Goal: Task Accomplishment & Management: Complete application form

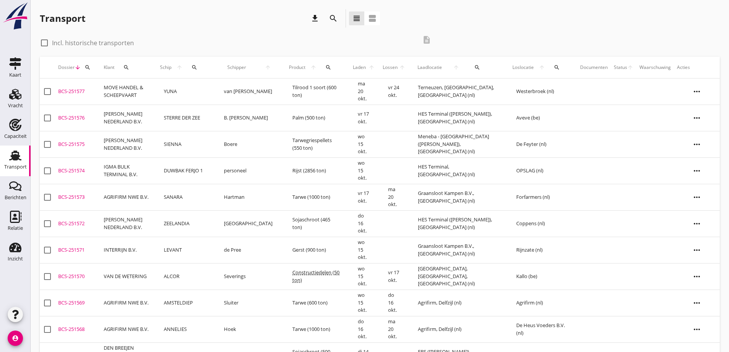
click at [197, 64] on icon "search" at bounding box center [194, 67] width 6 height 6
click at [232, 83] on input "Zoek op (scheeps)naam" at bounding box center [239, 89] width 80 height 12
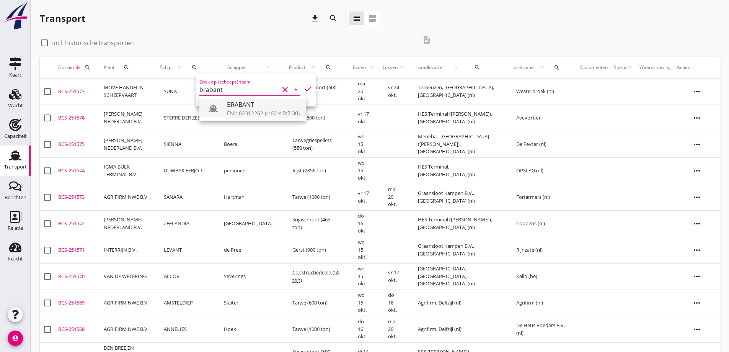
click at [247, 110] on div "ENI: 02312262 (L:60 x B:7.30)" at bounding box center [263, 113] width 73 height 8
click at [303, 86] on icon "check" at bounding box center [307, 88] width 9 height 9
type input "BRABANT"
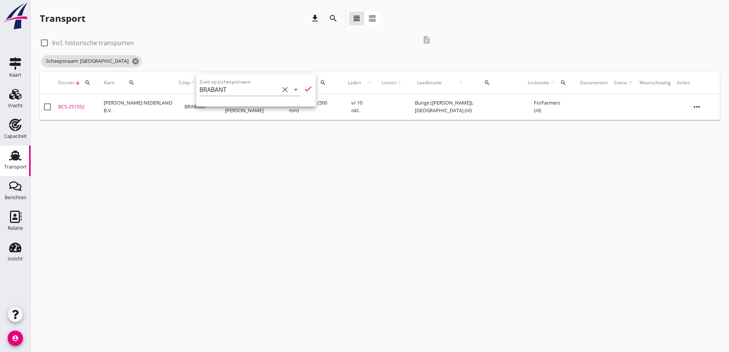
click at [90, 44] on label "Incl. historische transporten" at bounding box center [93, 43] width 82 height 8
checkbox input "true"
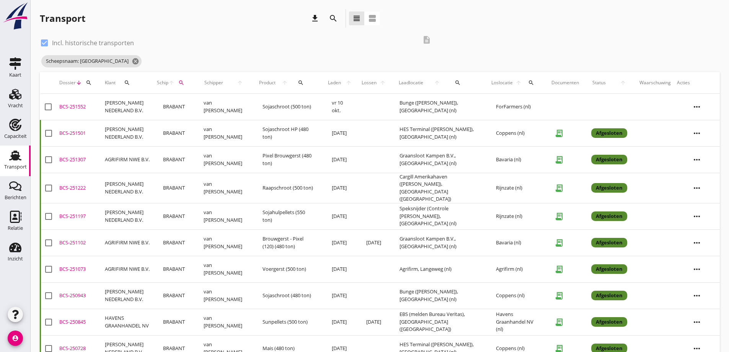
click at [146, 158] on td "AGRIFIRM NWE B.V." at bounding box center [128, 159] width 52 height 26
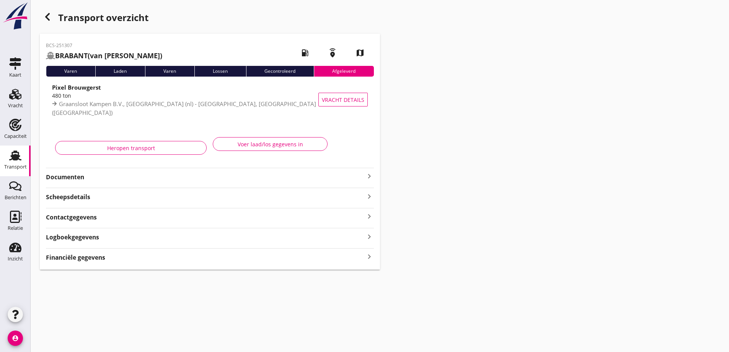
click at [166, 180] on strong "Documenten" at bounding box center [205, 177] width 319 height 9
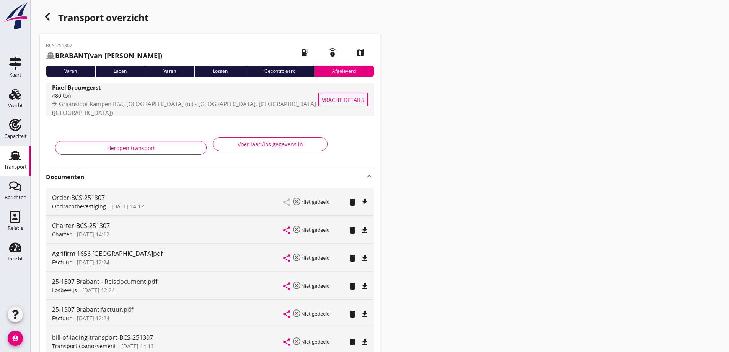
click at [350, 107] on div "Vracht details" at bounding box center [346, 100] width 41 height 34
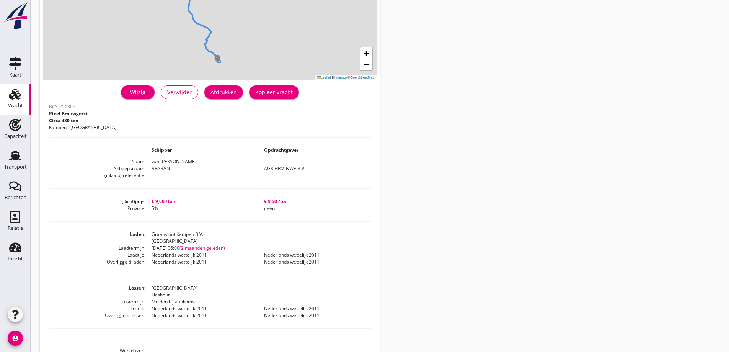
scroll to position [115, 0]
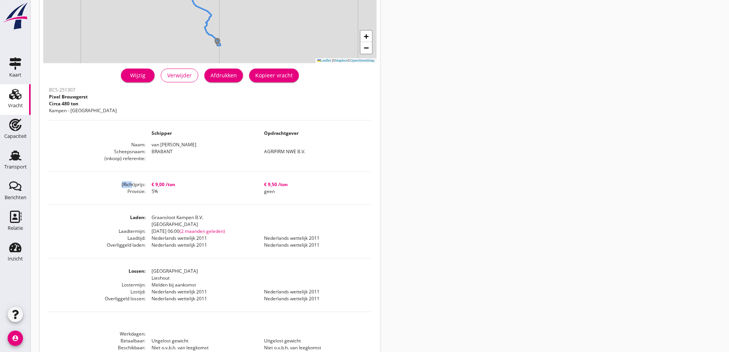
drag, startPoint x: 162, startPoint y: 196, endPoint x: 159, endPoint y: 180, distance: 15.6
click at [129, 180] on div "BCS-251307 Pixel Brouwgerst Circa 480 ton [GEOGRAPHIC_DATA] - Lieshout Schipper…" at bounding box center [210, 244] width 322 height 319
click at [181, 196] on div "BCS-251307 Pixel Brouwgerst Circa 480 ton [GEOGRAPHIC_DATA] - Lieshout Schipper…" at bounding box center [210, 244] width 322 height 319
drag, startPoint x: 285, startPoint y: 194, endPoint x: 270, endPoint y: 183, distance: 19.1
click at [270, 183] on dl "(Richt)prijs € 9,00 /ton € 9,50 /ton Provisie 5% geen" at bounding box center [210, 188] width 322 height 14
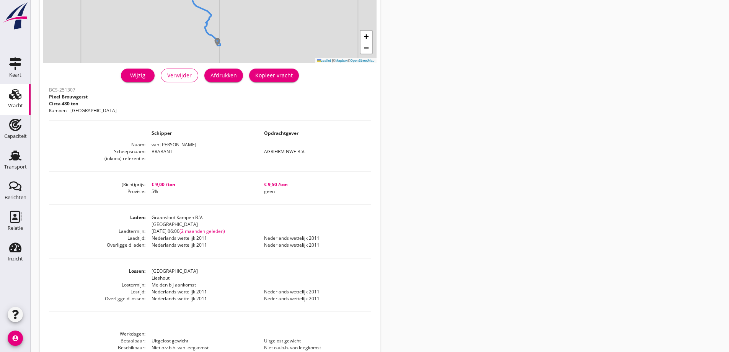
click at [9, 103] on div "Vracht" at bounding box center [15, 105] width 15 height 11
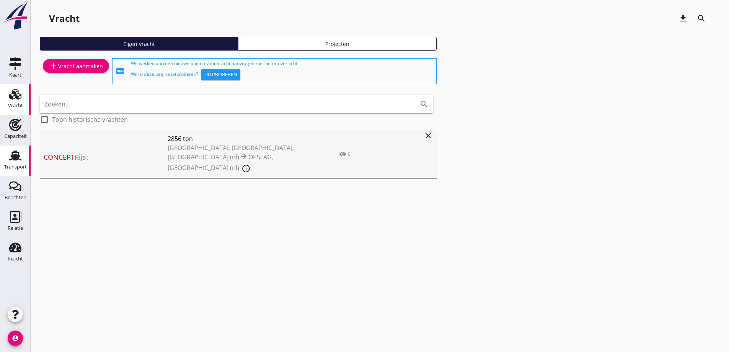
click at [13, 172] on link "Transport Transport" at bounding box center [15, 160] width 31 height 31
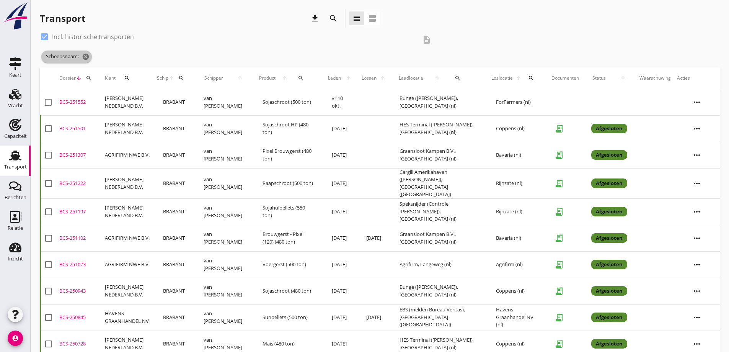
click at [85, 52] on span "Scheepsnaam: cancel" at bounding box center [66, 57] width 51 height 12
click at [88, 56] on icon "cancel" at bounding box center [86, 57] width 8 height 8
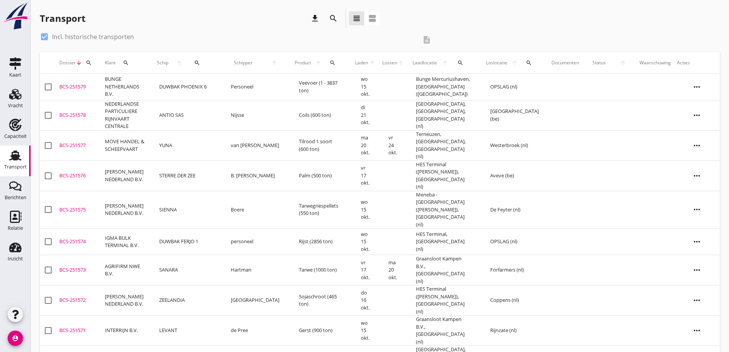
click at [531, 63] on icon "search" at bounding box center [529, 63] width 6 height 6
click at [568, 79] on input "text" at bounding box center [578, 85] width 80 height 12
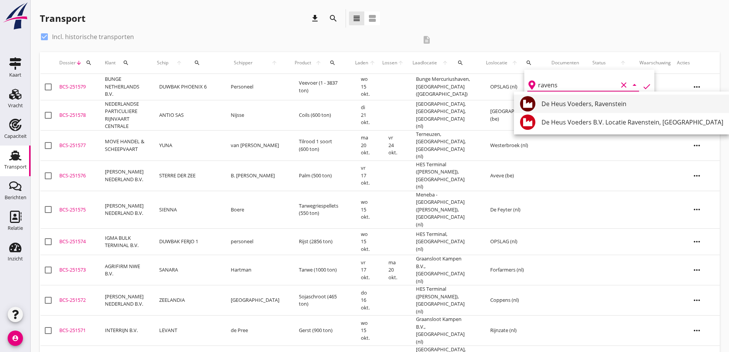
click at [578, 101] on div "De Heus Voeders, Ravenstein" at bounding box center [633, 103] width 182 height 9
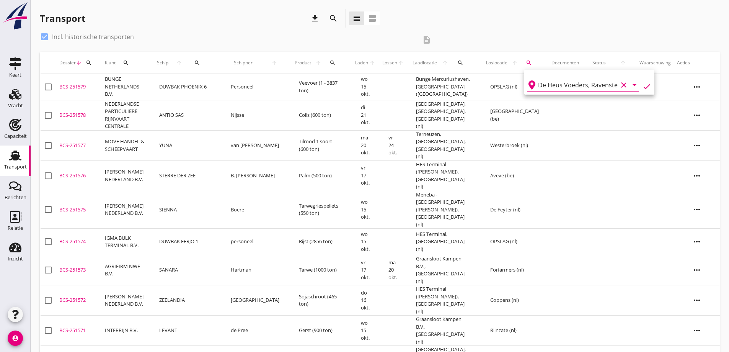
click at [642, 86] on icon "check" at bounding box center [646, 86] width 9 height 9
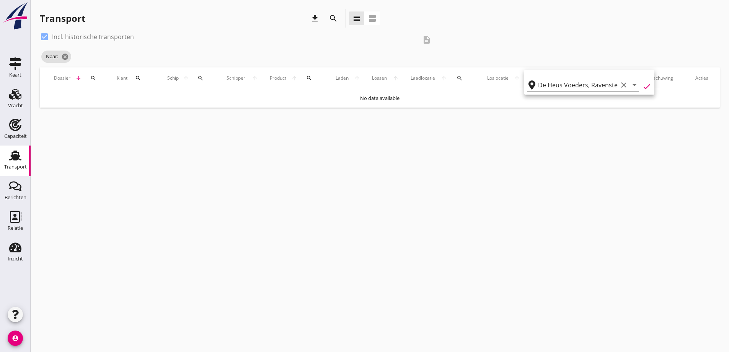
type input "De Heus Voeders"
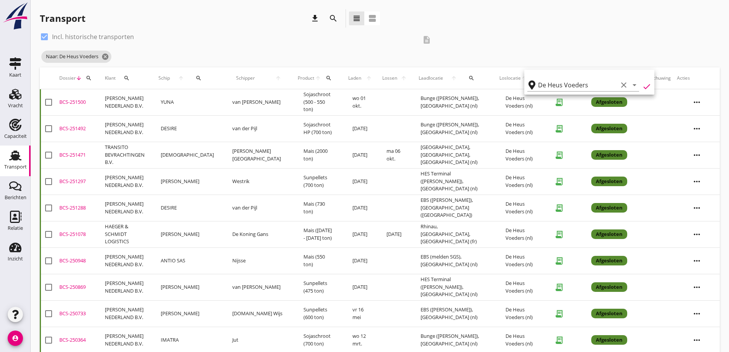
drag, startPoint x: 99, startPoint y: 52, endPoint x: 104, endPoint y: 61, distance: 10.8
drag, startPoint x: 104, startPoint y: 61, endPoint x: 108, endPoint y: 59, distance: 4.3
click at [108, 60] on span "Naar: De Heus Voeders cancel" at bounding box center [76, 57] width 70 height 12
click at [109, 57] on icon "cancel" at bounding box center [105, 57] width 8 height 8
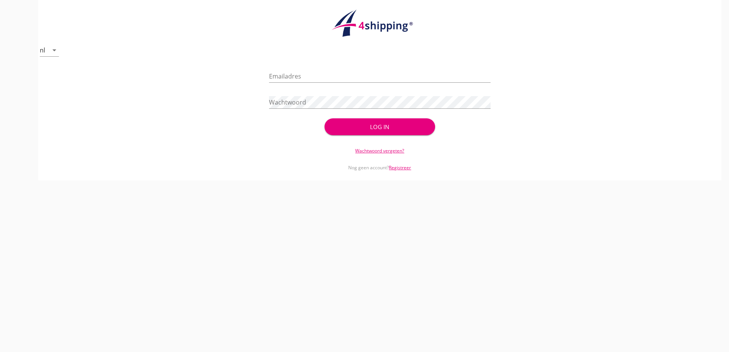
click at [317, 69] on div "Emailadres" at bounding box center [380, 77] width 222 height 24
click at [315, 79] on input "Emailadres" at bounding box center [380, 76] width 222 height 12
type input "[EMAIL_ADDRESS][DOMAIN_NAME]"
click at [325, 118] on button "Log in" at bounding box center [380, 126] width 111 height 17
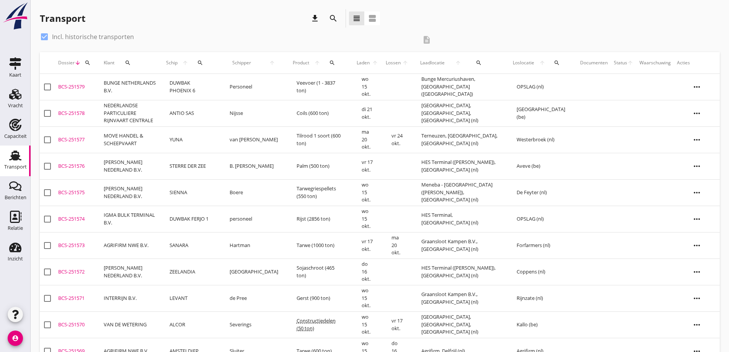
click at [482, 62] on icon "search" at bounding box center [479, 63] width 6 height 6
click at [497, 88] on input "text" at bounding box center [529, 85] width 80 height 12
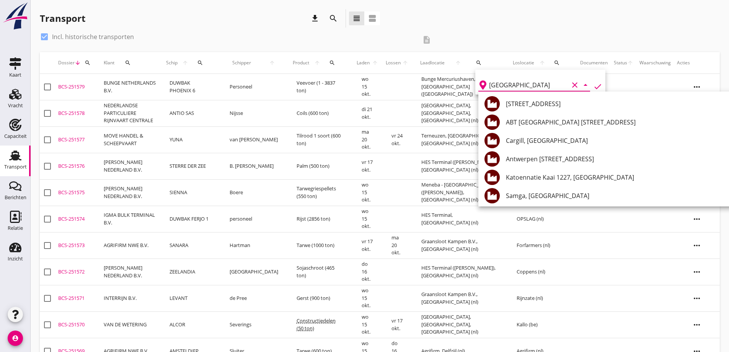
click at [595, 83] on div "antwerpen clear arrow_drop_down check" at bounding box center [540, 82] width 130 height 25
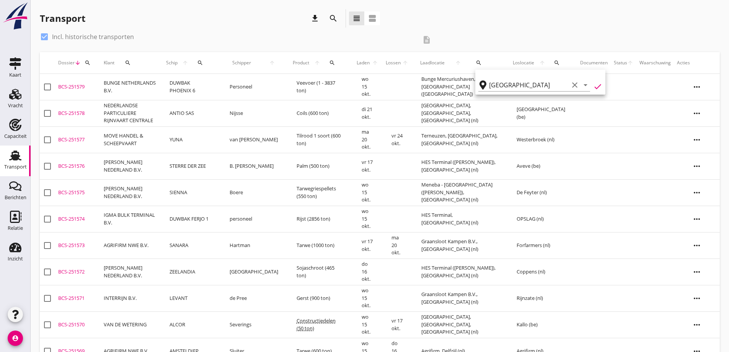
click at [594, 83] on icon "check" at bounding box center [597, 86] width 9 height 9
click at [593, 89] on icon "check" at bounding box center [597, 86] width 9 height 9
click at [593, 86] on icon "check" at bounding box center [597, 86] width 9 height 9
click at [593, 89] on icon "check" at bounding box center [597, 86] width 9 height 9
click at [593, 86] on icon "check" at bounding box center [597, 86] width 9 height 9
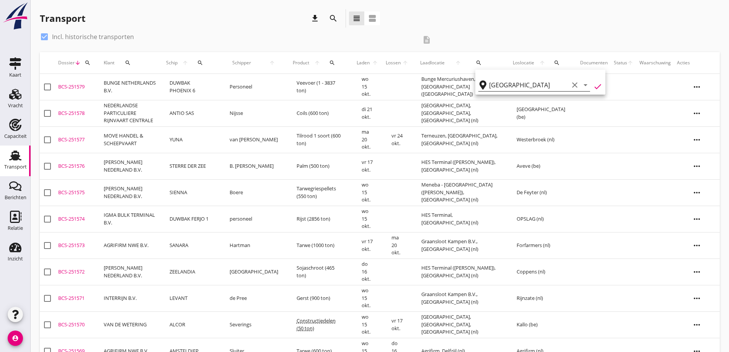
click at [530, 84] on input "[GEOGRAPHIC_DATA]" at bounding box center [529, 85] width 80 height 12
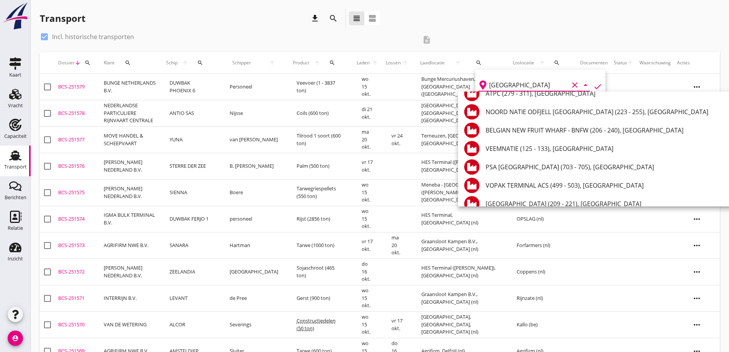
scroll to position [1147, 0]
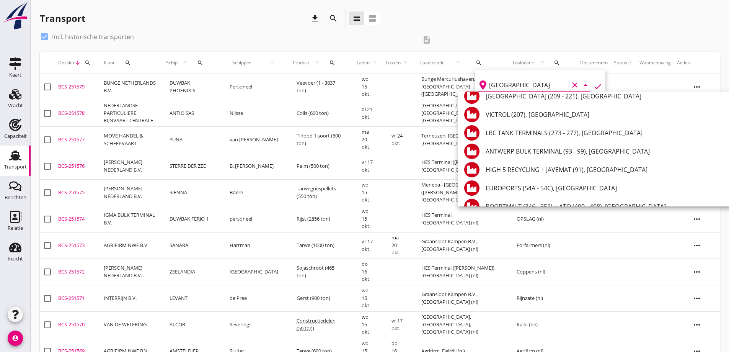
click at [593, 87] on icon "check" at bounding box center [597, 86] width 9 height 9
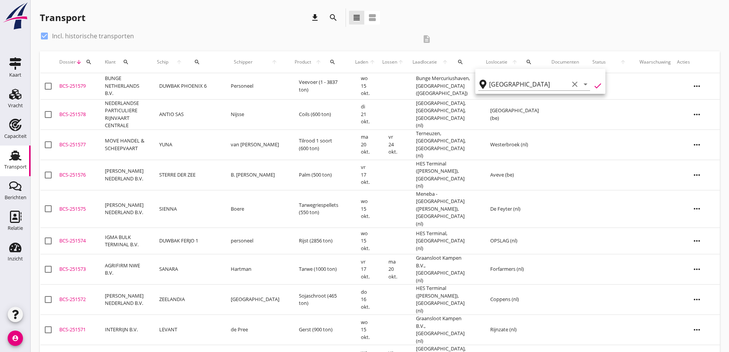
scroll to position [0, 0]
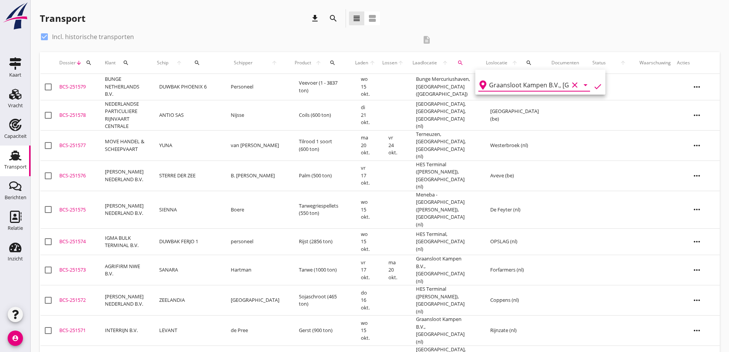
click at [593, 83] on icon "check" at bounding box center [597, 86] width 9 height 9
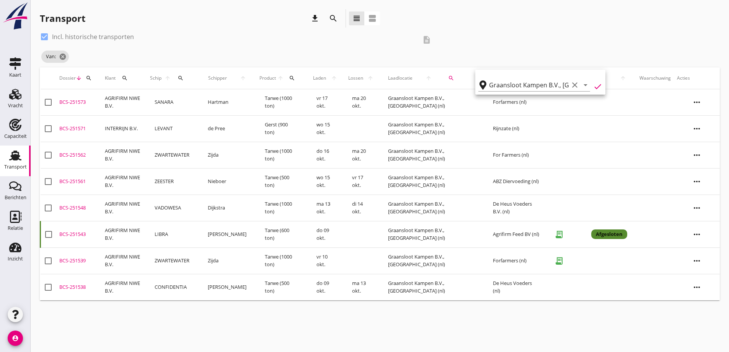
type input "Graansloot Kampen B.V."
click at [593, 88] on icon "check" at bounding box center [597, 86] width 9 height 9
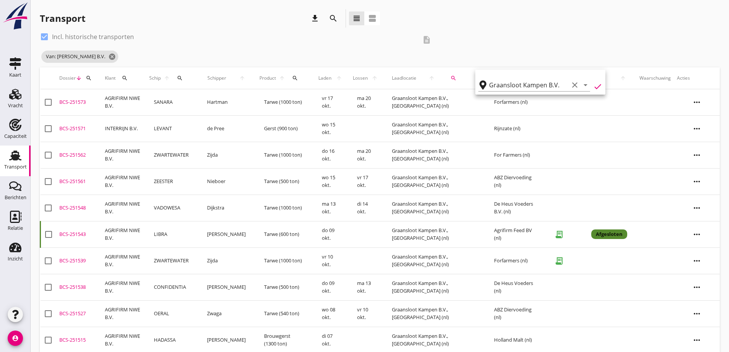
click at [593, 87] on icon "check" at bounding box center [597, 86] width 9 height 9
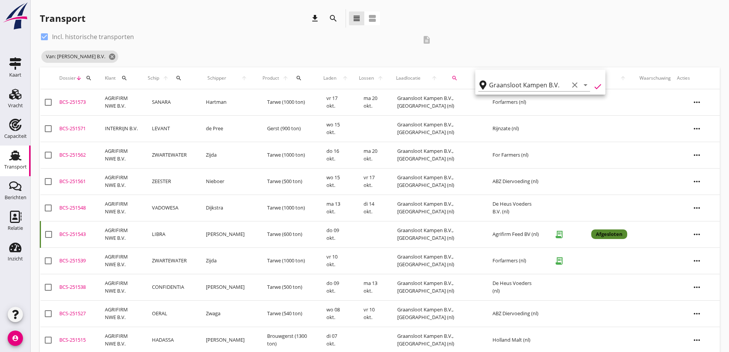
click at [593, 87] on icon "check" at bounding box center [597, 86] width 9 height 9
click at [542, 57] on div "check_box Incl. historische transporten description Van: Graansloot Kampen B.V.…" at bounding box center [380, 49] width 680 height 37
click at [529, 78] on icon "search" at bounding box center [530, 78] width 6 height 6
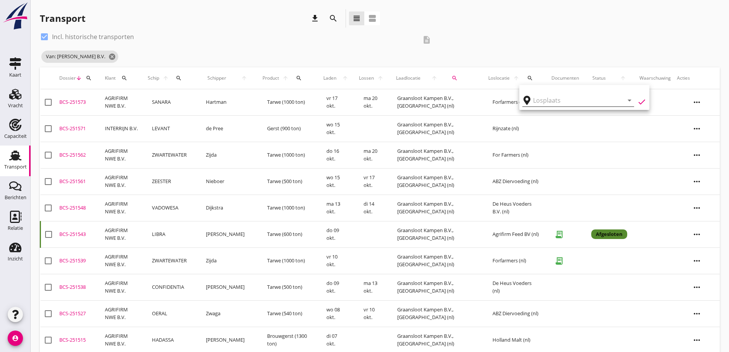
click at [540, 101] on input "text" at bounding box center [573, 100] width 80 height 12
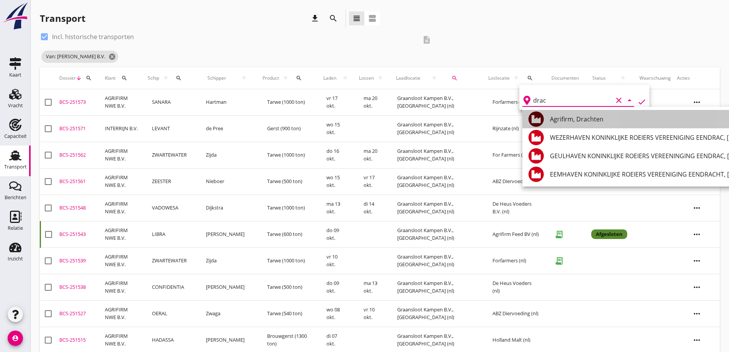
click at [557, 111] on div "Agrifirm, Drachten" at bounding box center [669, 119] width 238 height 18
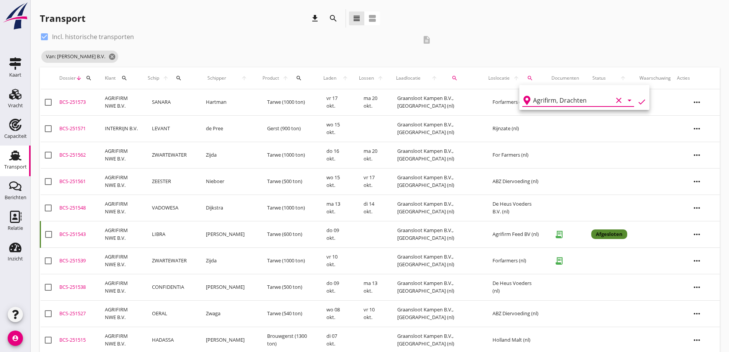
click at [637, 100] on icon "check" at bounding box center [641, 101] width 9 height 9
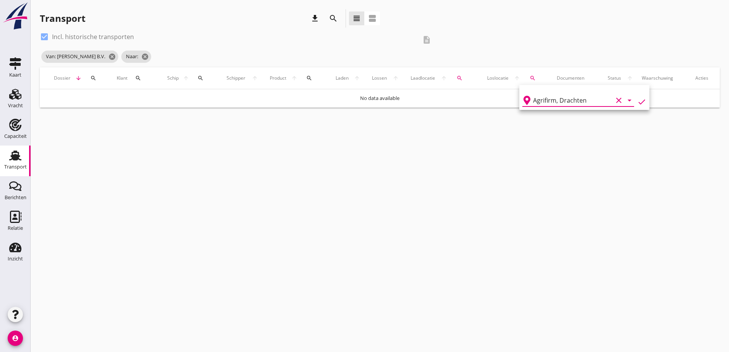
type input "Agrifirm"
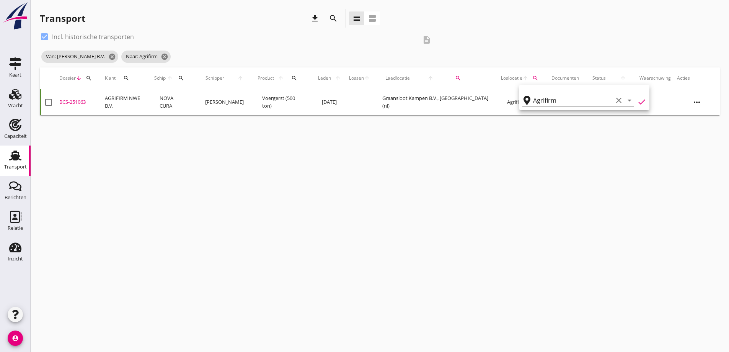
click at [188, 105] on td "NOVA CURA" at bounding box center [172, 102] width 45 height 26
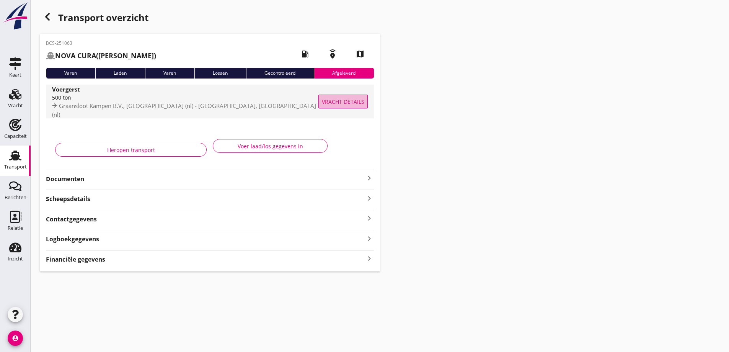
click at [329, 98] on span "Vracht details" at bounding box center [343, 102] width 42 height 8
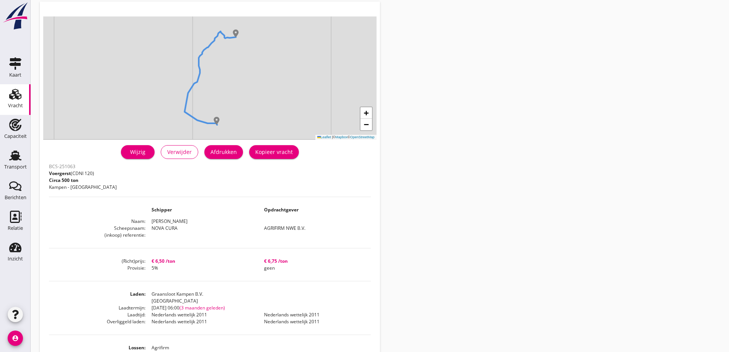
scroll to position [77, 0]
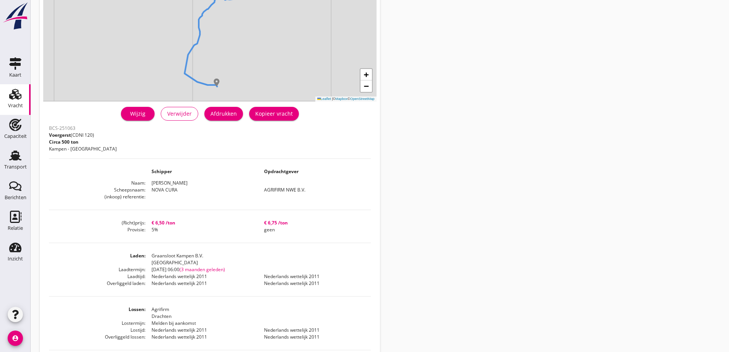
drag, startPoint x: 289, startPoint y: 232, endPoint x: 257, endPoint y: 209, distance: 39.3
click at [257, 209] on div "BCS-251063 Voergerst (CDNI 120) Circa 500 ton [GEOGRAPHIC_DATA] - Drachten Schi…" at bounding box center [210, 282] width 322 height 319
click at [16, 171] on div "Transport" at bounding box center [15, 166] width 23 height 11
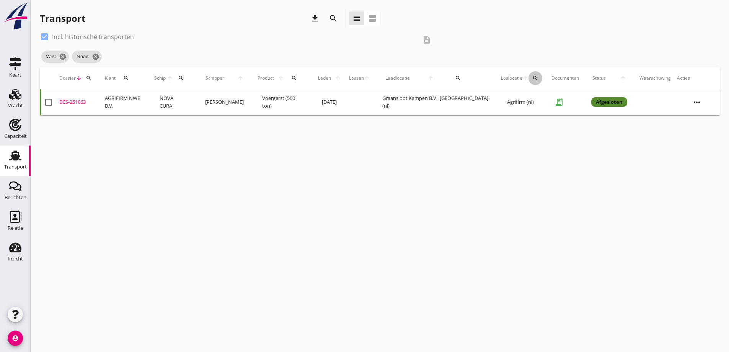
click at [532, 78] on icon "search" at bounding box center [535, 78] width 6 height 6
click at [561, 99] on input "text" at bounding box center [577, 100] width 80 height 12
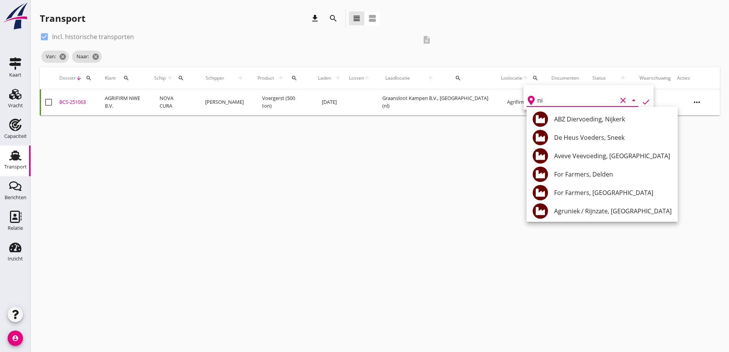
type input "n"
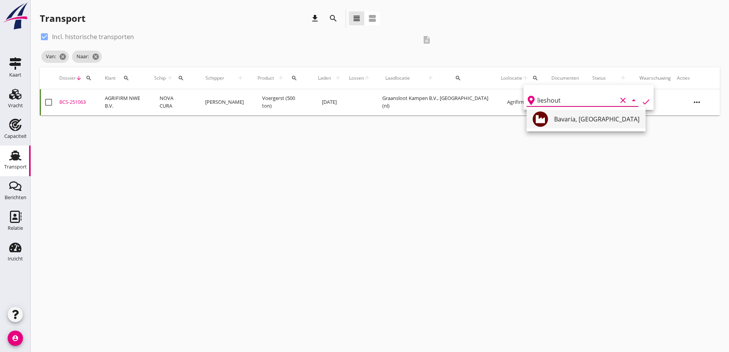
click at [581, 119] on div "Bavaria, [GEOGRAPHIC_DATA]" at bounding box center [596, 118] width 85 height 9
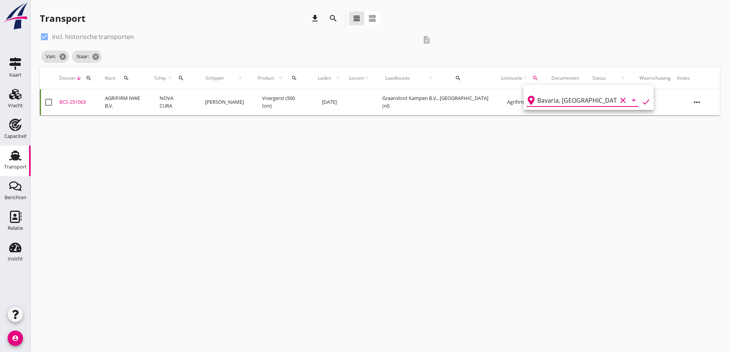
click at [641, 101] on icon "check" at bounding box center [645, 101] width 9 height 9
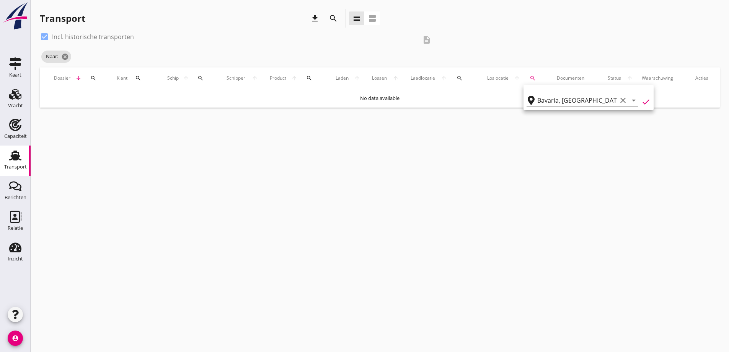
type input "[GEOGRAPHIC_DATA]"
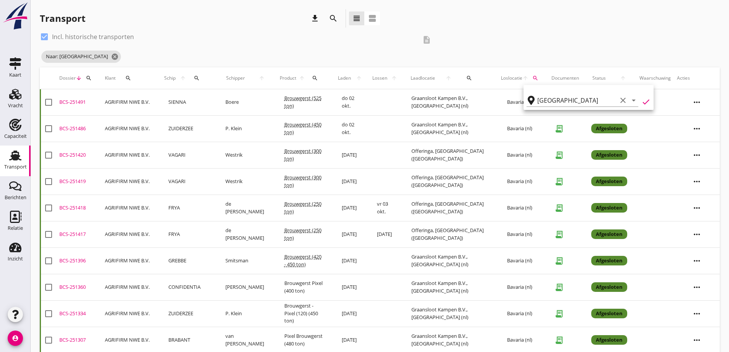
click at [441, 58] on div "check_box Incl. historische transporten description Naar: [GEOGRAPHIC_DATA] can…" at bounding box center [380, 49] width 680 height 37
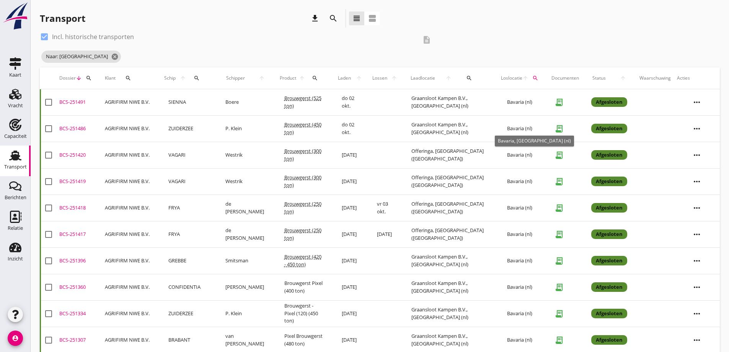
click at [516, 129] on span "Bavaria (nl)" at bounding box center [519, 128] width 25 height 7
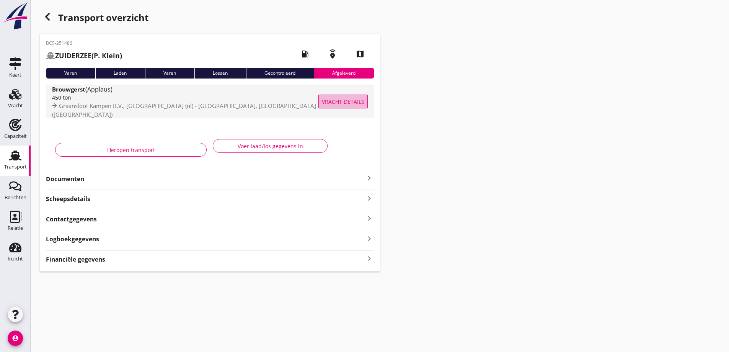
click at [353, 98] on span "Vracht details" at bounding box center [343, 102] width 42 height 8
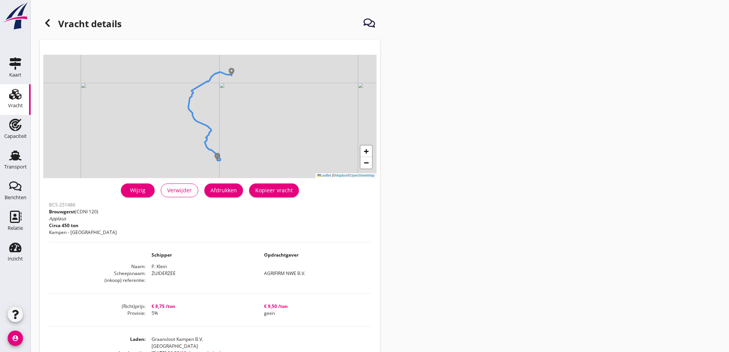
click at [50, 19] on icon at bounding box center [47, 22] width 9 height 9
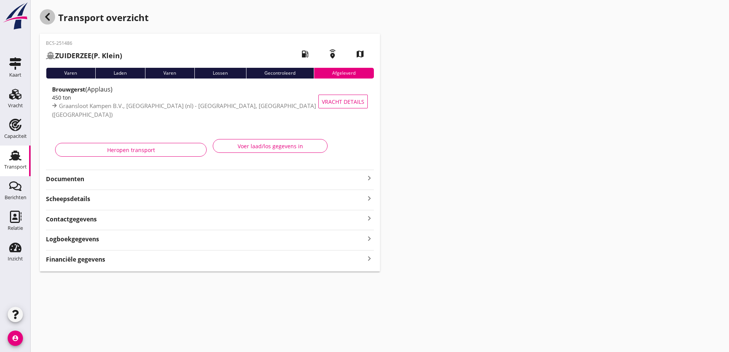
click at [49, 11] on div "button" at bounding box center [47, 16] width 15 height 15
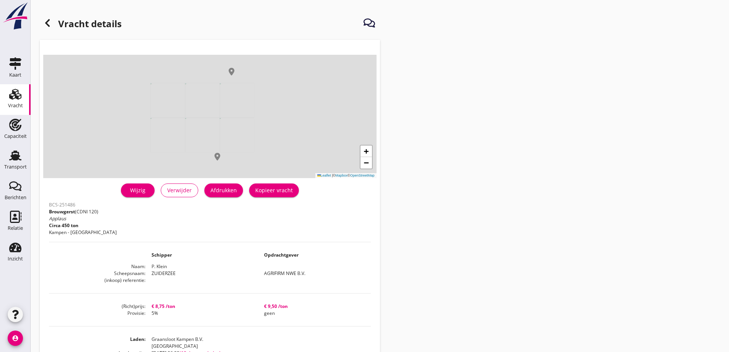
click at [46, 22] on use at bounding box center [47, 23] width 5 height 8
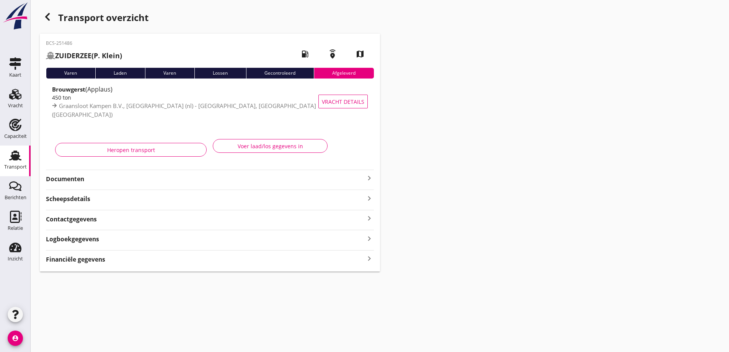
click at [24, 161] on div "Transport" at bounding box center [15, 155] width 18 height 12
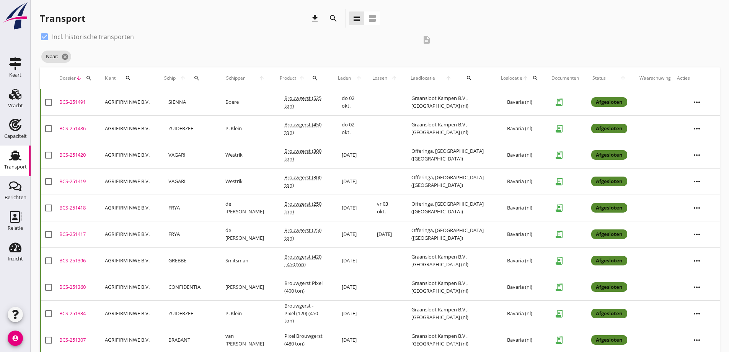
click at [439, 106] on td "Graansloot Kampen B.V., [GEOGRAPHIC_DATA] (nl)" at bounding box center [450, 102] width 96 height 26
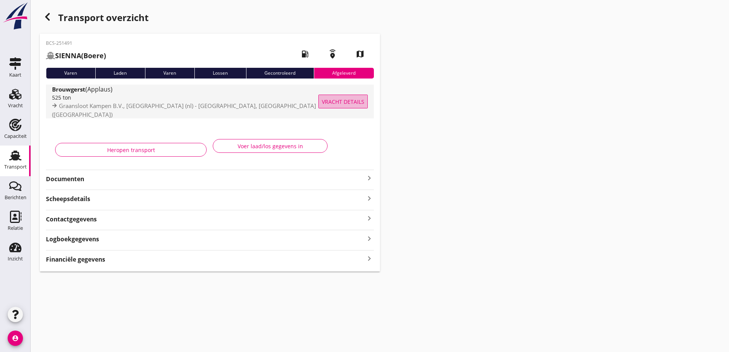
click at [351, 105] on span "Vracht details" at bounding box center [343, 102] width 42 height 8
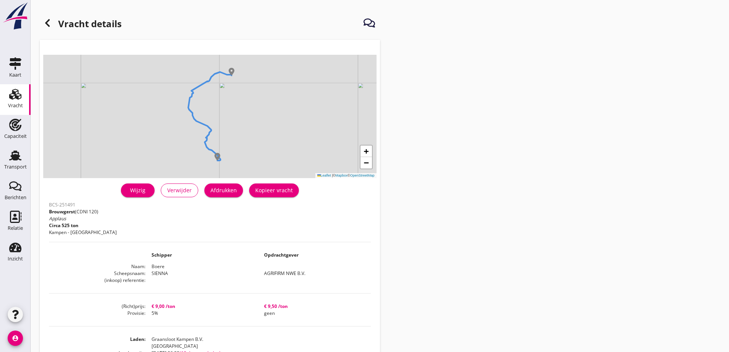
click at [23, 97] on div "Vracht" at bounding box center [15, 94] width 18 height 12
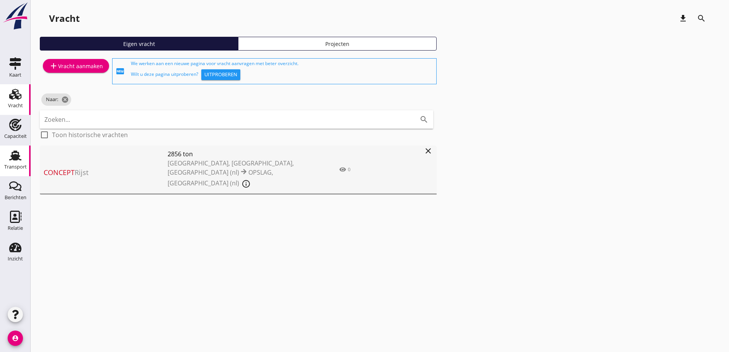
click at [3, 166] on link "Transport Transport" at bounding box center [15, 160] width 31 height 31
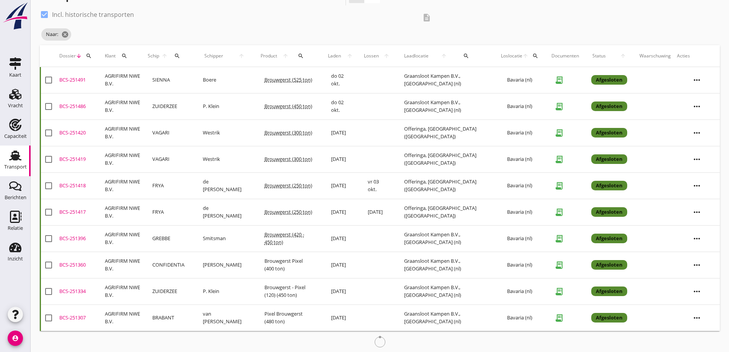
scroll to position [34, 0]
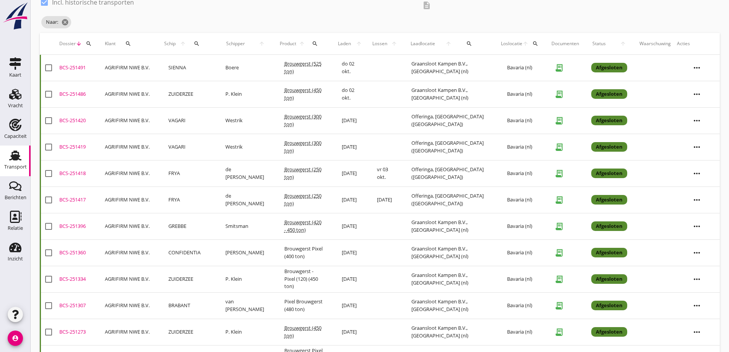
click at [367, 301] on td "[DATE]" at bounding box center [350, 305] width 35 height 26
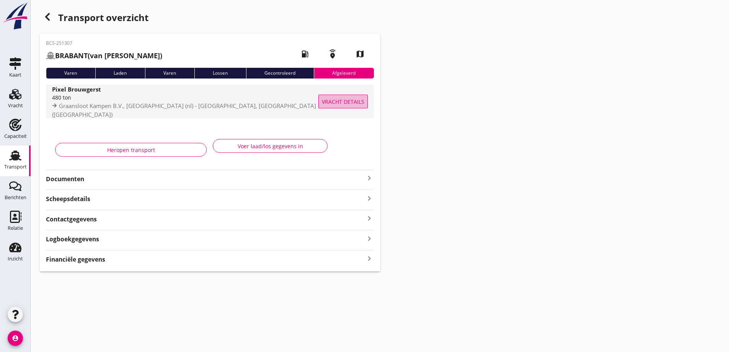
click at [338, 104] on span "Vracht details" at bounding box center [343, 102] width 42 height 8
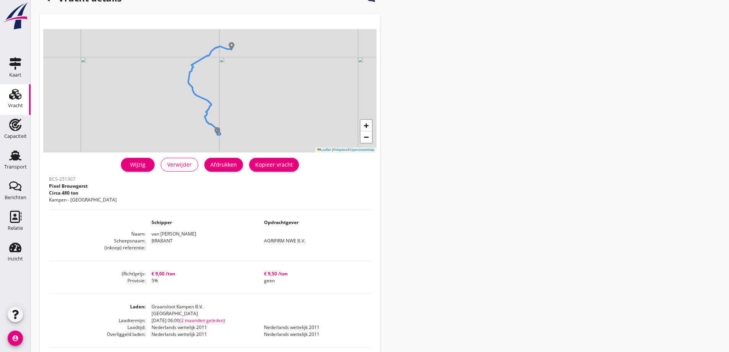
scroll to position [38, 0]
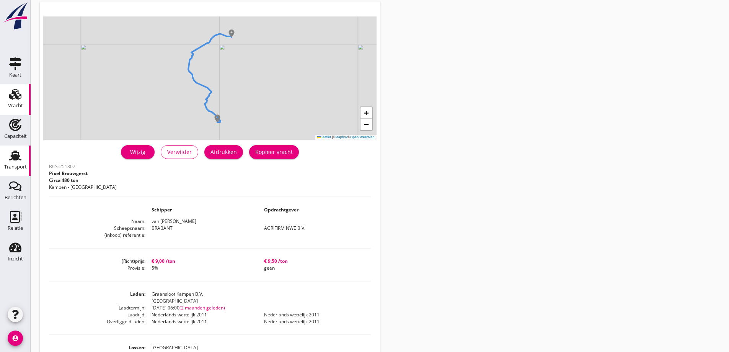
click at [24, 153] on div "Transport" at bounding box center [15, 155] width 18 height 12
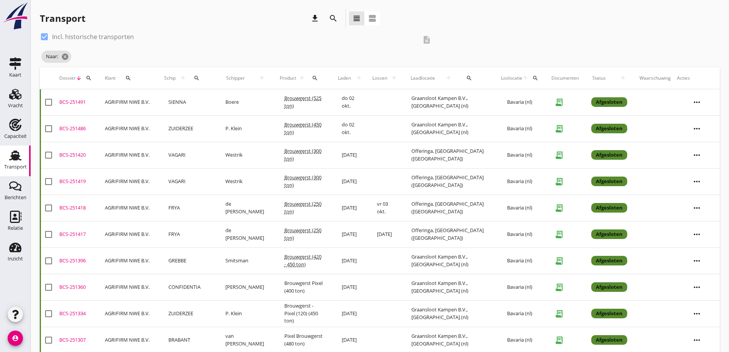
click at [206, 78] on div "search" at bounding box center [197, 78] width 18 height 6
click at [228, 101] on input "Zoek op (scheeps)naam" at bounding box center [246, 100] width 80 height 12
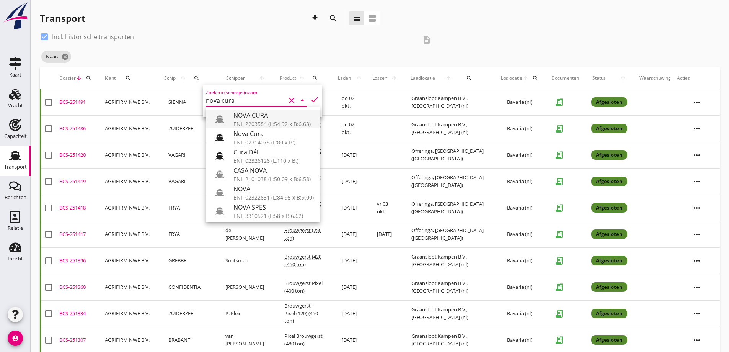
click at [261, 117] on div "NOVA CURA" at bounding box center [273, 115] width 80 height 9
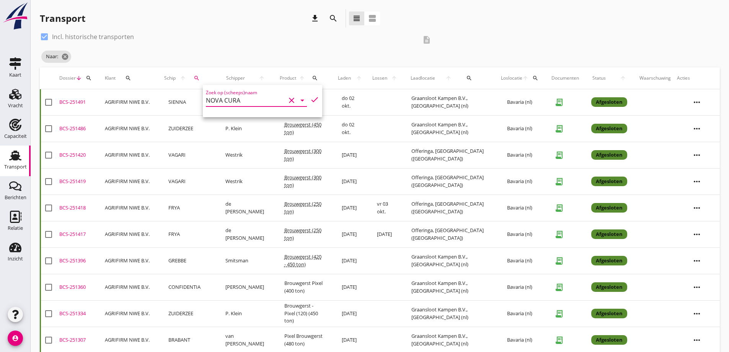
click at [310, 98] on icon "check" at bounding box center [314, 99] width 9 height 9
type input "NOVA CURA"
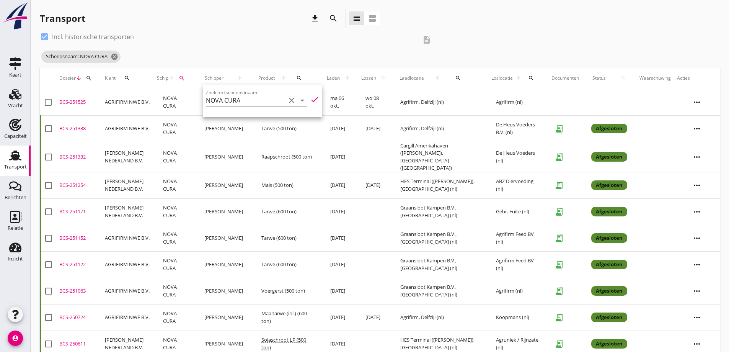
click at [528, 77] on icon "search" at bounding box center [531, 78] width 6 height 6
click at [556, 102] on input "text" at bounding box center [570, 100] width 80 height 12
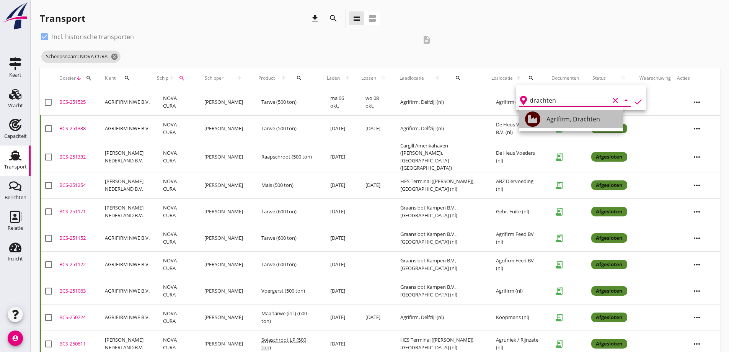
click at [583, 122] on div "Agrifirm, Drachten" at bounding box center [581, 118] width 70 height 9
click at [634, 100] on icon "check" at bounding box center [638, 101] width 9 height 9
type input "Agrifirm"
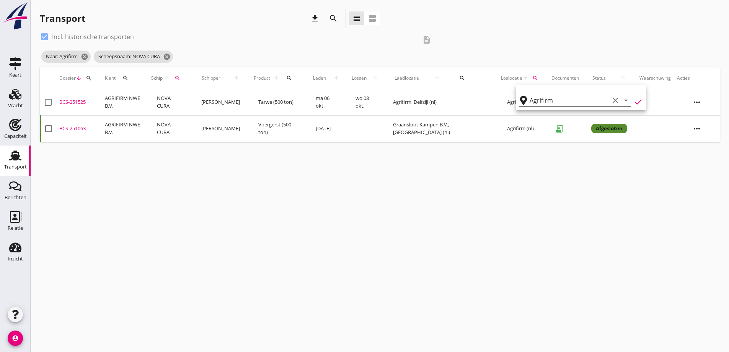
click at [611, 102] on icon "clear" at bounding box center [615, 100] width 9 height 9
drag, startPoint x: 581, startPoint y: 92, endPoint x: 520, endPoint y: 118, distance: 65.8
click at [548, 124] on div "Deel track en trace Vracht details Vracht aanpassen Schip wijzigen Vracht kopie…" at bounding box center [364, 176] width 729 height 352
click at [126, 126] on td "AGRIFIRM NWE B.V." at bounding box center [125, 128] width 46 height 26
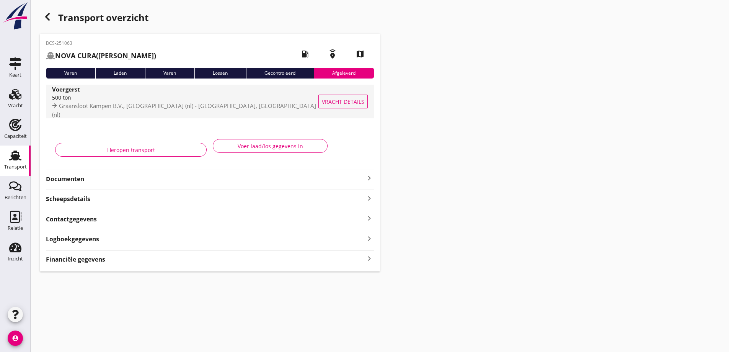
click at [341, 101] on span "Vracht details" at bounding box center [343, 102] width 42 height 8
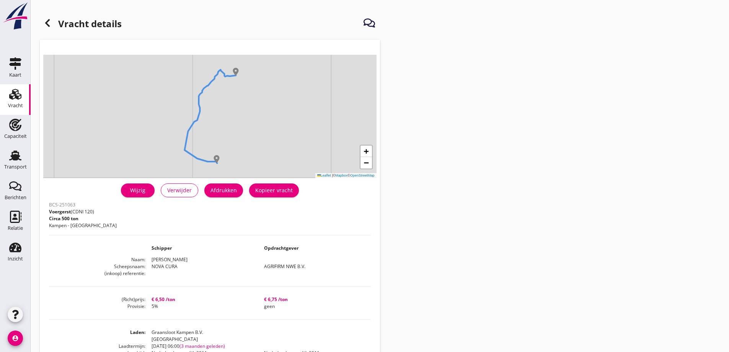
click at [214, 305] on dd "5%" at bounding box center [201, 306] width 113 height 7
click at [15, 102] on div "Vracht" at bounding box center [15, 105] width 15 height 11
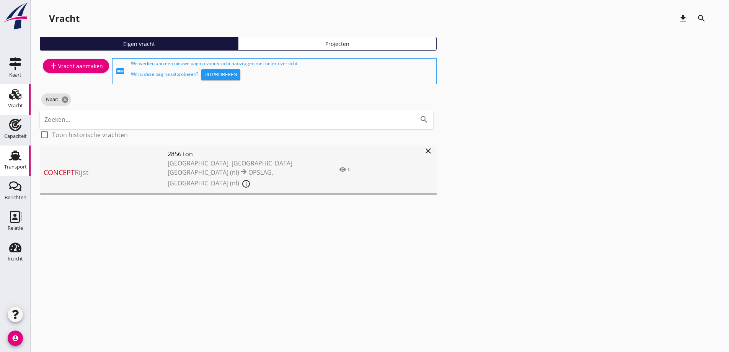
click at [9, 168] on div "Transport" at bounding box center [15, 166] width 23 height 5
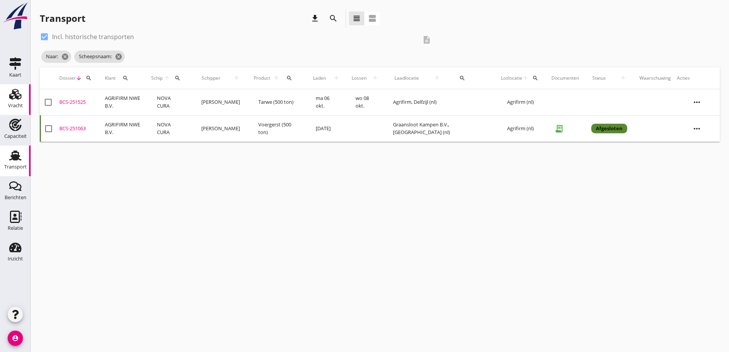
click at [21, 102] on div "Vracht" at bounding box center [15, 105] width 15 height 11
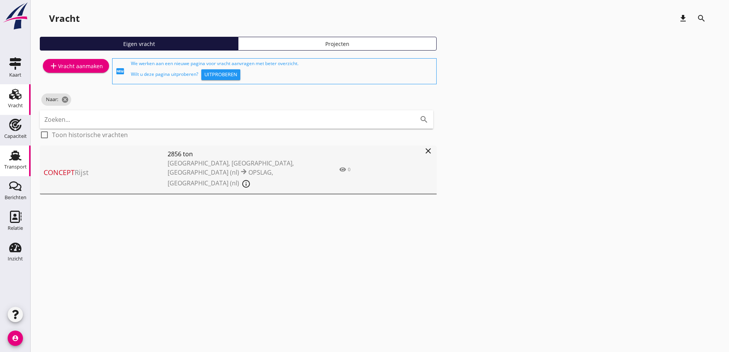
click at [20, 161] on icon "Transport" at bounding box center [15, 155] width 12 height 12
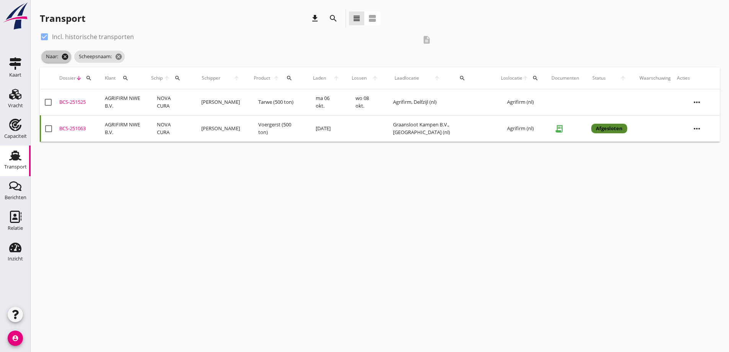
click at [63, 59] on icon "cancel" at bounding box center [65, 57] width 8 height 8
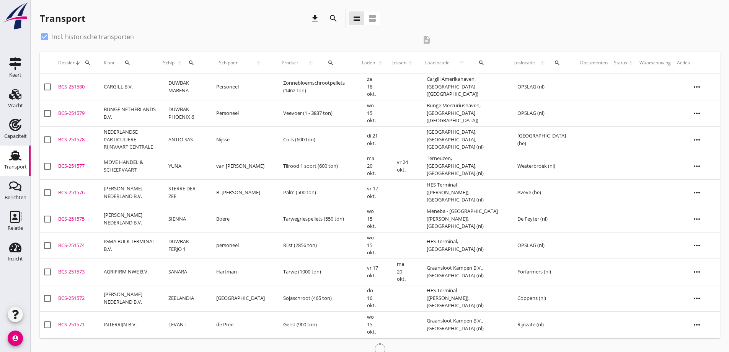
click at [63, 39] on label "Incl. historische transporten" at bounding box center [93, 37] width 82 height 8
checkbox input "false"
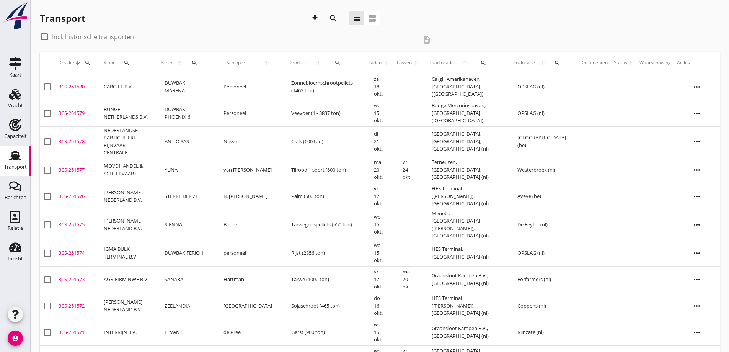
click at [556, 60] on div "search" at bounding box center [557, 63] width 18 height 6
click at [581, 82] on input "text" at bounding box center [606, 85] width 80 height 12
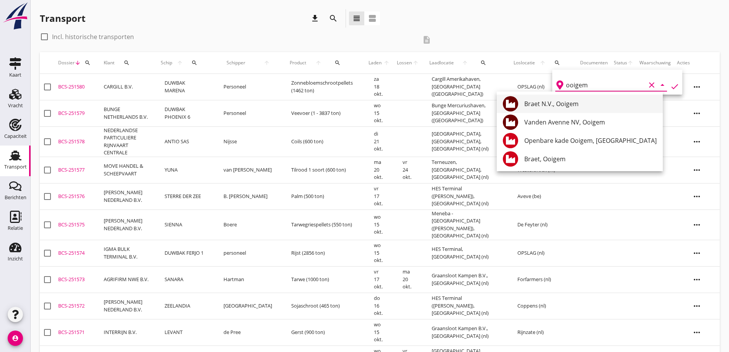
click at [551, 100] on div "Braet N.V., Ooigem" at bounding box center [590, 103] width 132 height 9
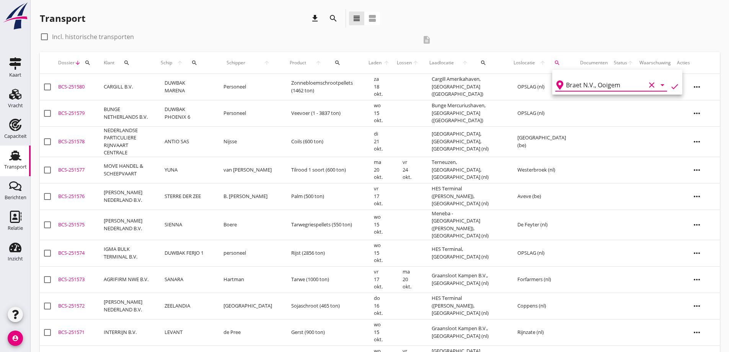
click at [670, 85] on icon "check" at bounding box center [674, 86] width 9 height 9
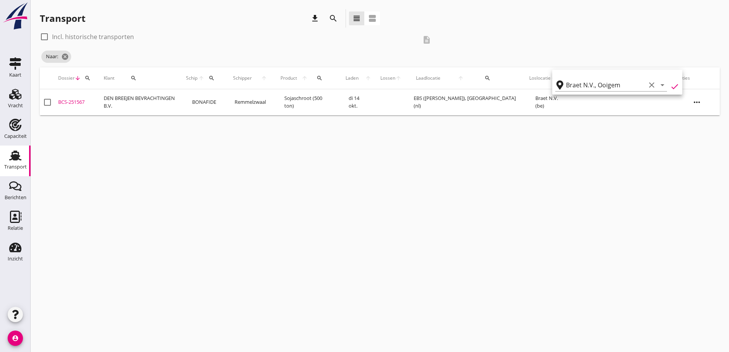
type input "Braet N.V."
click at [59, 36] on label "Incl. historische transporten" at bounding box center [93, 37] width 82 height 8
checkbox input "true"
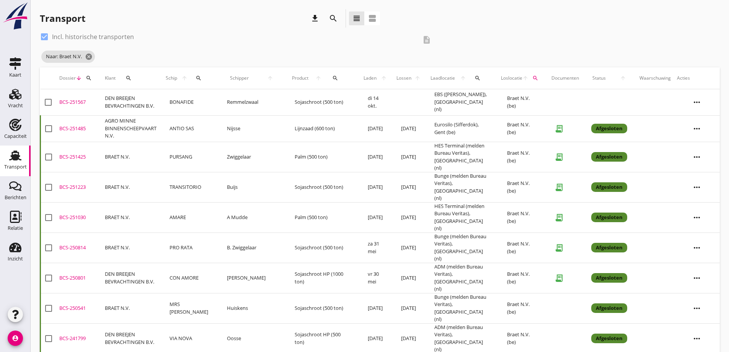
click at [320, 234] on td "Sojaschroot (500 ton)" at bounding box center [321, 247] width 73 height 30
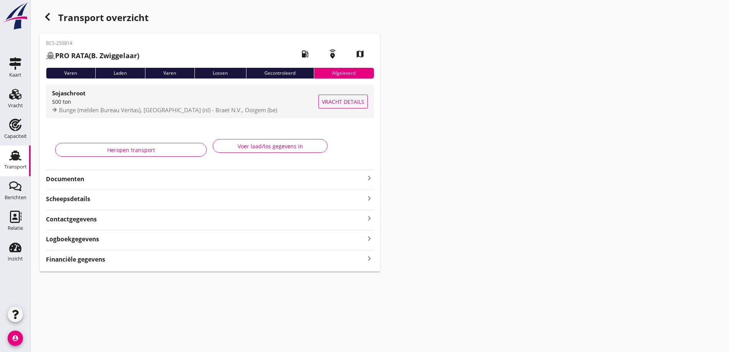
click at [335, 102] on span "Vracht details" at bounding box center [343, 102] width 42 height 8
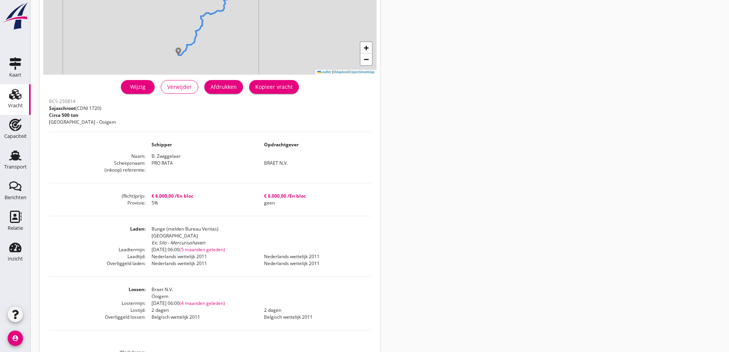
scroll to position [115, 0]
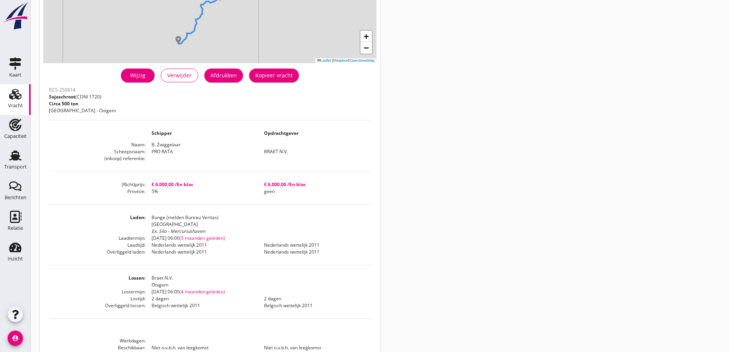
click at [283, 194] on dd "geen" at bounding box center [314, 191] width 113 height 7
click at [14, 164] on div "Transport" at bounding box center [15, 166] width 23 height 11
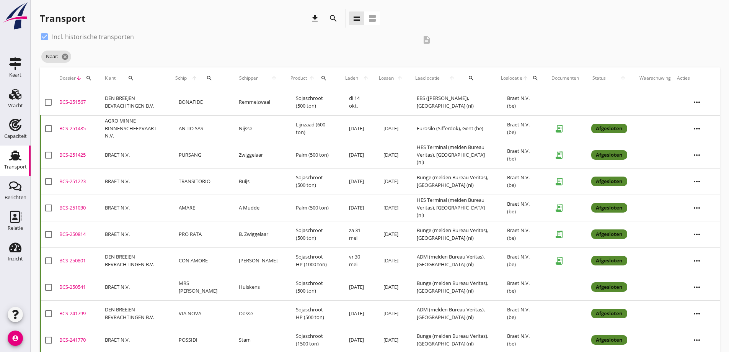
click at [474, 77] on icon "search" at bounding box center [471, 78] width 6 height 6
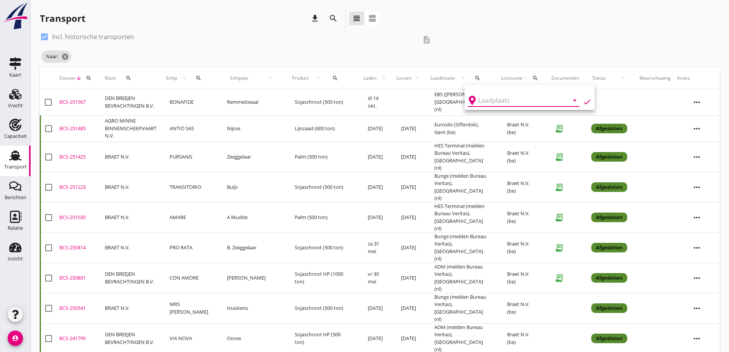
click at [489, 104] on input "text" at bounding box center [518, 100] width 80 height 12
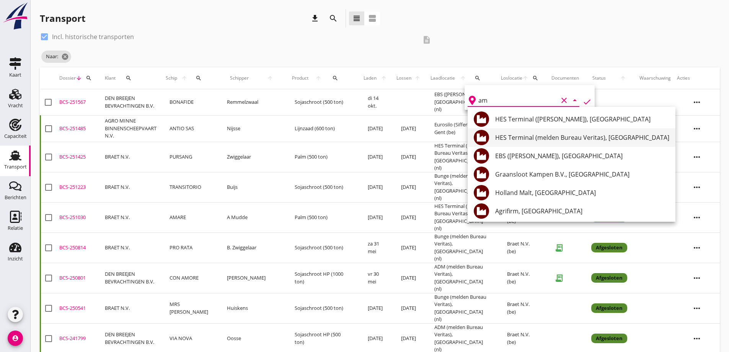
click at [536, 134] on div "HES Terminal (melden Bureau Veritas), [GEOGRAPHIC_DATA]" at bounding box center [582, 137] width 174 height 9
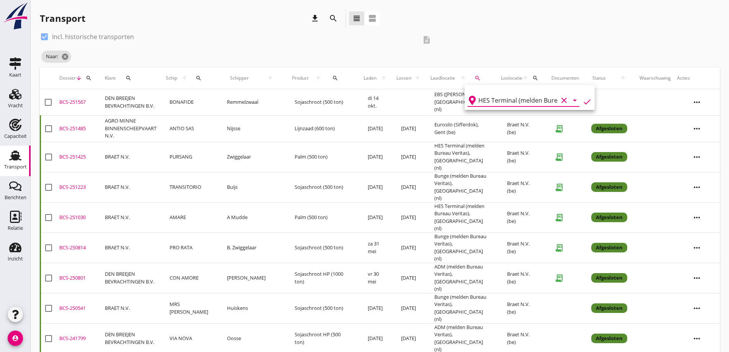
drag, startPoint x: 581, startPoint y: 101, endPoint x: 578, endPoint y: 106, distance: 5.0
click at [582, 102] on icon "check" at bounding box center [586, 101] width 9 height 9
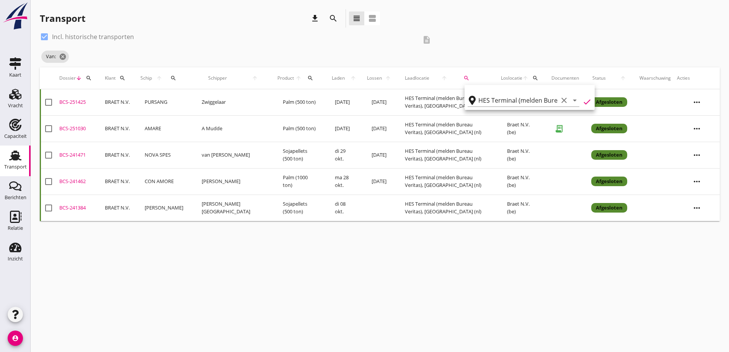
type input "HES Terminal (melden Bureau Veritas)"
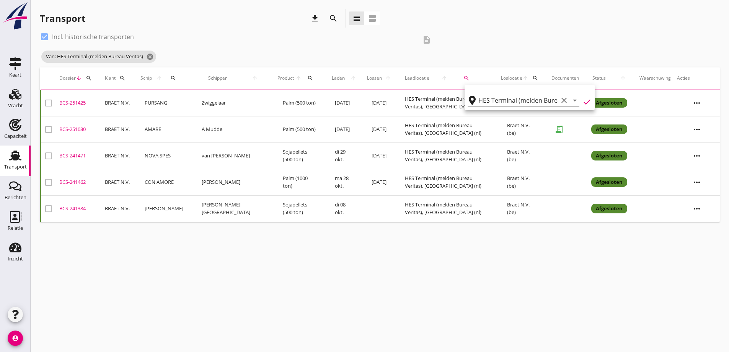
click at [488, 240] on div "cancel You are impersonating another user. Transport download search view_headl…" at bounding box center [380, 176] width 698 height 352
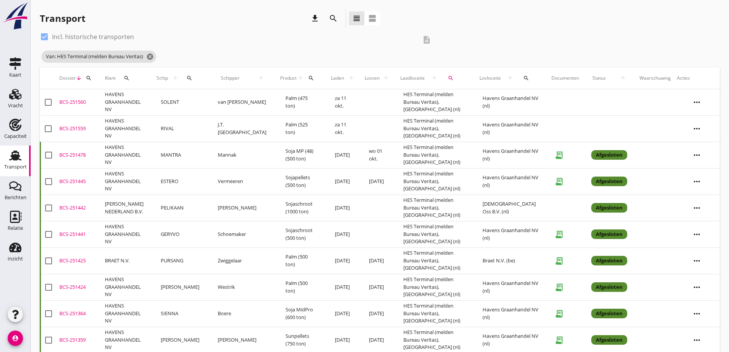
click at [276, 129] on td "Palm (525 ton)" at bounding box center [300, 128] width 49 height 26
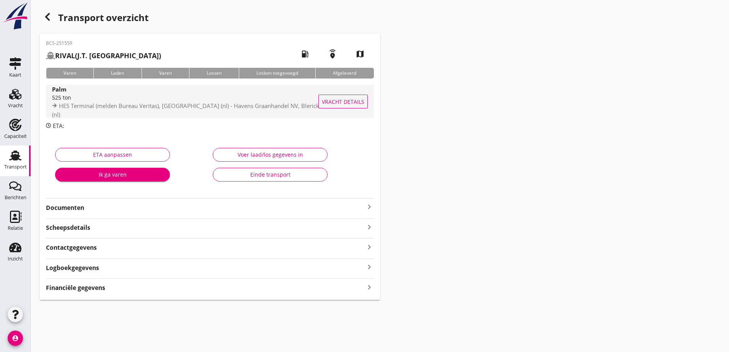
click at [330, 106] on button "Vracht details" at bounding box center [342, 102] width 49 height 14
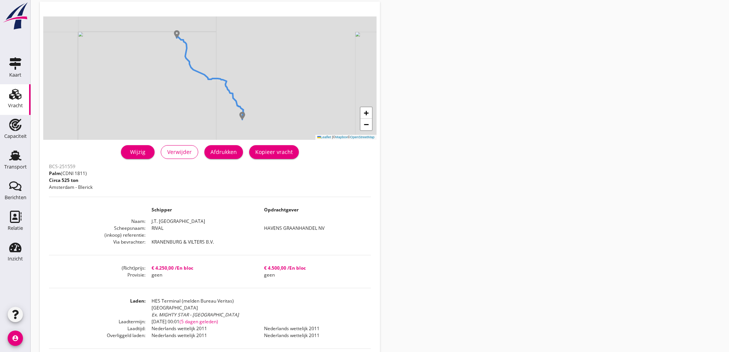
scroll to position [77, 0]
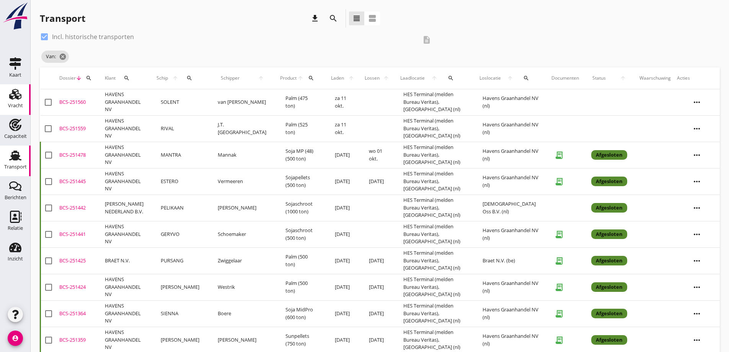
click at [21, 109] on div "Vracht" at bounding box center [15, 105] width 15 height 11
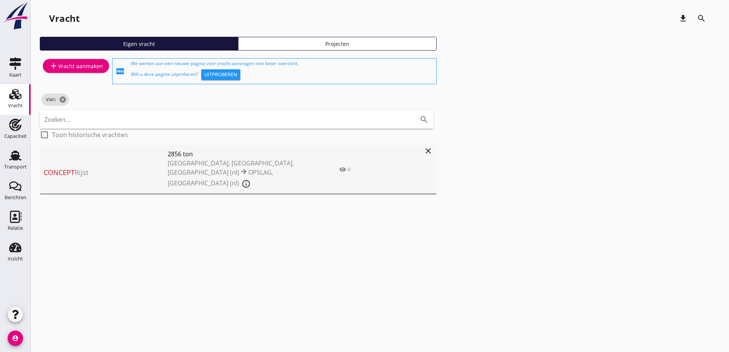
click at [79, 70] on div "add Vracht aanmaken" at bounding box center [76, 65] width 54 height 9
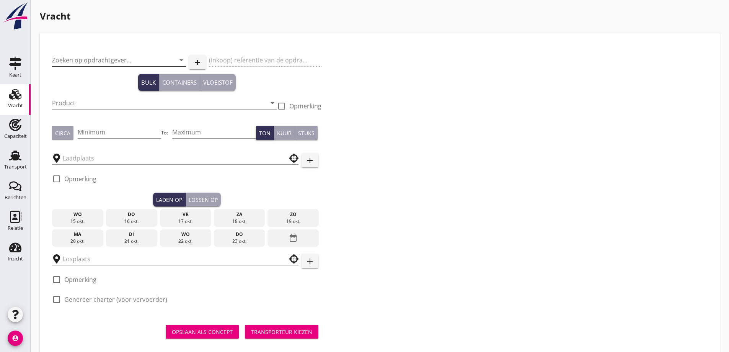
click at [116, 60] on input "Zoeken op opdrachtgever..." at bounding box center [108, 60] width 113 height 12
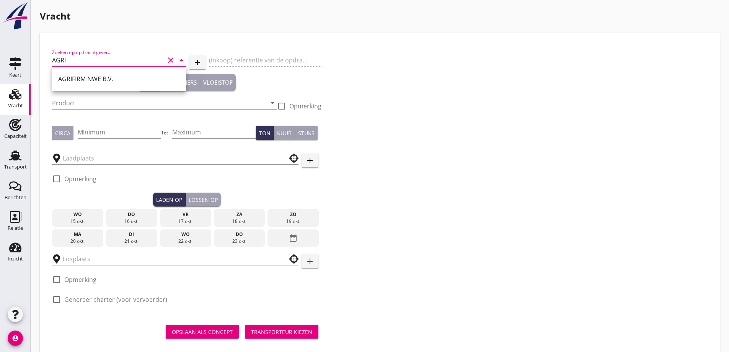
click at [112, 75] on div "AGRIFIRM NWE B.V." at bounding box center [119, 78] width 122 height 9
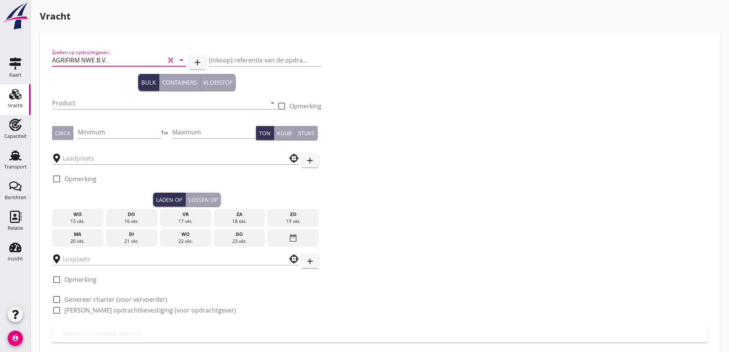
type input "AGRIFIRM NWE B.V."
click at [109, 93] on div "Product arrow_drop_down" at bounding box center [164, 104] width 225 height 24
click at [106, 101] on input "Product" at bounding box center [159, 103] width 214 height 12
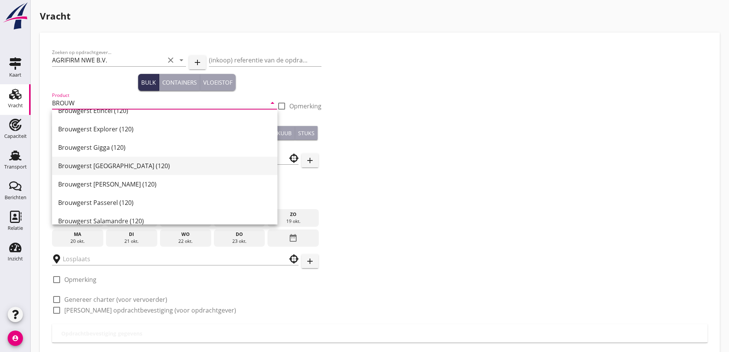
scroll to position [153, 0]
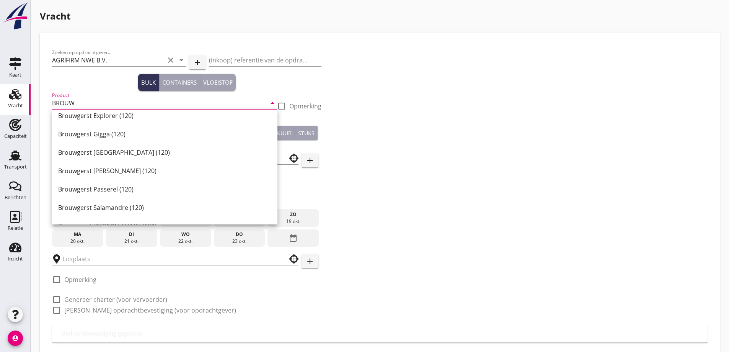
click at [119, 175] on div "Brouwgerst [PERSON_NAME] (120)" at bounding box center [164, 170] width 213 height 9
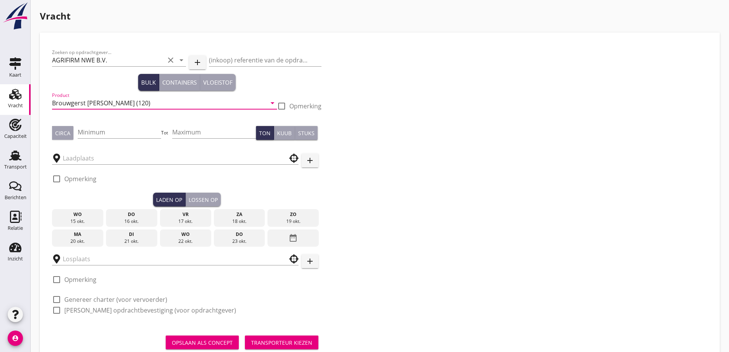
type input "Brouwgerst [PERSON_NAME] (120)"
click at [67, 132] on div "Circa" at bounding box center [62, 133] width 15 height 8
click at [132, 132] on input "Minimum" at bounding box center [120, 132] width 84 height 12
type input "480"
click at [85, 153] on input "text" at bounding box center [170, 158] width 214 height 12
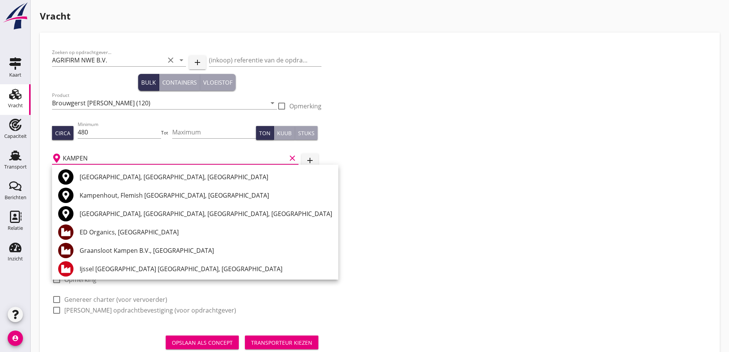
drag, startPoint x: 112, startPoint y: 248, endPoint x: 110, endPoint y: 240, distance: 7.4
click at [112, 248] on div "Graansloot Kampen B.V., [GEOGRAPHIC_DATA]" at bounding box center [206, 250] width 253 height 9
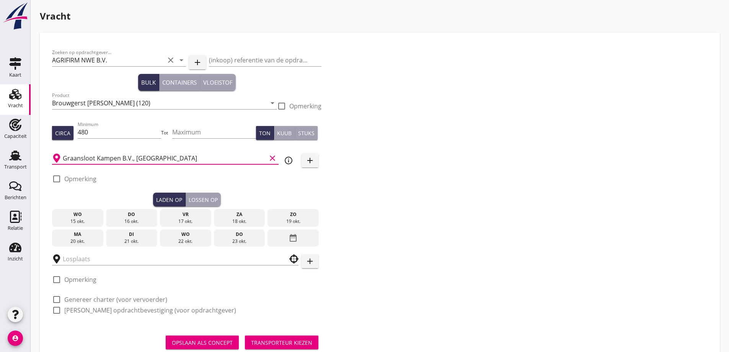
type input "Graansloot Kampen B.V., [GEOGRAPHIC_DATA]"
click at [137, 238] on div "21 okt." at bounding box center [131, 241] width 47 height 7
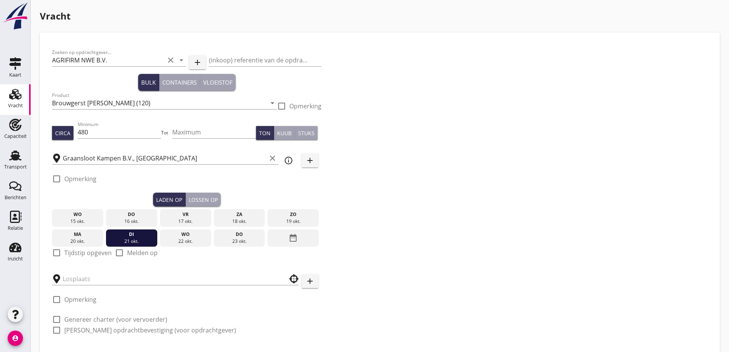
click at [92, 254] on label "Tijdstip opgeven" at bounding box center [87, 253] width 47 height 8
checkbox input "true"
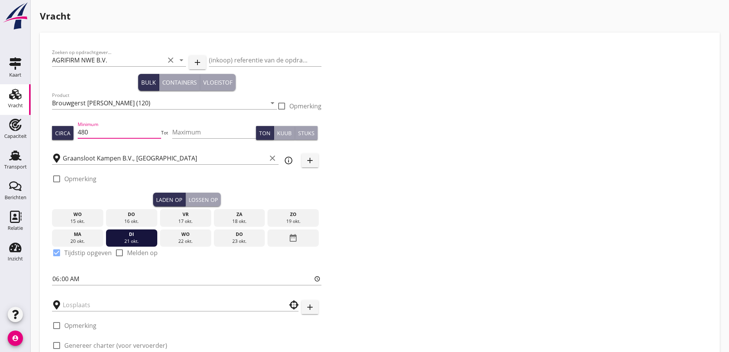
drag, startPoint x: 106, startPoint y: 134, endPoint x: 78, endPoint y: 131, distance: 27.7
click at [78, 131] on div "Circa Minimum 480 Tot Maximum Ton Kuub Stuks" at bounding box center [186, 133] width 269 height 26
type input "500"
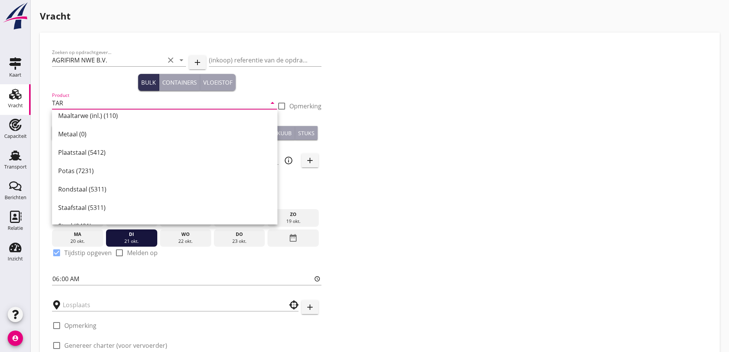
scroll to position [93, 0]
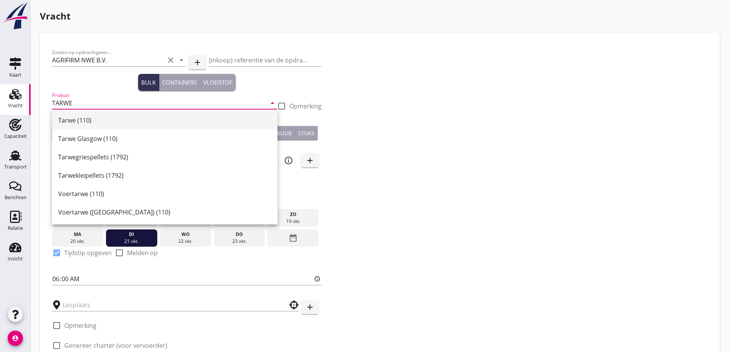
click at [82, 121] on div "Tarwe (110)" at bounding box center [164, 120] width 213 height 9
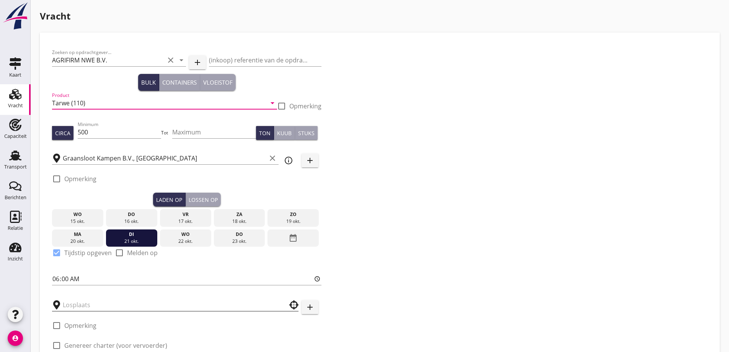
type input "Tarwe (110)"
click at [103, 302] on input "text" at bounding box center [170, 304] width 214 height 12
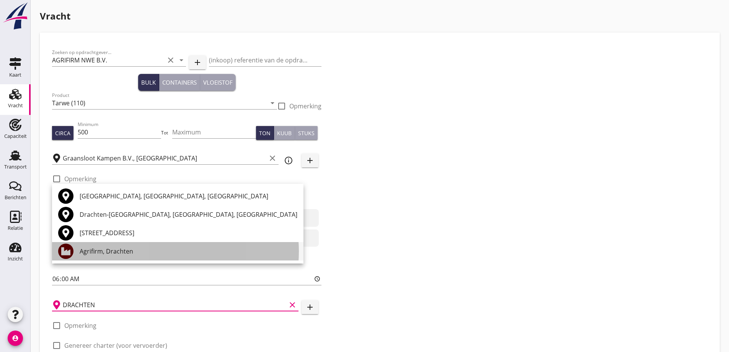
click at [113, 254] on div "Agrifirm, Drachten" at bounding box center [189, 250] width 218 height 9
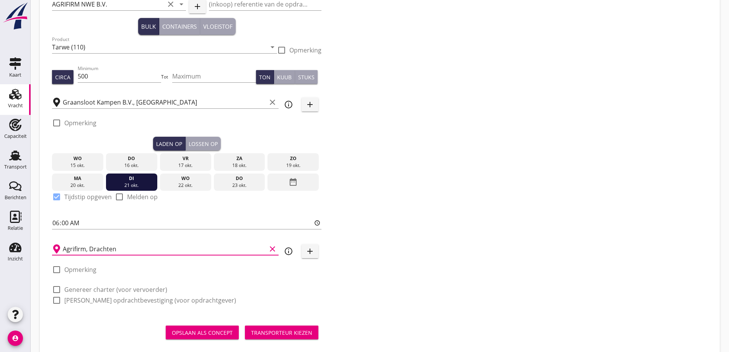
scroll to position [70, 0]
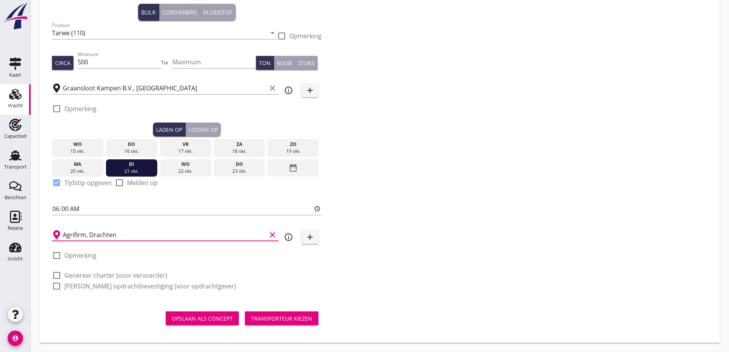
type input "Agrifirm, Drachten"
click at [120, 274] on label "Genereer charter (voor vervoerder)" at bounding box center [115, 275] width 103 height 8
checkbox input "true"
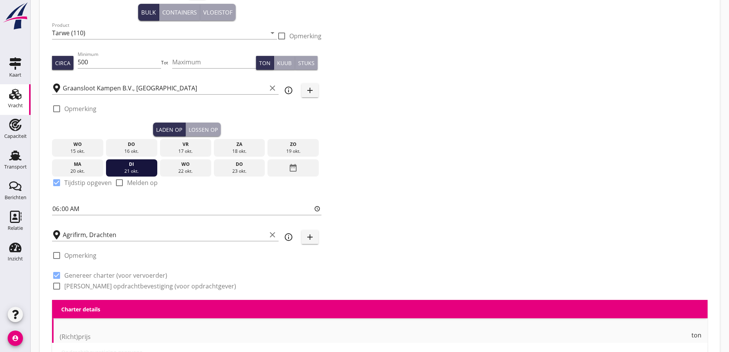
checkbox input "true"
click at [119, 285] on label "[PERSON_NAME] opdrachtbevestiging (voor opdrachtgever)" at bounding box center [150, 286] width 172 height 8
checkbox input "true"
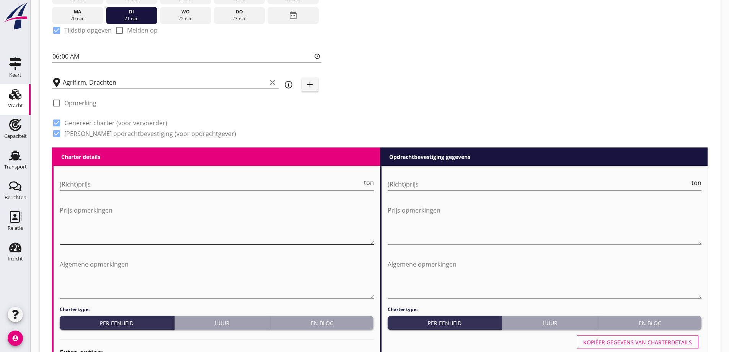
scroll to position [223, 0]
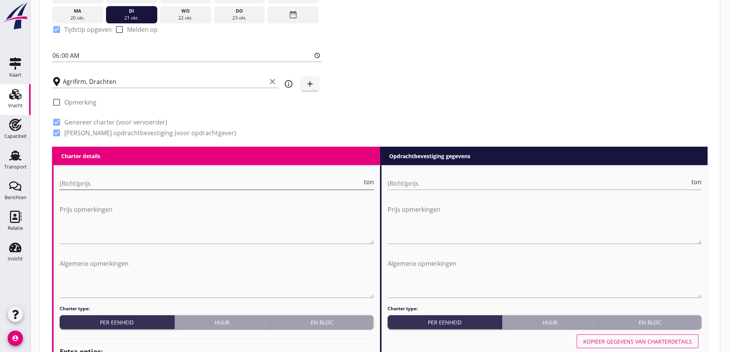
click at [149, 184] on input "(Richt)prijs" at bounding box center [211, 183] width 303 height 12
type input "6"
type input "6.50"
click at [601, 181] on input "(Richt)prijs" at bounding box center [539, 183] width 303 height 12
type input "6"
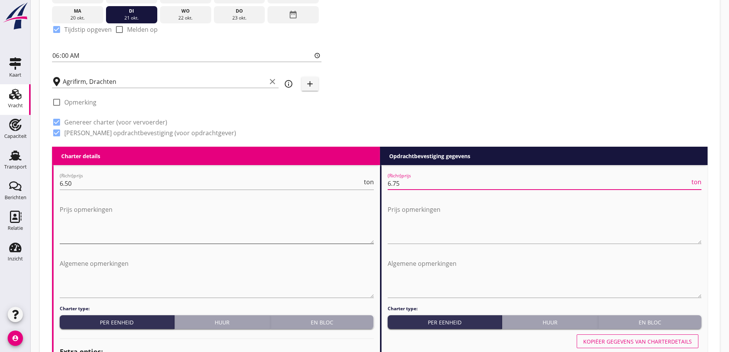
type input "6.75"
click at [153, 237] on textarea "Prijs opmerkingen" at bounding box center [217, 223] width 314 height 40
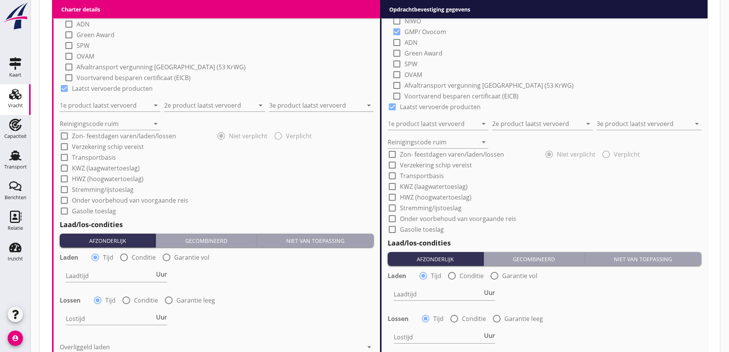
scroll to position [721, 0]
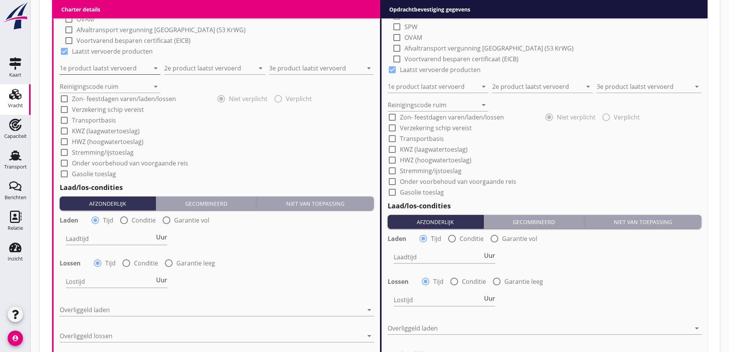
click at [108, 69] on input "1e product laatst vervoerd" at bounding box center [105, 68] width 90 height 12
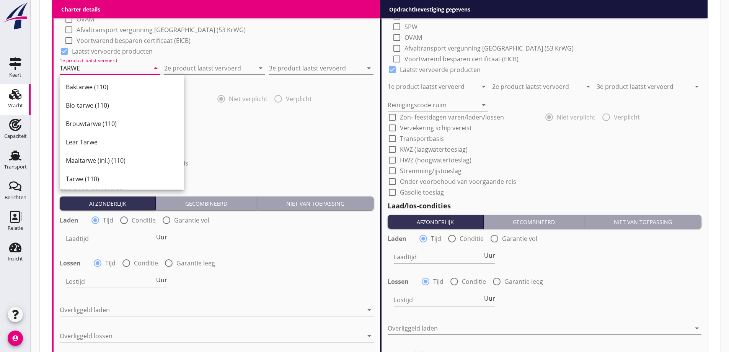
click at [91, 184] on div "Tarwe (110)" at bounding box center [122, 179] width 112 height 18
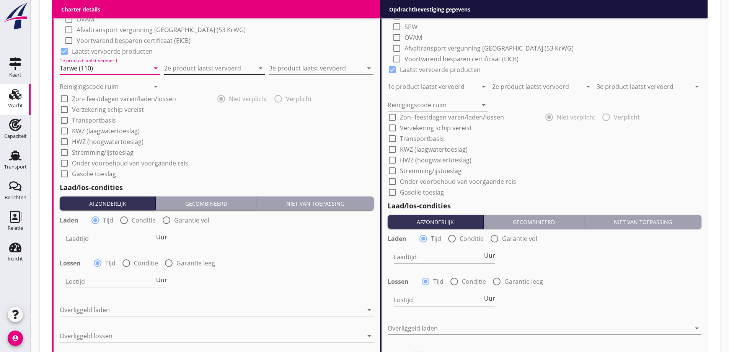
type input "Tarwe (110)"
click at [212, 66] on input "2e product laatst vervoerd" at bounding box center [209, 68] width 90 height 12
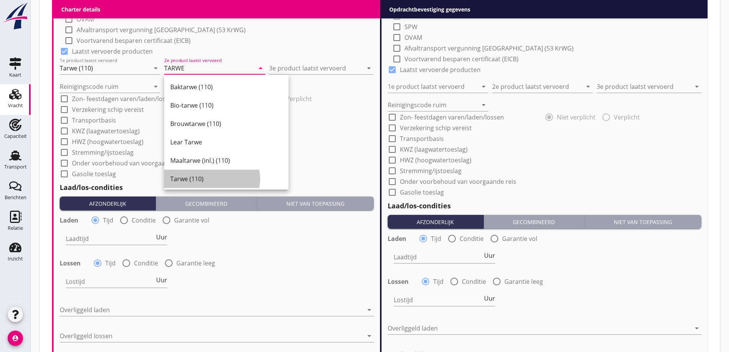
drag, startPoint x: 201, startPoint y: 175, endPoint x: 268, endPoint y: 114, distance: 90.5
click at [202, 176] on div "Tarwe (110)" at bounding box center [226, 178] width 112 height 9
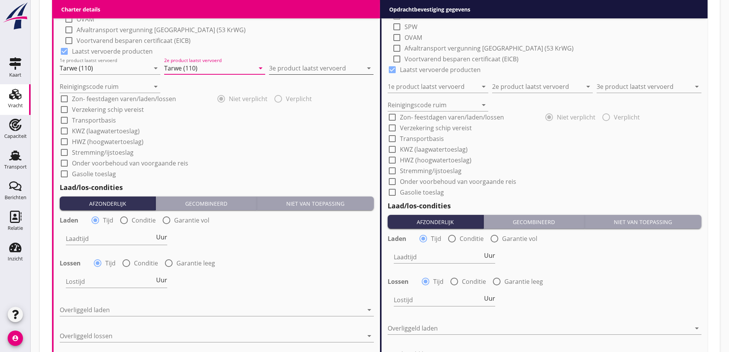
type input "Tarwe (110)"
click at [297, 72] on input "3e product laatst vervoerd" at bounding box center [316, 68] width 94 height 12
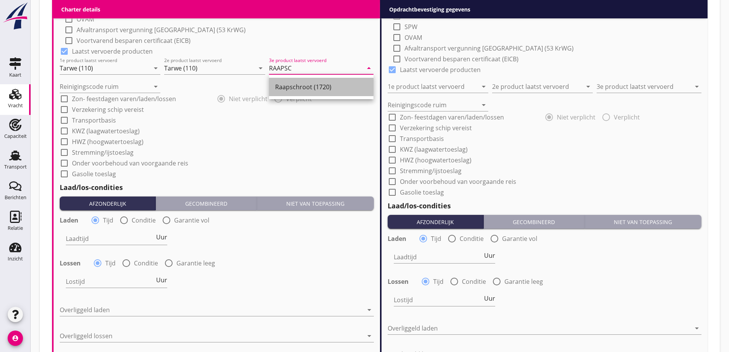
click at [314, 93] on div "Raapschroot (1720)" at bounding box center [321, 87] width 92 height 18
type input "Raapschroot (1720)"
click at [139, 88] on input "Reinigingscode ruim" at bounding box center [105, 86] width 90 height 12
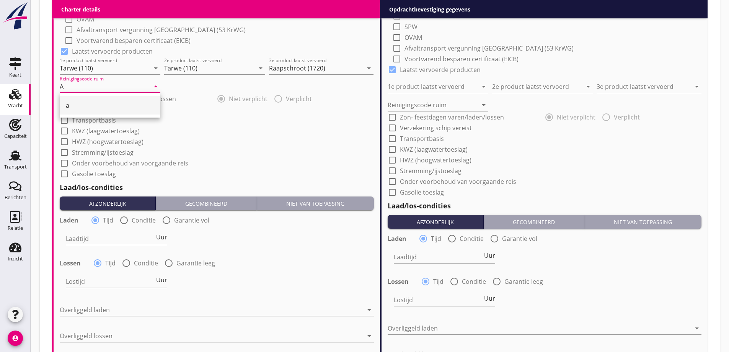
click at [117, 105] on div "a" at bounding box center [110, 105] width 88 height 9
type input "a"
click at [239, 157] on div "check_box Lading verzekerd bij: radio_button_checked Opdrachtgever radio_button…" at bounding box center [217, 20] width 314 height 315
click at [139, 222] on label "Conditie" at bounding box center [144, 220] width 24 height 8
radio input "false"
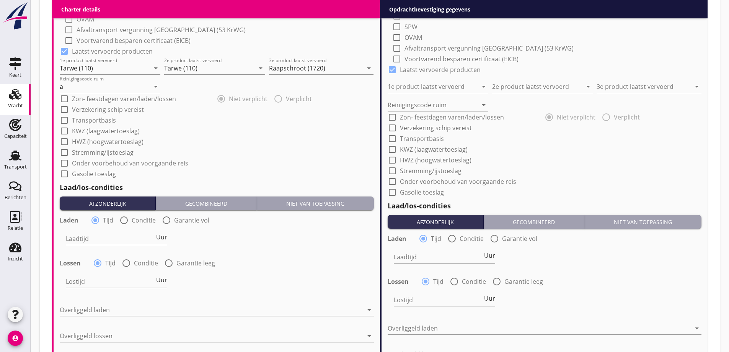
radio input "true"
click at [132, 245] on div "Laadtijd condities arrow_drop_down" at bounding box center [142, 242] width 153 height 20
click at [130, 238] on div at bounding box center [137, 238] width 142 height 12
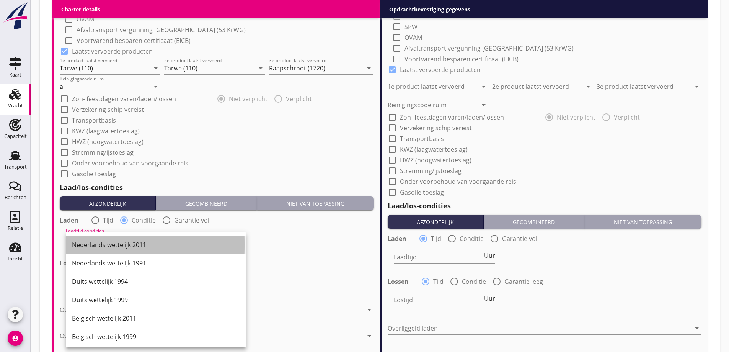
click at [125, 245] on div "Nederlands wettelijk 2011" at bounding box center [156, 244] width 168 height 9
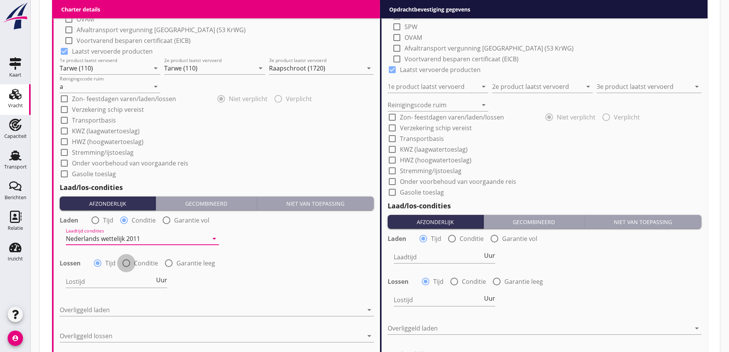
click at [132, 262] on div at bounding box center [126, 262] width 13 height 13
radio input "false"
radio input "true"
click at [129, 281] on div at bounding box center [137, 281] width 142 height 12
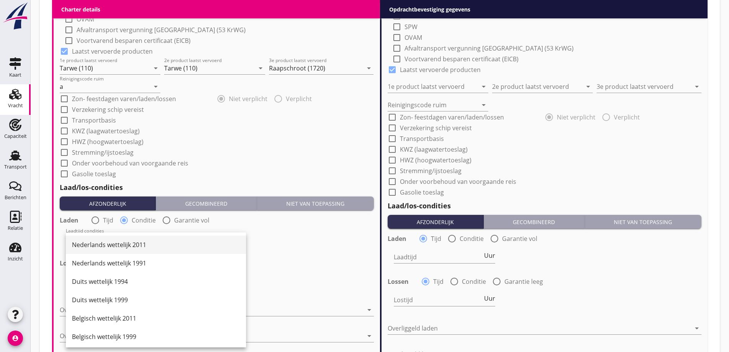
click at [128, 249] on div "Nederlands wettelijk 2011" at bounding box center [156, 244] width 168 height 18
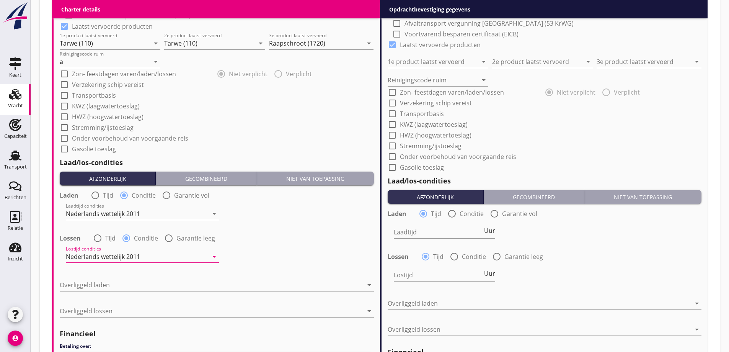
scroll to position [759, 0]
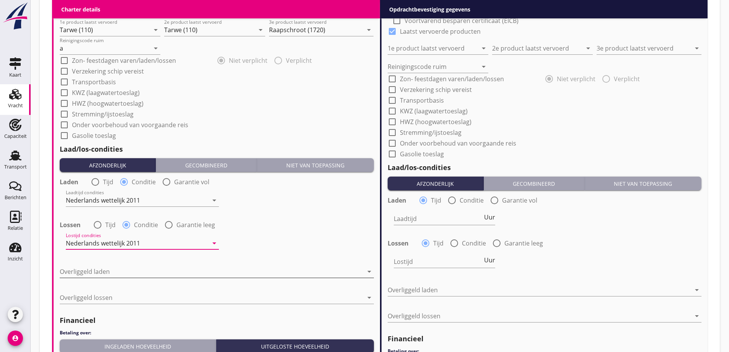
click at [128, 269] on div at bounding box center [211, 271] width 303 height 12
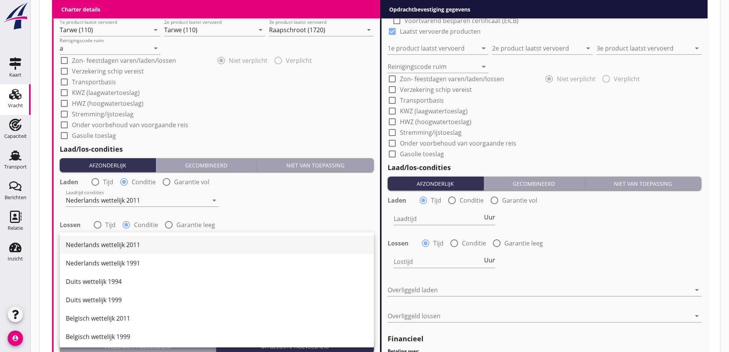
drag, startPoint x: 117, startPoint y: 251, endPoint x: 127, endPoint y: 279, distance: 29.8
click at [117, 251] on div "Nederlands wettelijk 2011" at bounding box center [217, 244] width 302 height 18
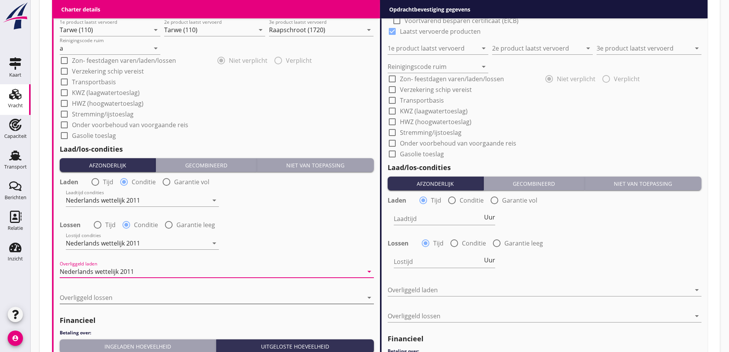
click at [123, 298] on div at bounding box center [211, 297] width 303 height 12
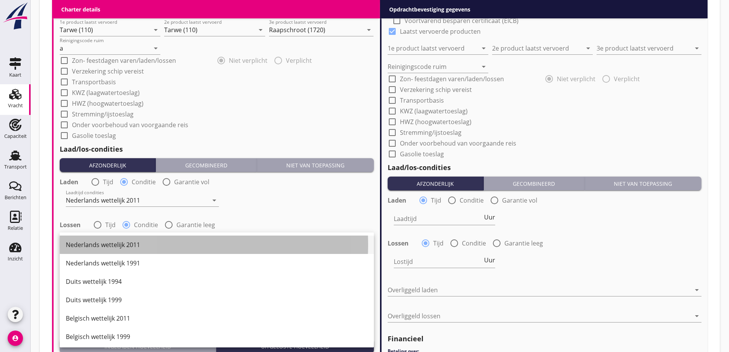
click at [130, 246] on div "Nederlands wettelijk 2011" at bounding box center [217, 244] width 302 height 9
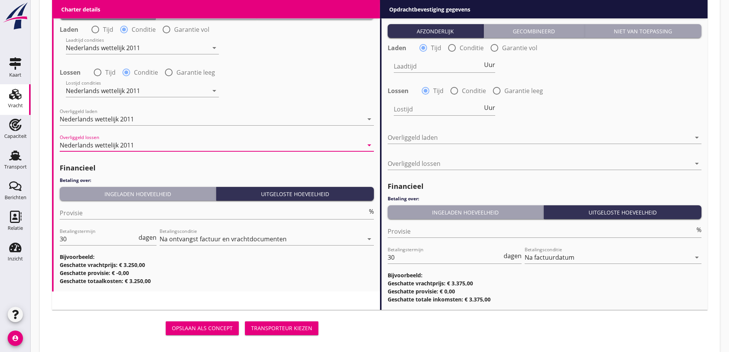
scroll to position [912, 0]
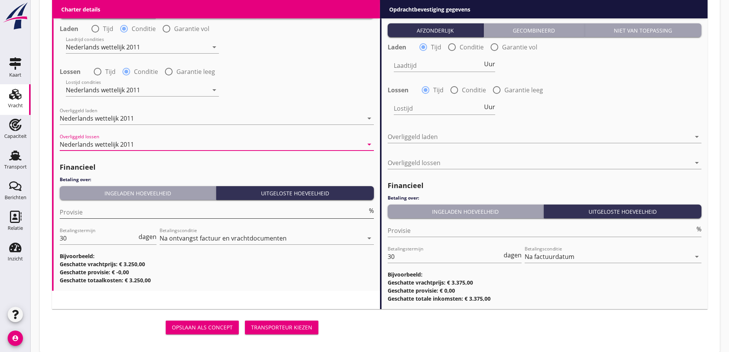
click at [103, 211] on input "Provisie" at bounding box center [214, 212] width 308 height 12
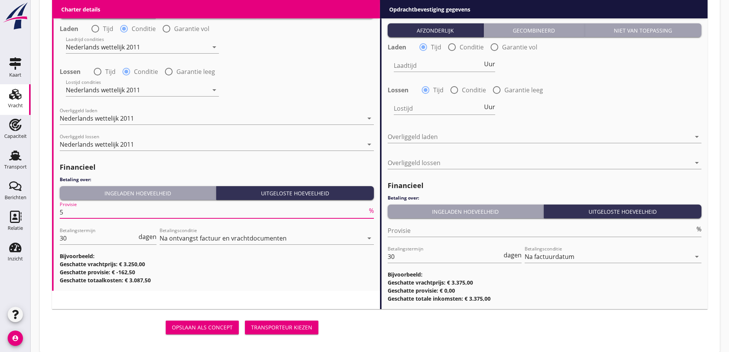
type input "5"
click at [262, 277] on h3 "Geschatte totaalkosten: € 3.087,50" at bounding box center [217, 280] width 314 height 8
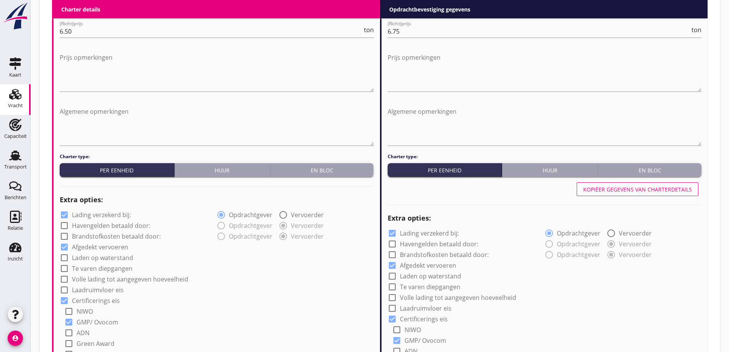
scroll to position [300, 0]
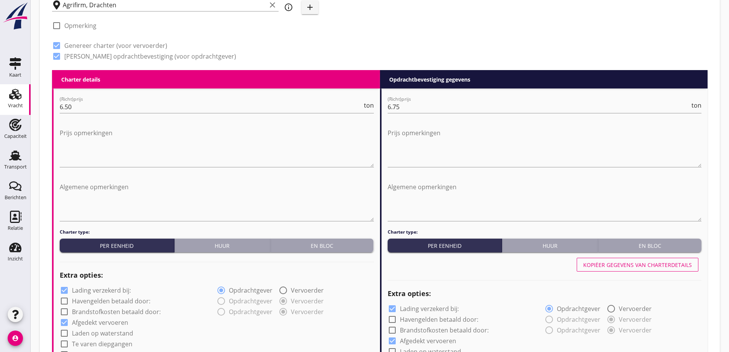
click at [662, 263] on div "Kopiëer gegevens van charterdetails" at bounding box center [637, 265] width 109 height 8
type input "Tarwe (110)"
type input "Raapschroot (1720)"
type input "a"
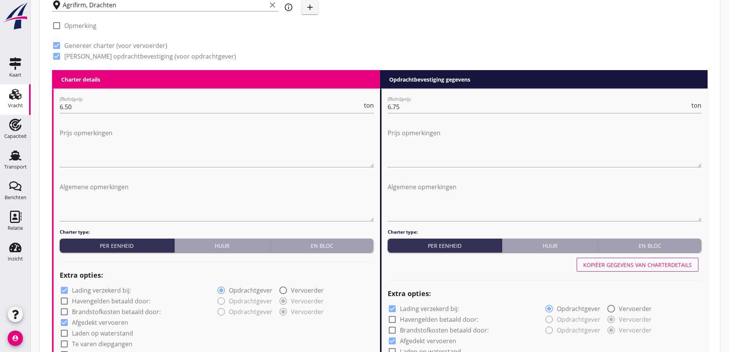
radio input "false"
radio input "true"
radio input "false"
radio input "true"
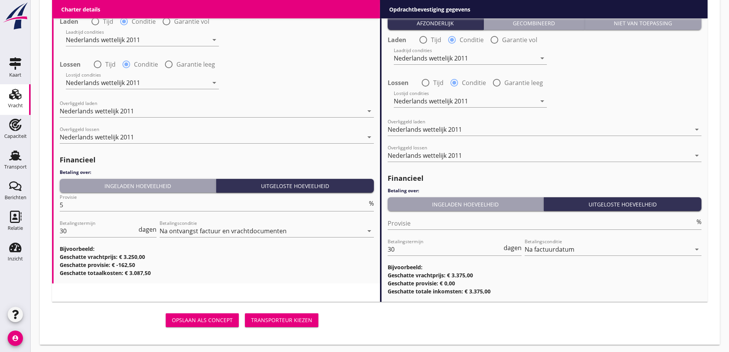
scroll to position [921, 0]
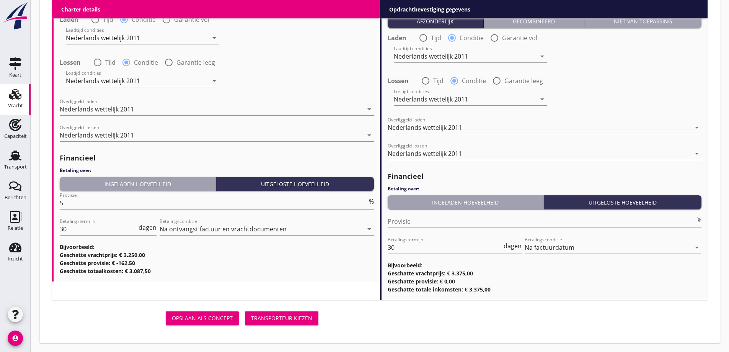
click at [285, 318] on div "Transporteur kiezen" at bounding box center [281, 318] width 61 height 8
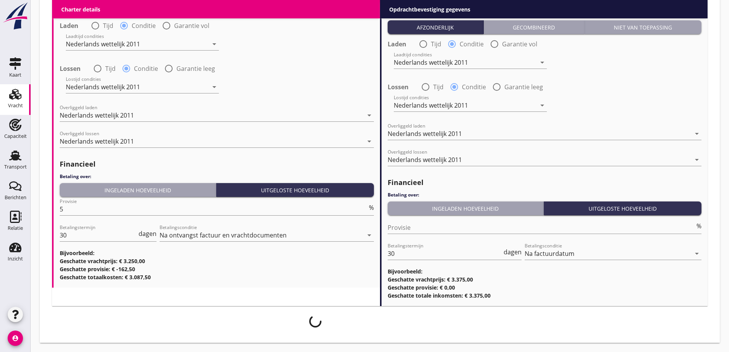
scroll to position [915, 0]
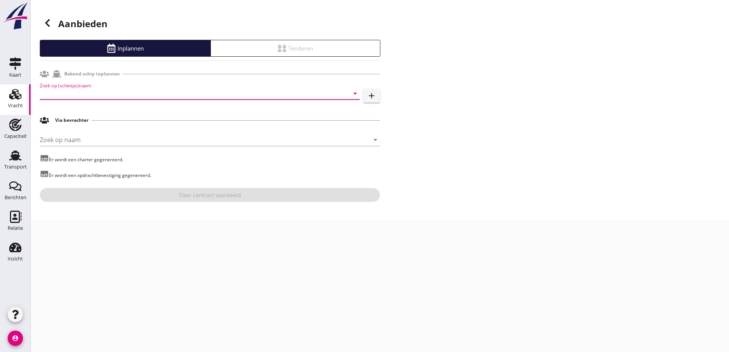
click at [117, 88] on input "Zoek op (scheeps)naam" at bounding box center [189, 93] width 298 height 12
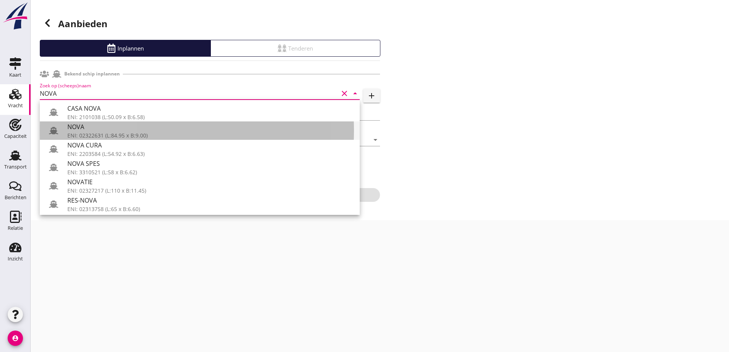
click at [111, 130] on div "NOVA" at bounding box center [210, 126] width 286 height 9
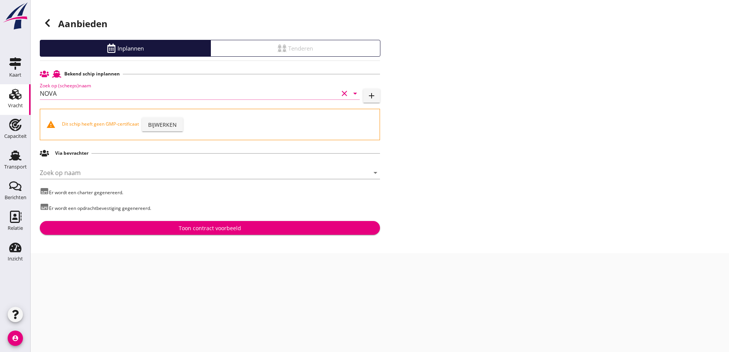
click at [82, 93] on input "NOVA" at bounding box center [189, 93] width 298 height 12
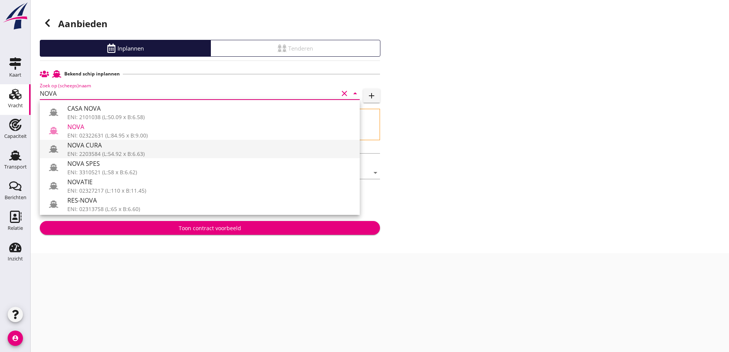
click at [111, 150] on div "ENI: 2203584 (L:54.92 x B:6.63)" at bounding box center [210, 154] width 286 height 8
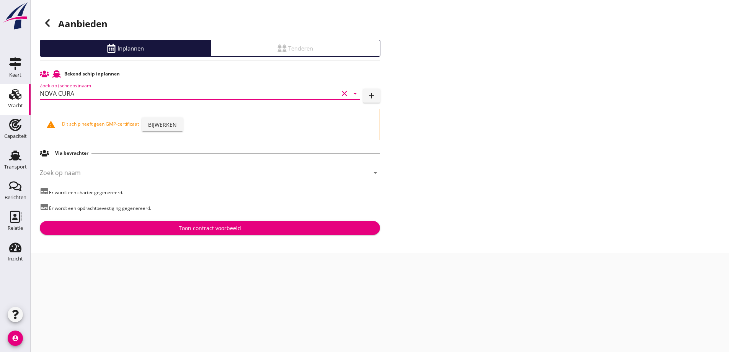
click at [91, 95] on input "NOVA CURA" at bounding box center [189, 93] width 298 height 12
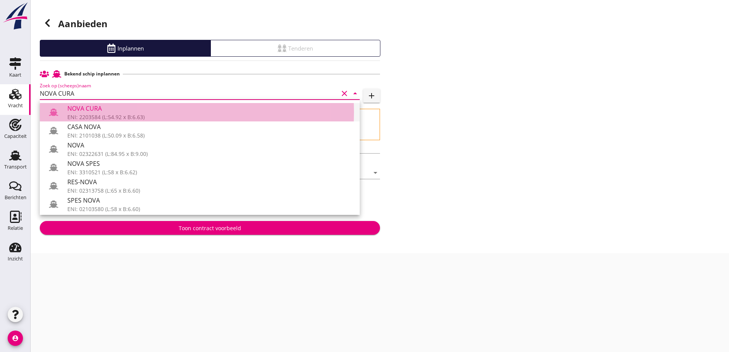
click at [95, 112] on div "NOVA CURA" at bounding box center [210, 108] width 286 height 9
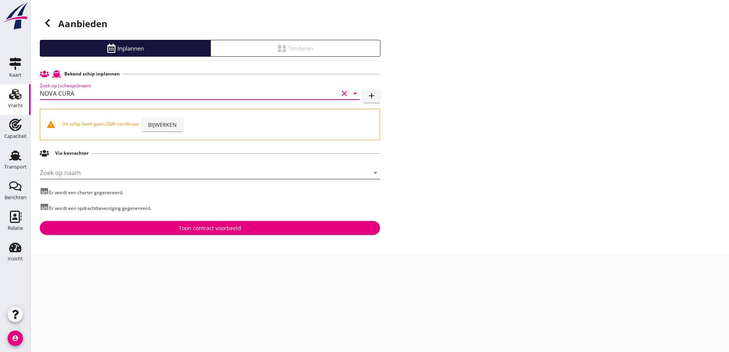
click at [111, 173] on input "Zoek op naam" at bounding box center [199, 172] width 319 height 12
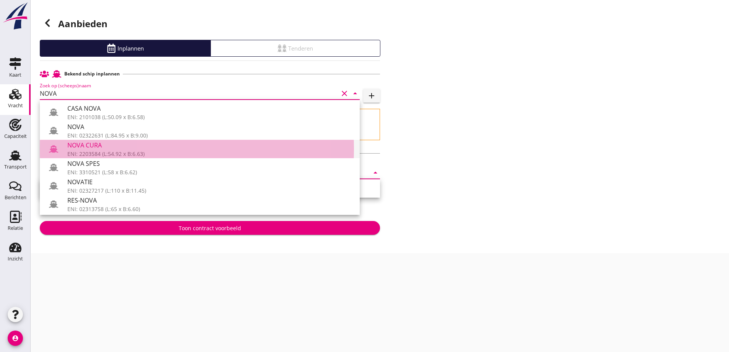
click at [100, 148] on div "NOVA CURA" at bounding box center [210, 144] width 286 height 9
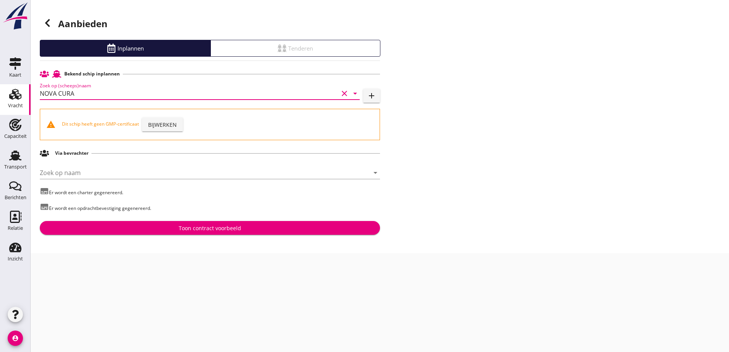
click at [138, 96] on input "NOVA CURA" at bounding box center [189, 93] width 298 height 12
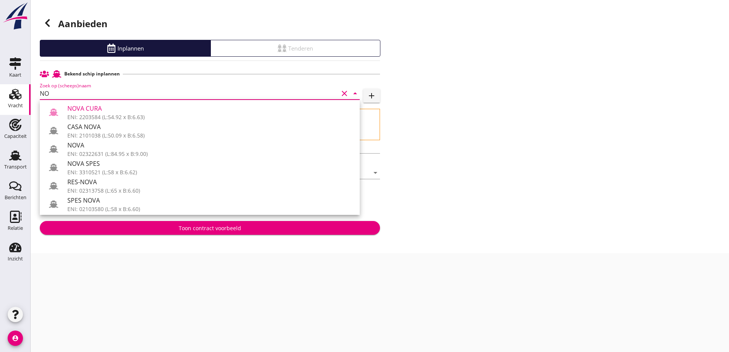
type input "N"
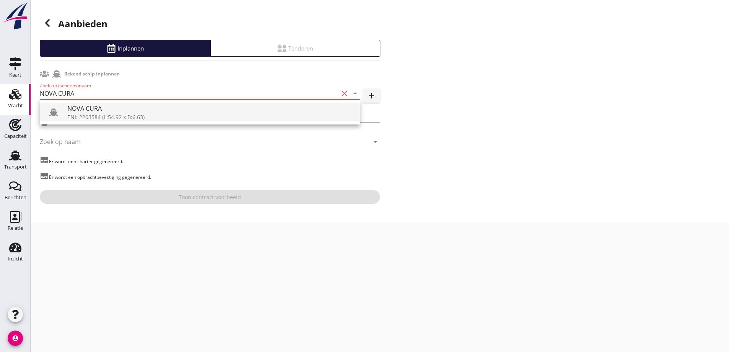
click at [94, 114] on div "ENI: 2203584 (L:54.92 x B:6.63)" at bounding box center [210, 117] width 286 height 8
type input "NOVA CURA"
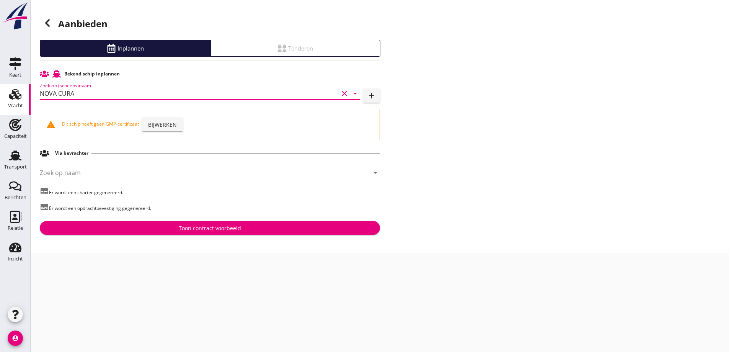
click at [83, 94] on input "NOVA CURA" at bounding box center [189, 93] width 298 height 12
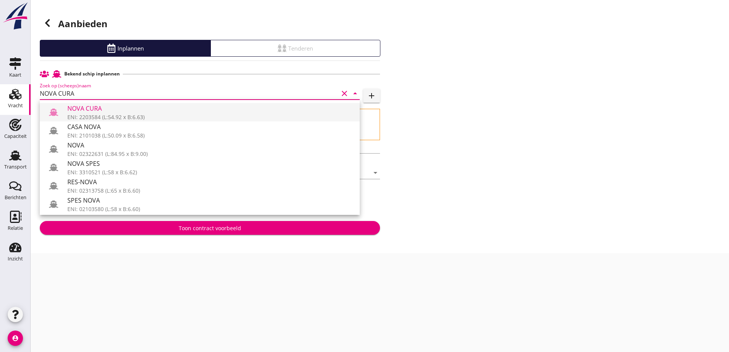
click at [104, 119] on div "ENI: 2203584 (L:54.92 x B:6.63)" at bounding box center [210, 117] width 286 height 8
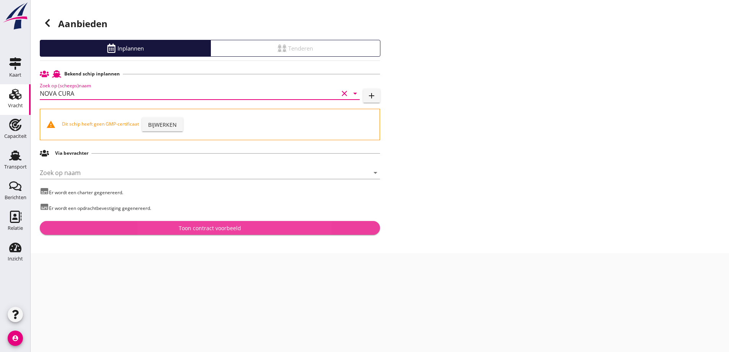
click at [194, 233] on button "Toon contract voorbeeld" at bounding box center [210, 228] width 340 height 14
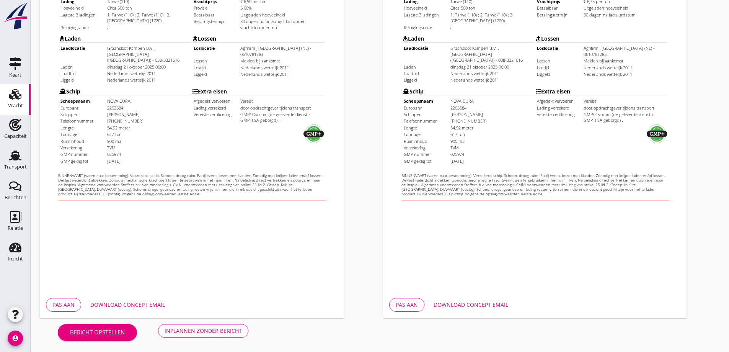
scroll to position [215, 0]
click at [107, 302] on div "Download concept email" at bounding box center [127, 304] width 75 height 8
click at [462, 303] on div "Download concept email" at bounding box center [471, 304] width 75 height 8
click at [475, 301] on div "Download concept email" at bounding box center [471, 304] width 75 height 8
click at [206, 327] on div "Inplannen zonder bericht" at bounding box center [203, 330] width 77 height 8
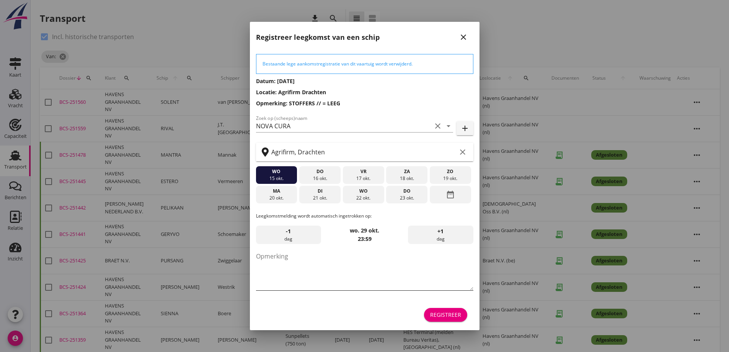
click at [292, 271] on textarea "Opmerking" at bounding box center [364, 270] width 217 height 40
type textarea "STOFFERS"
click at [414, 198] on div "23 okt." at bounding box center [407, 197] width 38 height 7
click at [447, 317] on div "Registreer" at bounding box center [445, 314] width 31 height 8
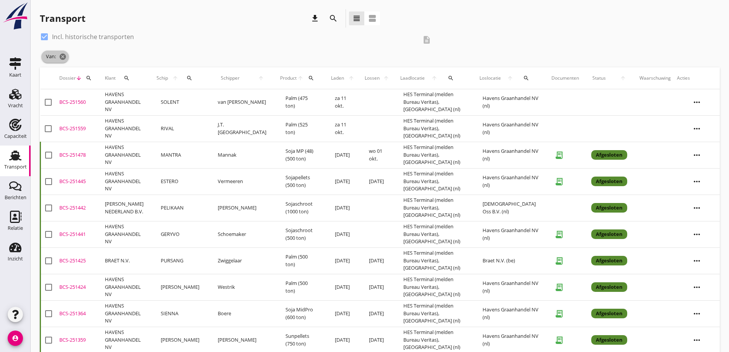
click at [54, 60] on span "Van: cancel" at bounding box center [55, 57] width 28 height 12
click at [61, 59] on icon "cancel" at bounding box center [63, 57] width 8 height 8
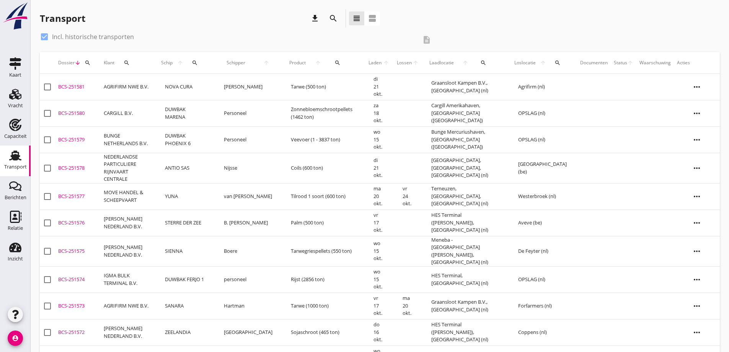
click at [62, 37] on label "Incl. historische transporten" at bounding box center [93, 37] width 82 height 8
checkbox input "false"
click at [94, 87] on div "BCS-251581" at bounding box center [77, 87] width 39 height 8
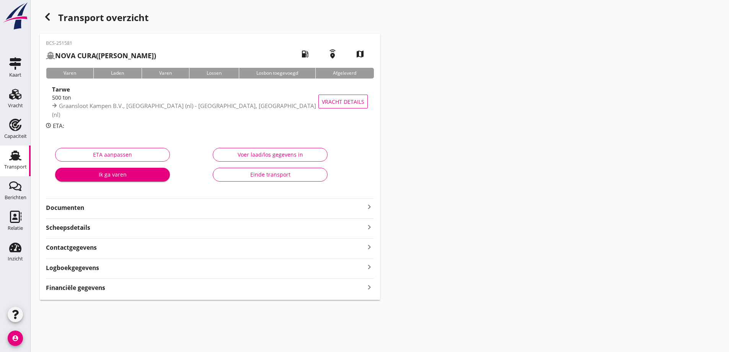
click at [220, 207] on strong "Documenten" at bounding box center [205, 207] width 319 height 9
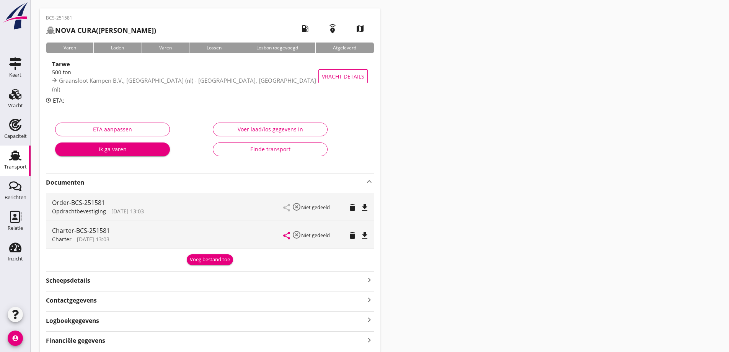
scroll to position [38, 0]
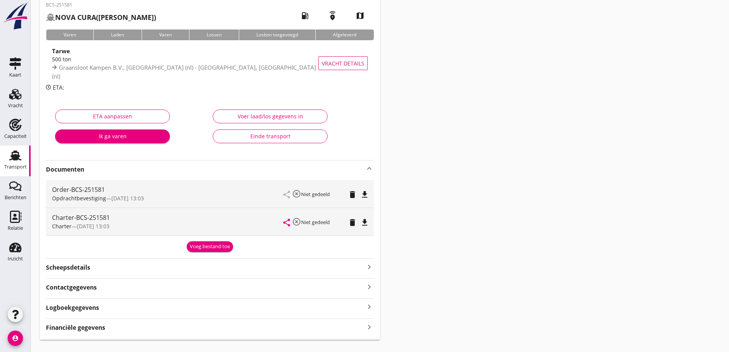
click at [216, 251] on button "Voeg bestand toe" at bounding box center [210, 246] width 46 height 11
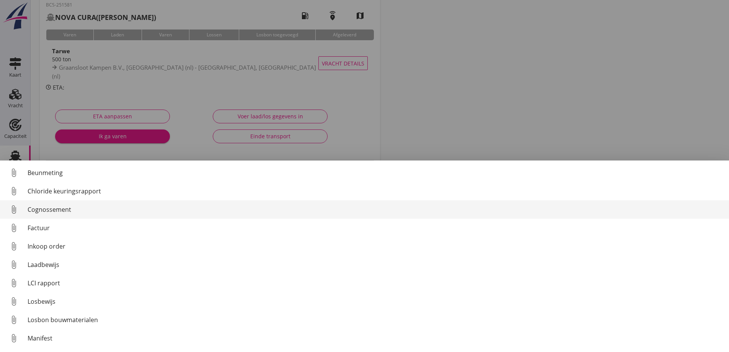
click at [73, 215] on link "attach_file Cognossement" at bounding box center [364, 209] width 729 height 18
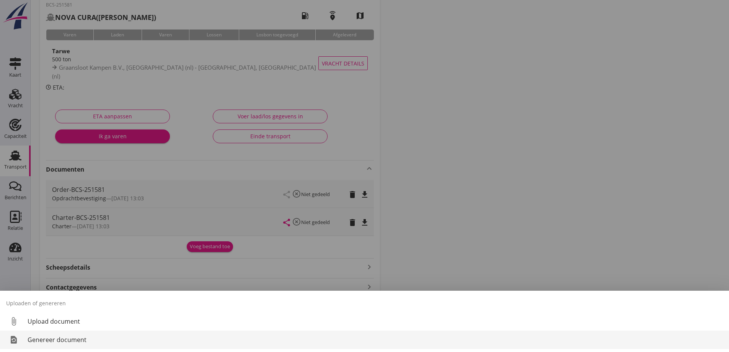
click at [81, 341] on div "Genereer document" at bounding box center [375, 339] width 695 height 9
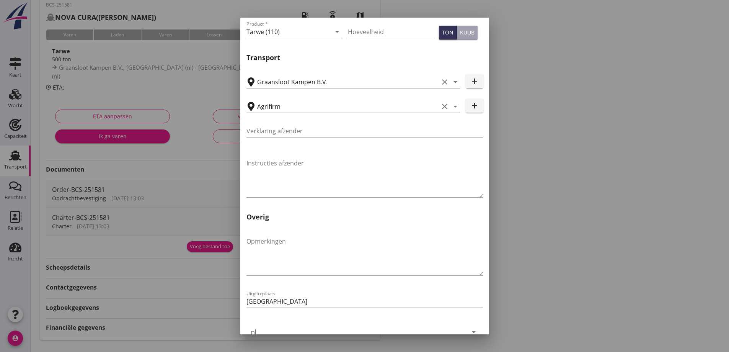
scroll to position [229, 0]
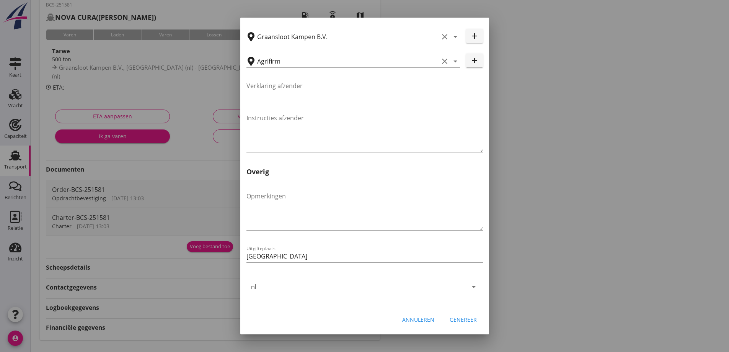
click at [467, 322] on div "Genereer" at bounding box center [463, 319] width 27 height 8
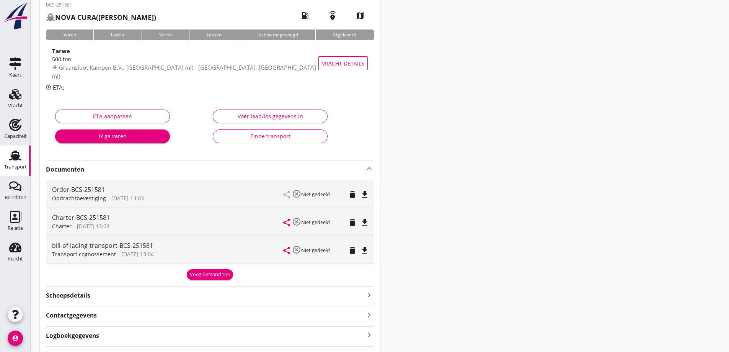
click at [362, 250] on icon "file_download" at bounding box center [364, 250] width 9 height 9
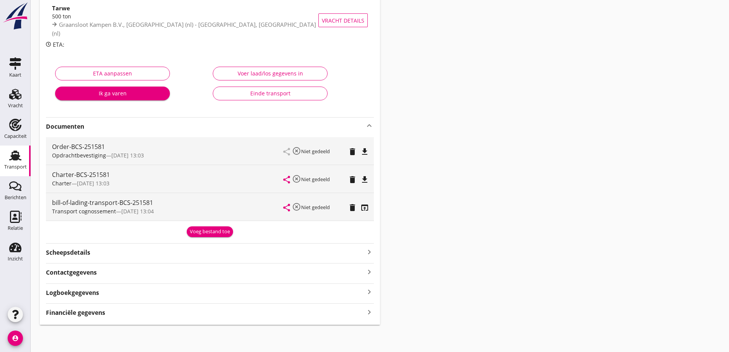
scroll to position [82, 0]
click at [135, 314] on div "Financiële gegevens keyboard_arrow_right" at bounding box center [210, 311] width 328 height 10
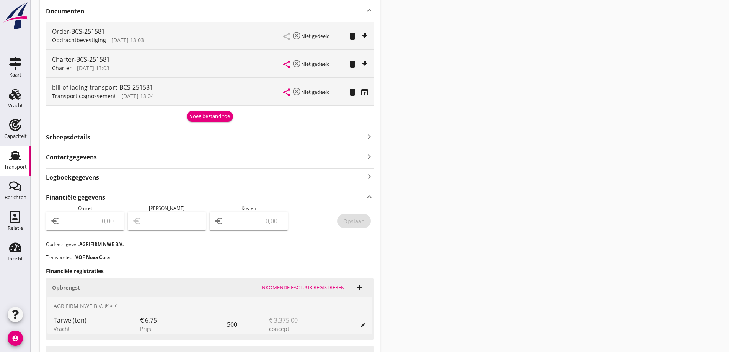
scroll to position [311, 0]
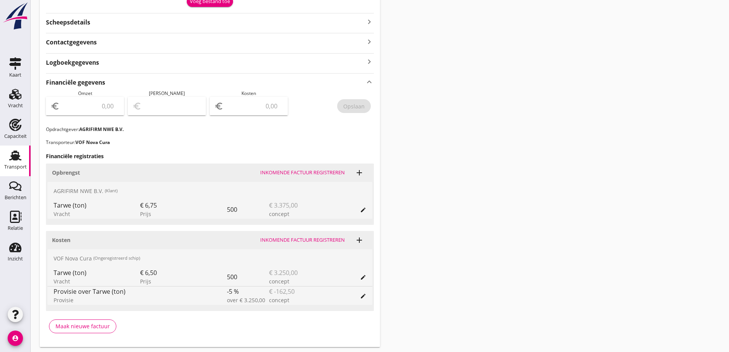
click at [96, 113] on div "euro" at bounding box center [85, 106] width 78 height 18
type input "3375"
click at [233, 111] on input "number" at bounding box center [254, 106] width 58 height 12
type input "3372.00"
type input "3"
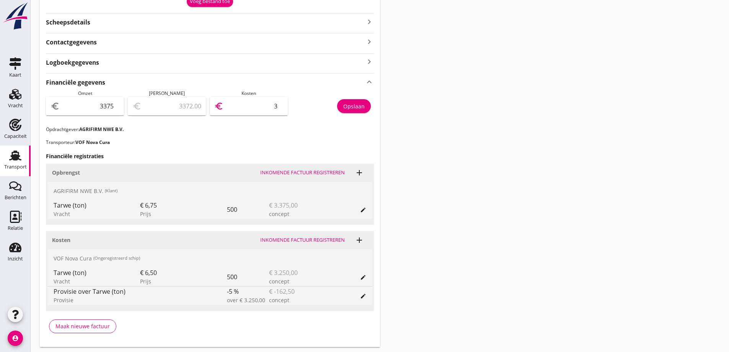
type input "3345.00"
type input "30"
type input "3067.00"
type input "308"
type input "288.00"
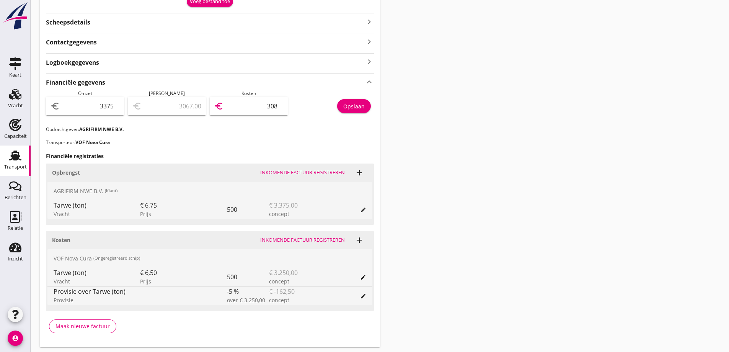
type input "3087"
type input "287.50"
type input "3087.50"
click at [239, 158] on h3 "Financiële registraties" at bounding box center [210, 156] width 328 height 8
click at [352, 101] on button "Opslaan" at bounding box center [354, 106] width 34 height 14
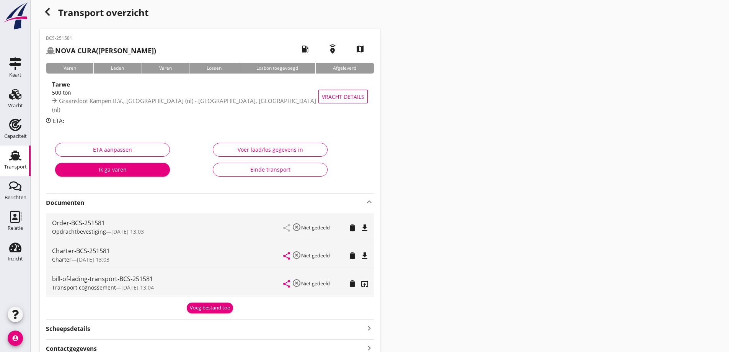
scroll to position [0, 0]
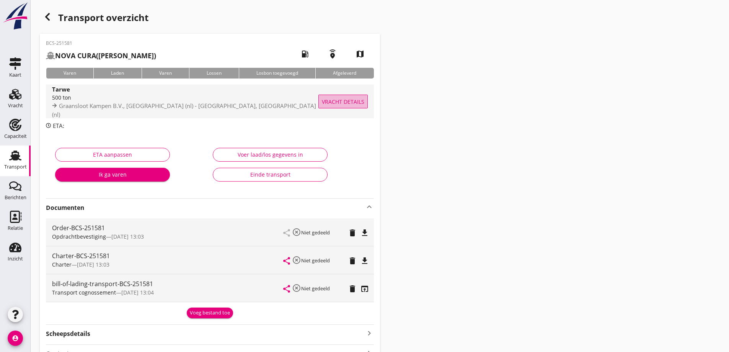
click at [347, 103] on span "Vracht details" at bounding box center [343, 102] width 42 height 8
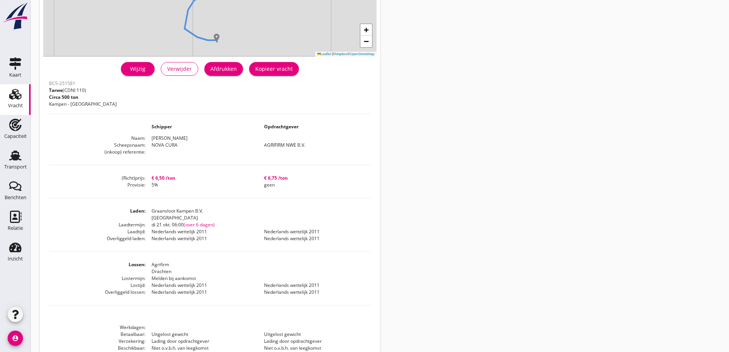
scroll to position [116, 0]
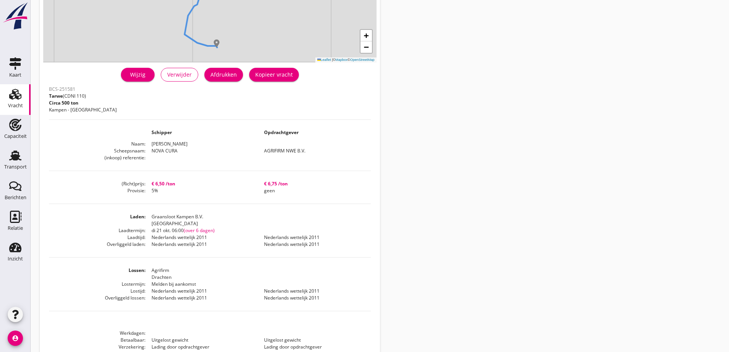
click at [224, 76] on div "Afdrukken" at bounding box center [223, 74] width 26 height 8
click at [17, 102] on div "Vracht" at bounding box center [15, 105] width 15 height 11
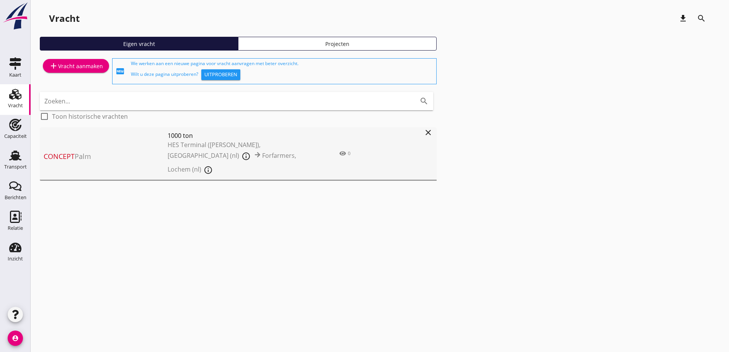
click at [65, 70] on div "add Vracht aanmaken" at bounding box center [76, 65] width 54 height 9
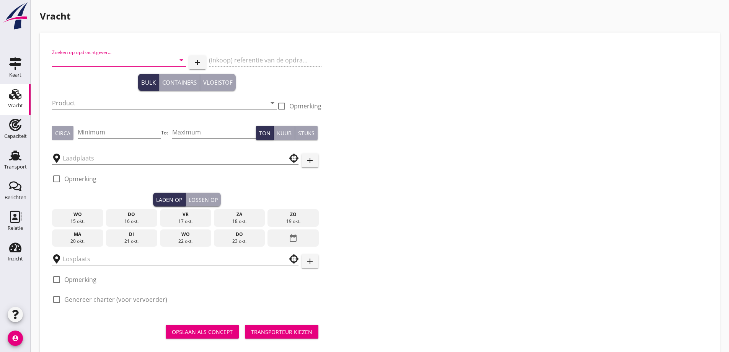
click at [83, 58] on input "Zoeken op opdrachtgever..." at bounding box center [108, 60] width 113 height 12
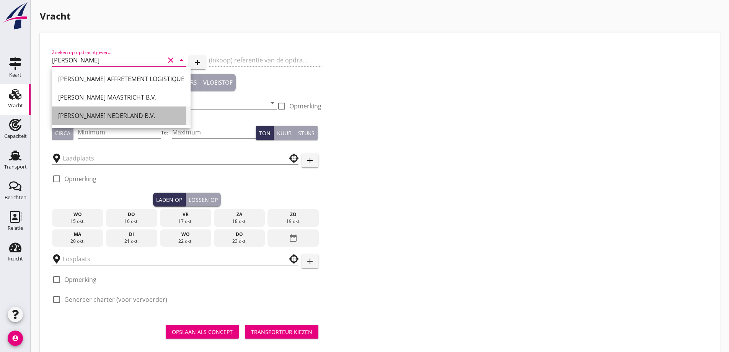
click at [119, 116] on div "[PERSON_NAME] NEDERLAND B.V." at bounding box center [121, 115] width 126 height 9
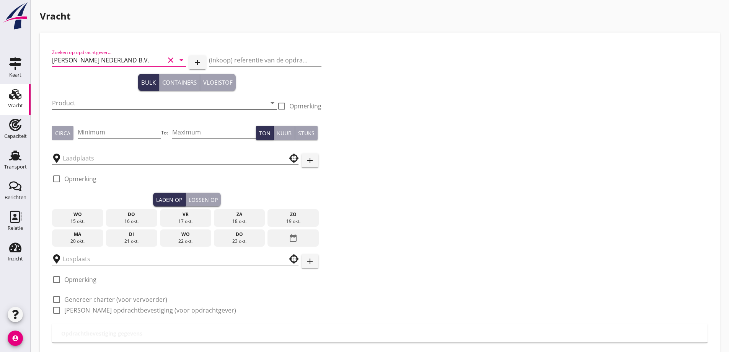
type input "[PERSON_NAME] NEDERLAND B.V."
click at [109, 104] on input "Product" at bounding box center [159, 103] width 214 height 12
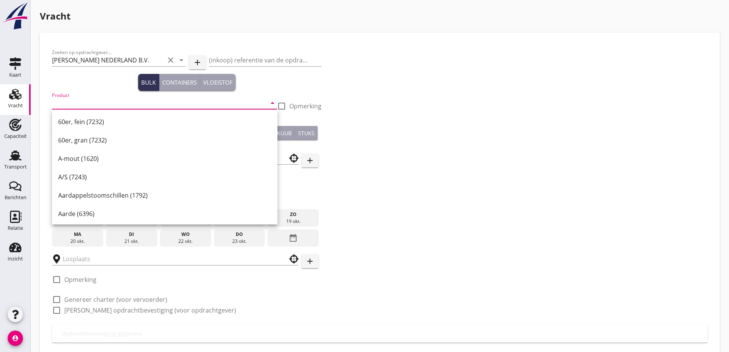
click at [76, 102] on input "Product" at bounding box center [159, 103] width 214 height 12
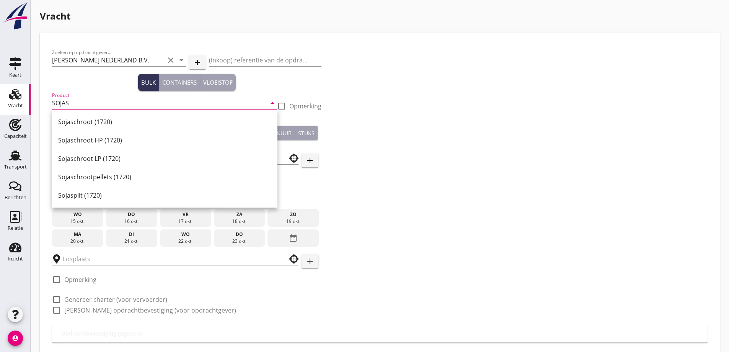
click at [86, 127] on div "Sojaschroot (1720)" at bounding box center [164, 122] width 213 height 18
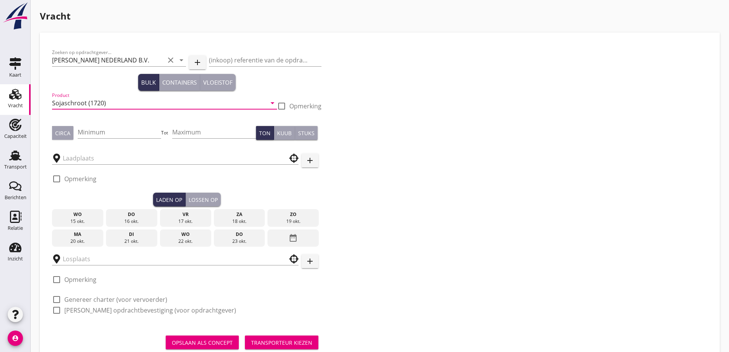
type input "Sojaschroot (1720)"
click at [67, 134] on div "Circa" at bounding box center [62, 133] width 15 height 8
click at [108, 135] on input "Minimum" at bounding box center [120, 132] width 84 height 12
type input "500"
click at [108, 154] on input "text" at bounding box center [170, 158] width 214 height 12
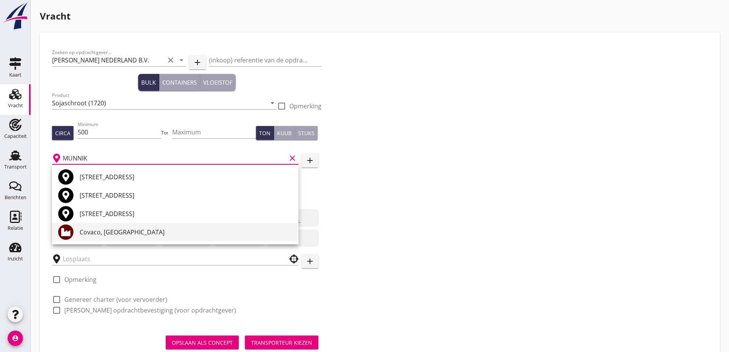
click at [137, 231] on div "Covaco, [GEOGRAPHIC_DATA]" at bounding box center [186, 231] width 213 height 9
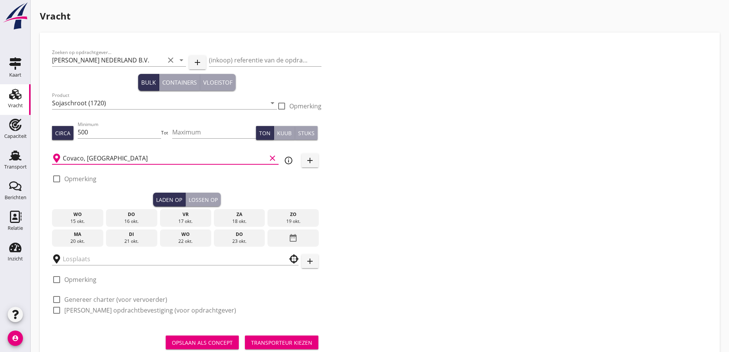
type input "Covaco, [GEOGRAPHIC_DATA]"
click at [193, 215] on div "vr" at bounding box center [185, 214] width 47 height 7
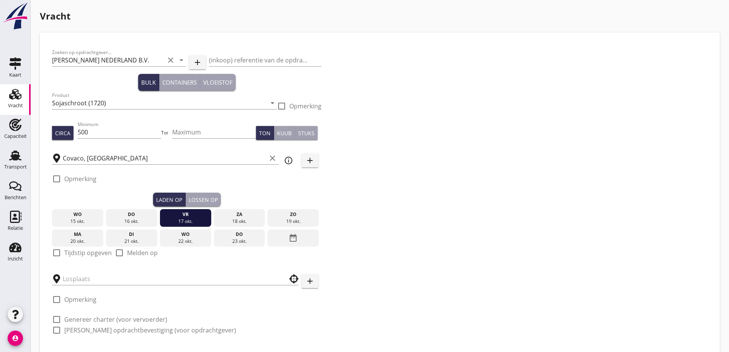
drag, startPoint x: 81, startPoint y: 253, endPoint x: 79, endPoint y: 259, distance: 5.7
click at [80, 253] on label "Tijdstip opgeven" at bounding box center [87, 253] width 47 height 8
checkbox input "true"
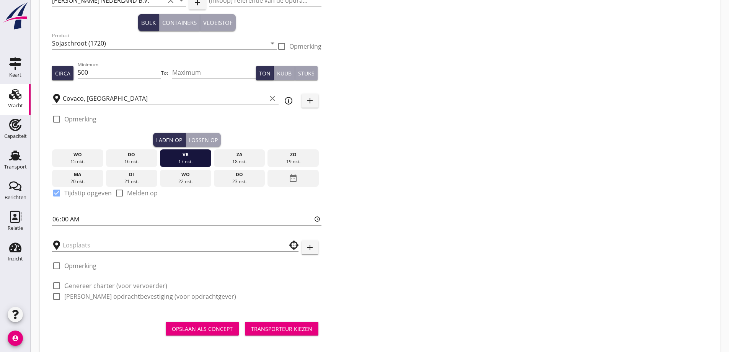
scroll to position [70, 0]
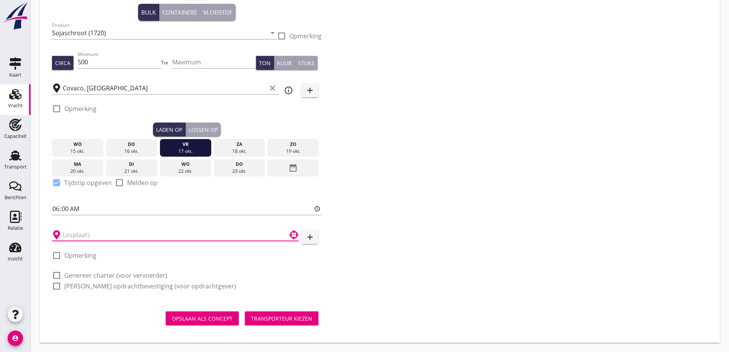
click at [86, 233] on input "text" at bounding box center [170, 234] width 214 height 12
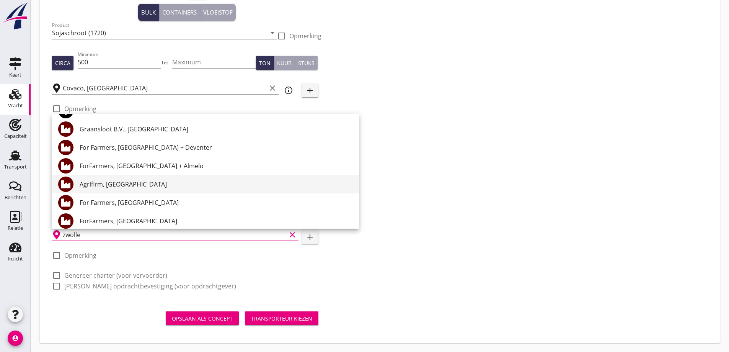
scroll to position [38, 0]
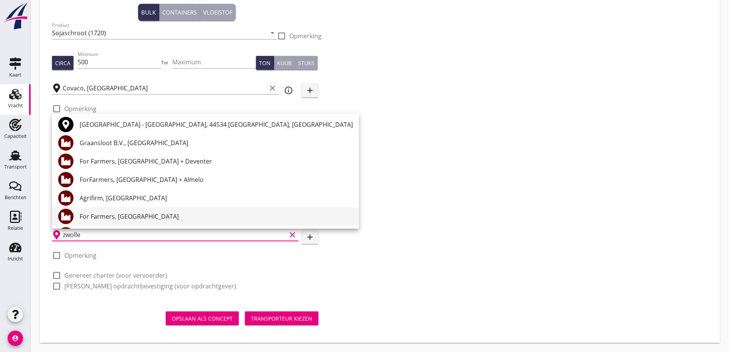
click at [121, 216] on div "For Farmers, [GEOGRAPHIC_DATA]" at bounding box center [216, 216] width 273 height 9
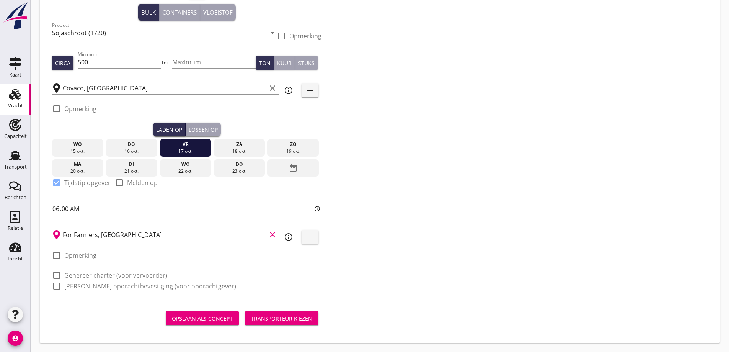
type input "For Farmers, [GEOGRAPHIC_DATA]"
drag, startPoint x: 123, startPoint y: 271, endPoint x: 129, endPoint y: 284, distance: 13.9
click at [123, 271] on label "Genereer charter (voor vervoerder)" at bounding box center [115, 275] width 103 height 8
checkbox input "true"
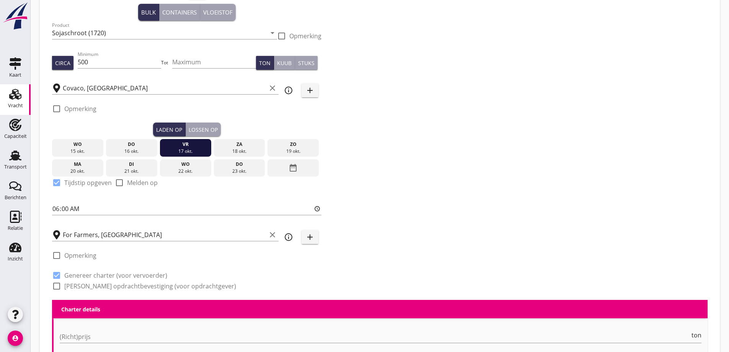
click at [129, 285] on label "[PERSON_NAME] opdrachtbevestiging (voor opdrachtgever)" at bounding box center [150, 286] width 172 height 8
checkbox input "true"
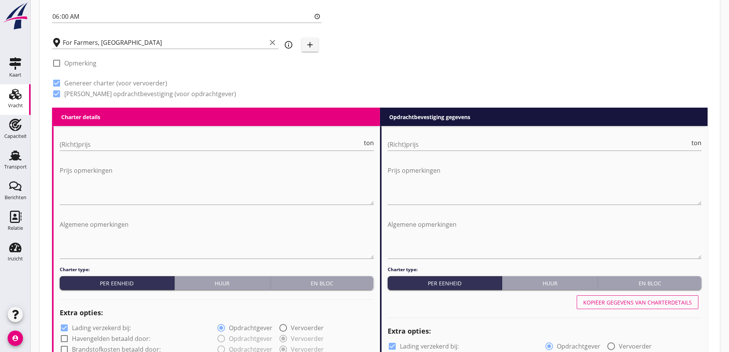
scroll to position [300, 0]
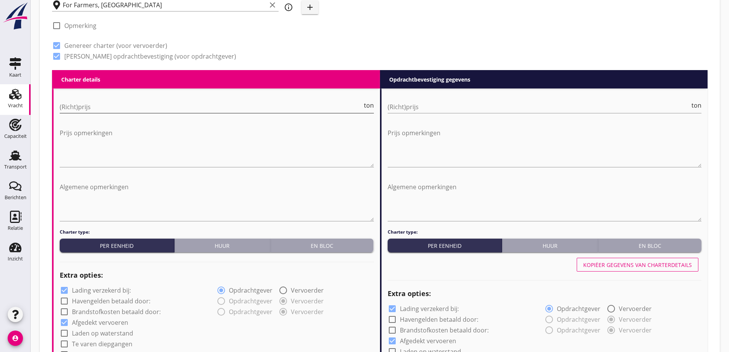
click at [126, 107] on input "(Richt)prijs" at bounding box center [211, 107] width 303 height 12
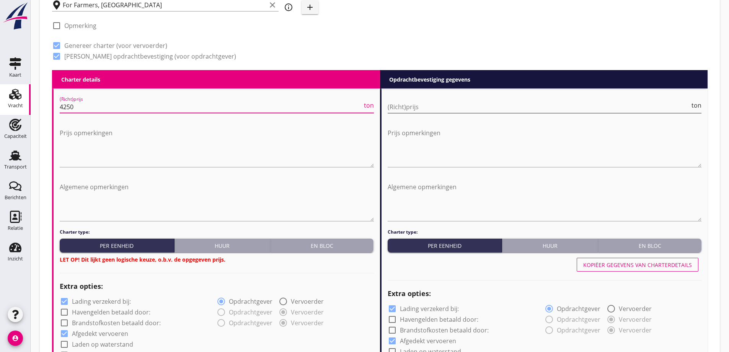
type input "4250"
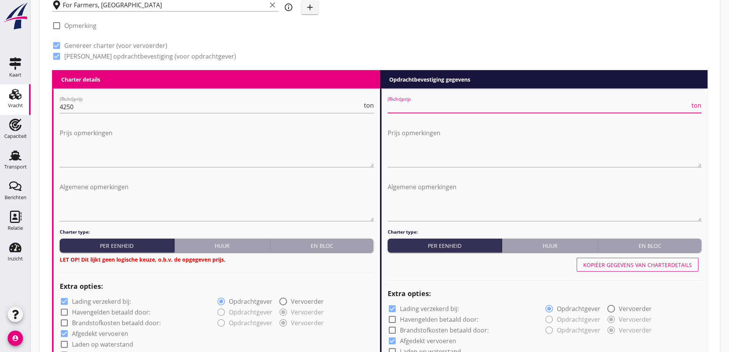
click at [426, 107] on input "(Richt)prijs" at bounding box center [539, 107] width 303 height 12
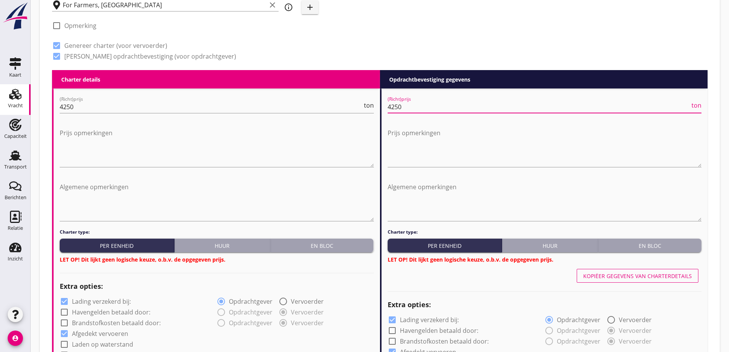
type input "4250"
click at [296, 243] on div "En bloc" at bounding box center [322, 245] width 97 height 8
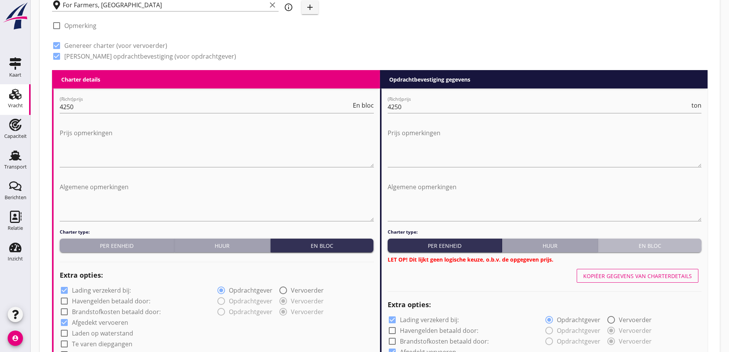
click at [629, 250] on button "En bloc" at bounding box center [649, 245] width 103 height 14
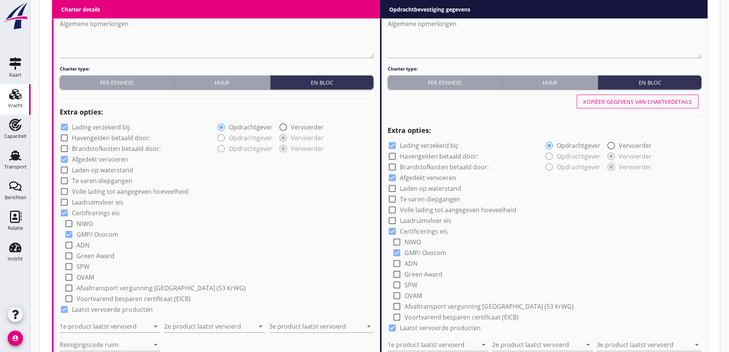
scroll to position [529, 0]
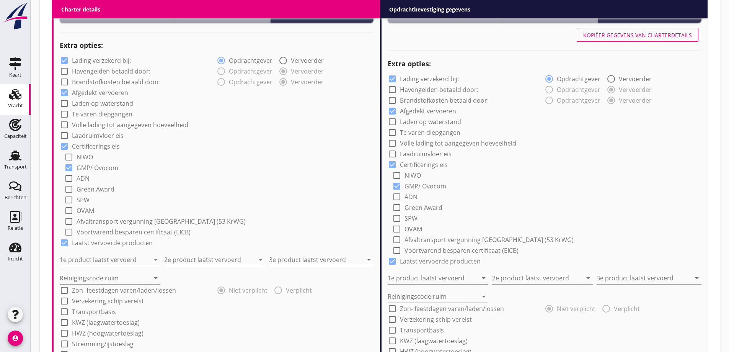
click at [108, 260] on input "1e product laatst vervoerd" at bounding box center [105, 259] width 90 height 12
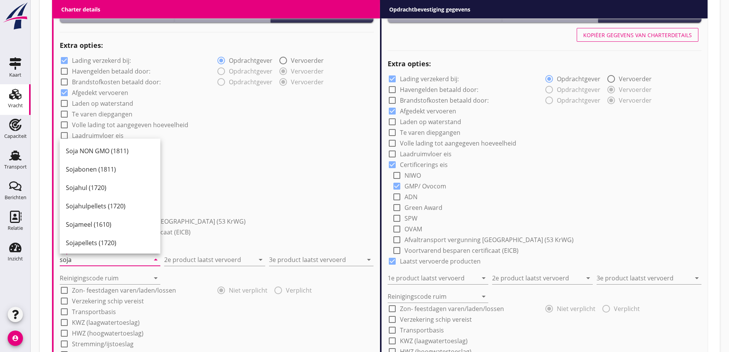
drag, startPoint x: 91, startPoint y: 271, endPoint x: 80, endPoint y: 271, distance: 11.9
click at [80, 271] on div "Reinigingscode ruim arrow_drop_down" at bounding box center [110, 275] width 101 height 17
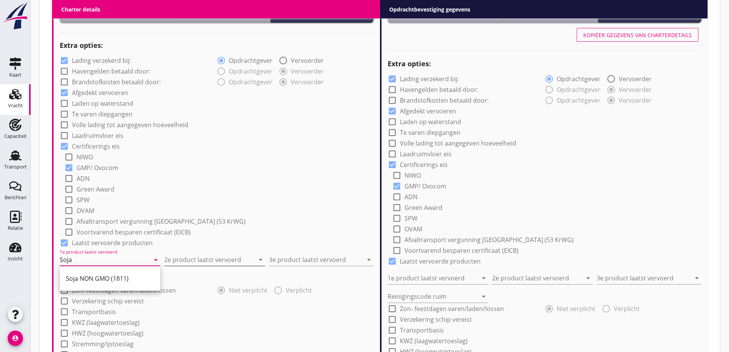
type input "Soja"
click at [190, 263] on input "2e product laatst vervoerd" at bounding box center [209, 259] width 90 height 12
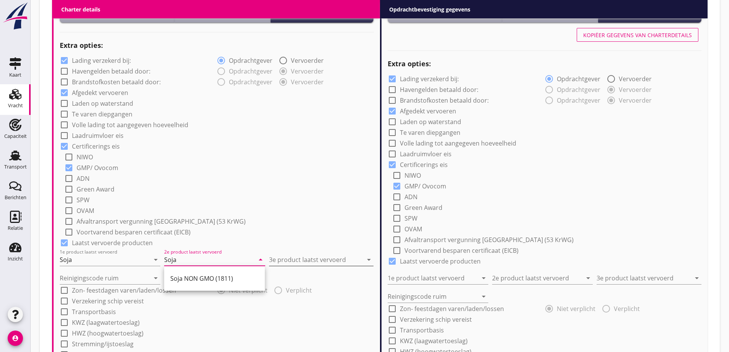
type input "Soja"
click at [318, 264] on input "3e product laatst vervoerd" at bounding box center [316, 259] width 94 height 12
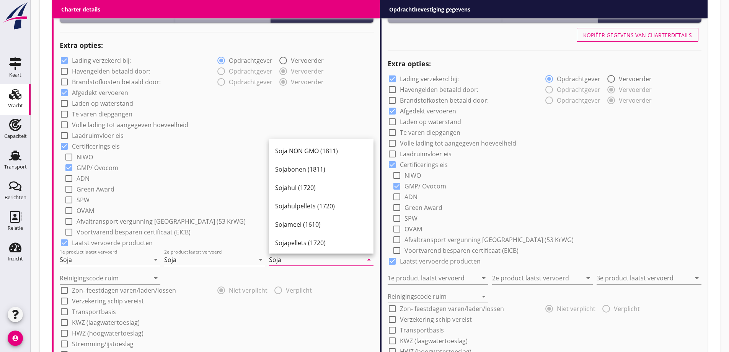
type input "Soja"
drag, startPoint x: 277, startPoint y: 318, endPoint x: 57, endPoint y: 287, distance: 221.8
click at [276, 318] on div "check_box_outline_blank KWZ (laagwatertoeslag)" at bounding box center [217, 321] width 314 height 11
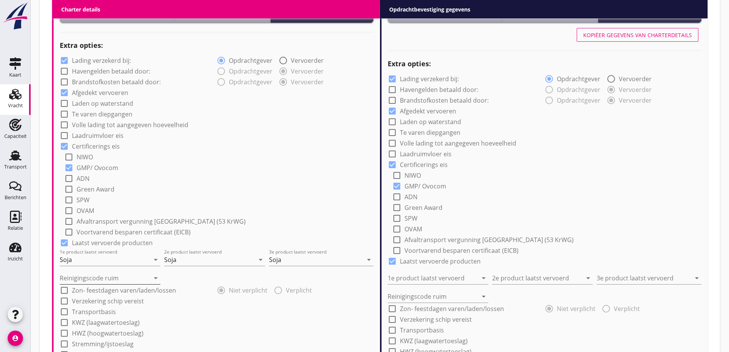
click at [79, 280] on input "Reinigingscode ruim" at bounding box center [105, 278] width 90 height 12
click at [80, 295] on div "a" at bounding box center [110, 296] width 88 height 9
type input "a"
click at [204, 308] on div "check_box_outline_blank Transportbasis" at bounding box center [217, 310] width 314 height 11
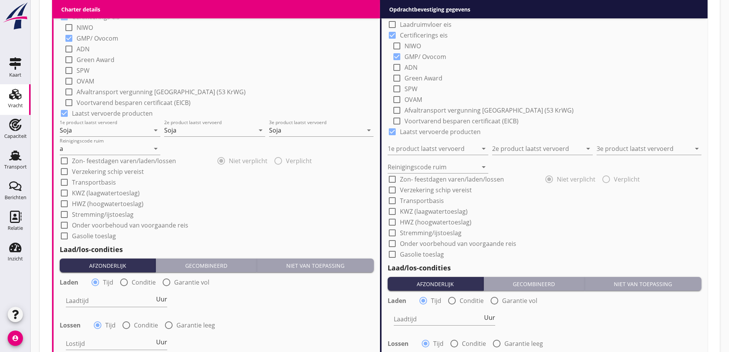
scroll to position [682, 0]
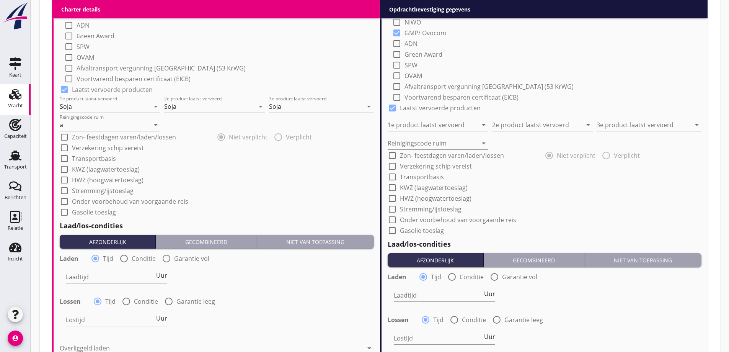
drag, startPoint x: 136, startPoint y: 259, endPoint x: 135, endPoint y: 265, distance: 5.4
click at [136, 259] on label "Conditie" at bounding box center [144, 258] width 24 height 8
radio input "false"
radio input "true"
click at [132, 276] on div at bounding box center [137, 277] width 142 height 12
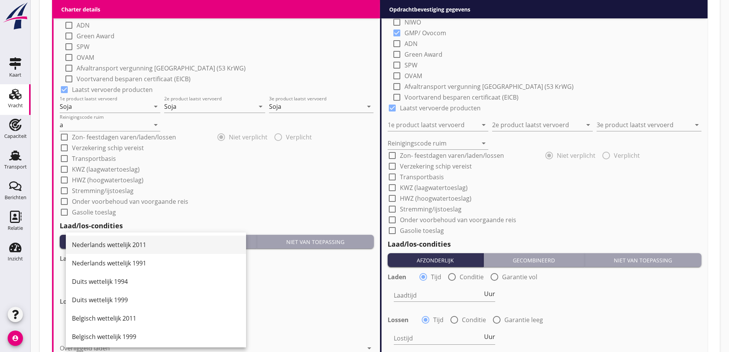
click at [126, 248] on div "Nederlands wettelijk 2011" at bounding box center [156, 244] width 168 height 9
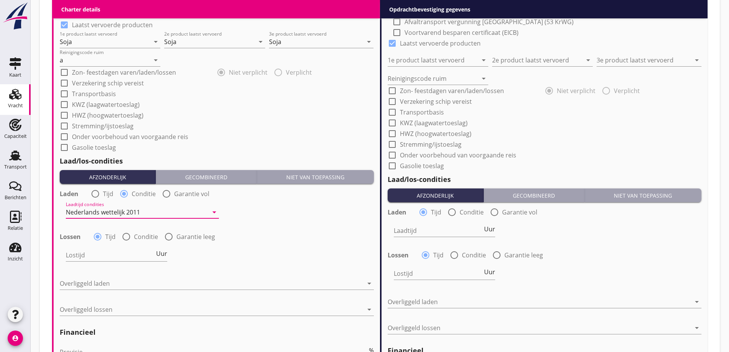
scroll to position [759, 0]
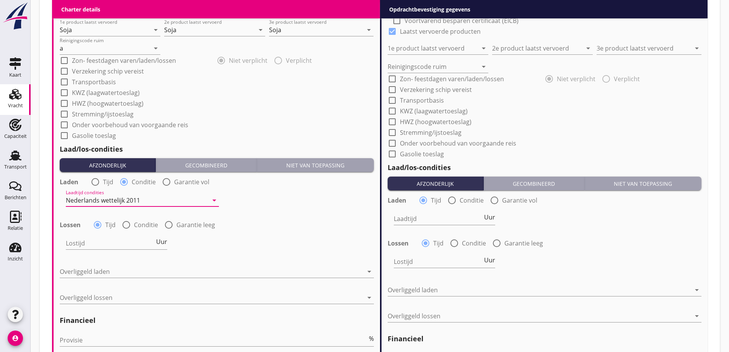
drag, startPoint x: 130, startPoint y: 224, endPoint x: 133, endPoint y: 229, distance: 5.8
click at [131, 225] on div at bounding box center [126, 224] width 13 height 13
radio input "false"
radio input "true"
click at [139, 243] on div at bounding box center [137, 243] width 142 height 12
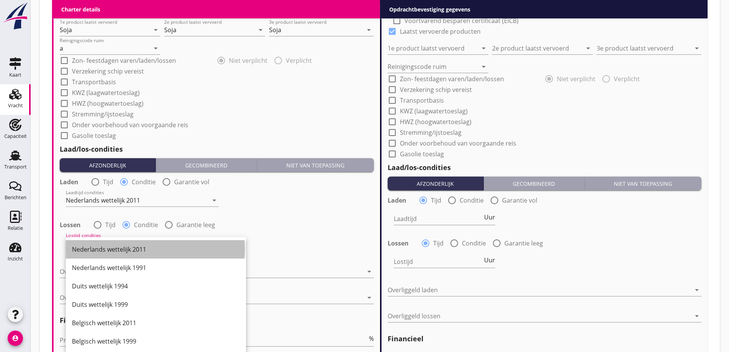
click at [136, 248] on div "Nederlands wettelijk 2011" at bounding box center [156, 249] width 168 height 9
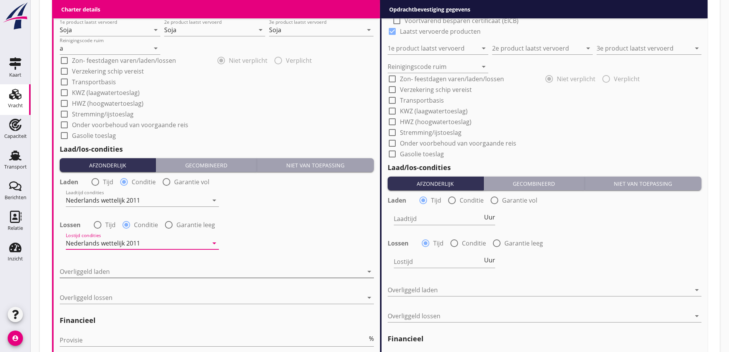
click at [140, 268] on div at bounding box center [211, 271] width 303 height 12
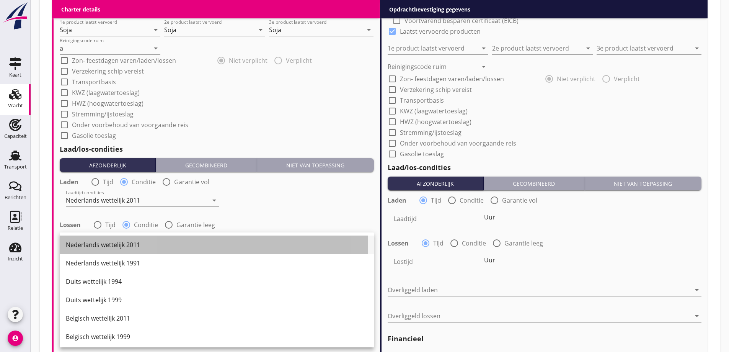
click at [141, 248] on div "Nederlands wettelijk 2011" at bounding box center [217, 244] width 302 height 9
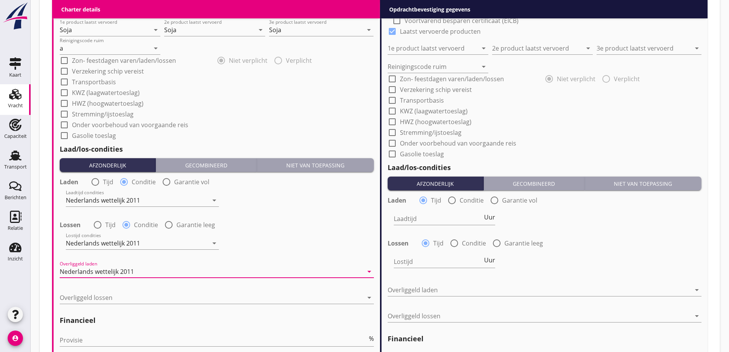
click at [142, 291] on div "Overliggeld lossen arrow_drop_down" at bounding box center [217, 299] width 314 height 24
click at [140, 297] on div at bounding box center [211, 297] width 303 height 12
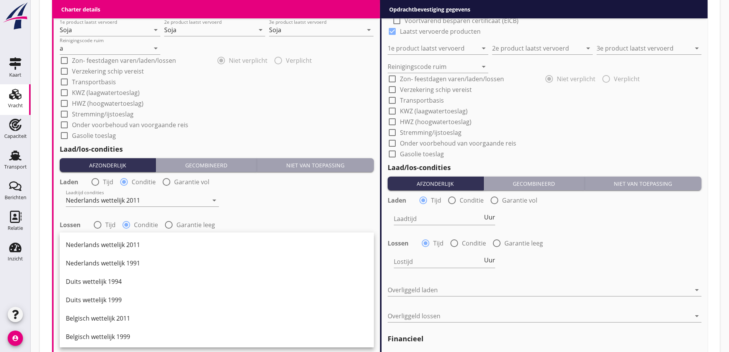
click at [139, 245] on div "Nederlands wettelijk 2011" at bounding box center [217, 244] width 302 height 9
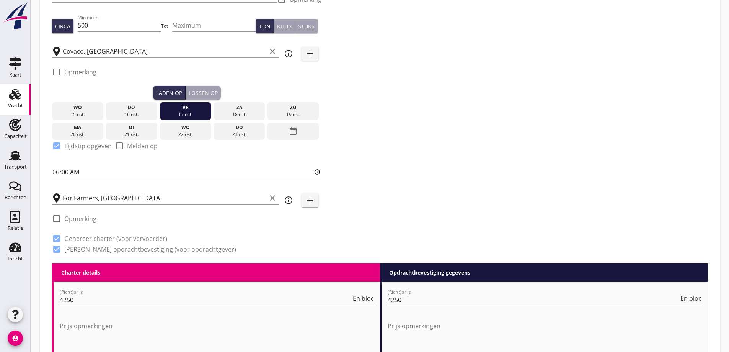
scroll to position [70, 0]
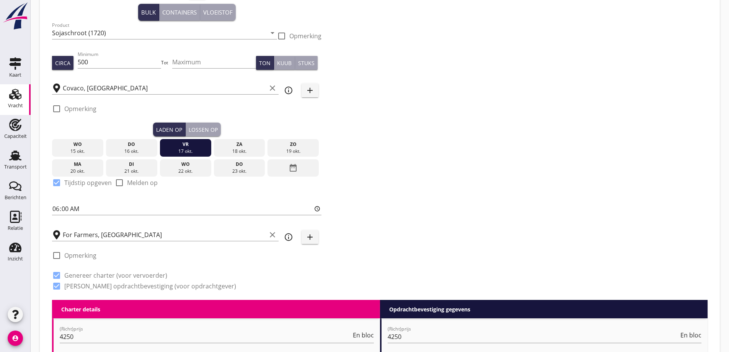
drag, startPoint x: 208, startPoint y: 127, endPoint x: 207, endPoint y: 132, distance: 5.9
click at [208, 127] on div "Lossen op" at bounding box center [203, 130] width 29 height 8
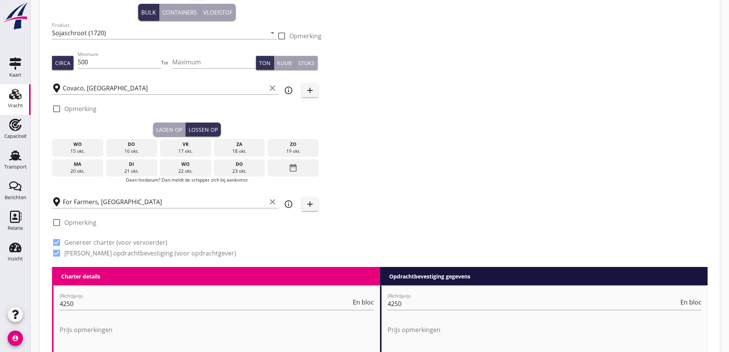
click at [96, 164] on div "ma" at bounding box center [77, 164] width 47 height 7
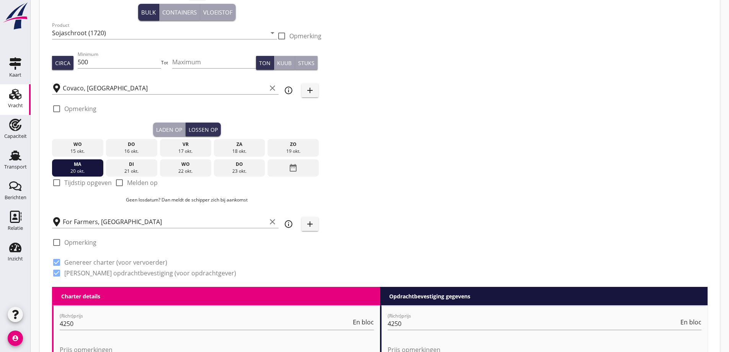
click at [75, 186] on label "Tijdstip opgeven" at bounding box center [87, 183] width 47 height 8
checkbox input "true"
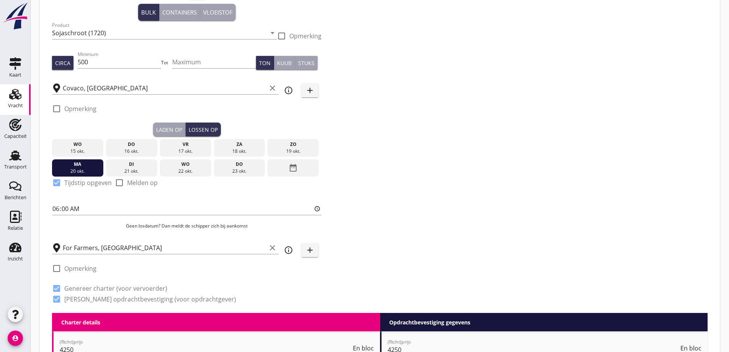
click at [122, 228] on p "Geen losdatum? Dan meldt de schipper zich bij aankomst" at bounding box center [186, 225] width 269 height 7
click at [531, 279] on div "Zoeken op opdrachtgever... [PERSON_NAME] NEDERLAND B.V. clear arrow_drop_down a…" at bounding box center [380, 144] width 662 height 338
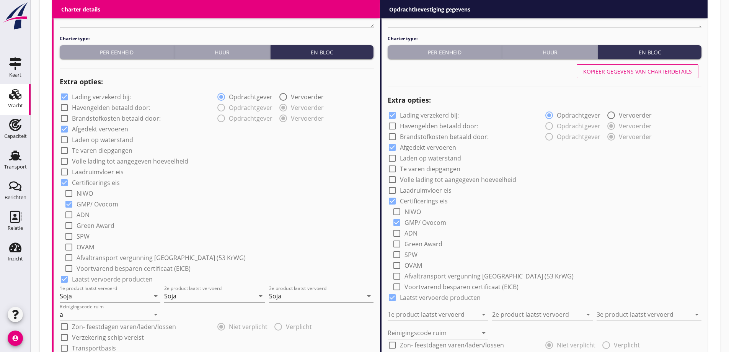
scroll to position [411, 0]
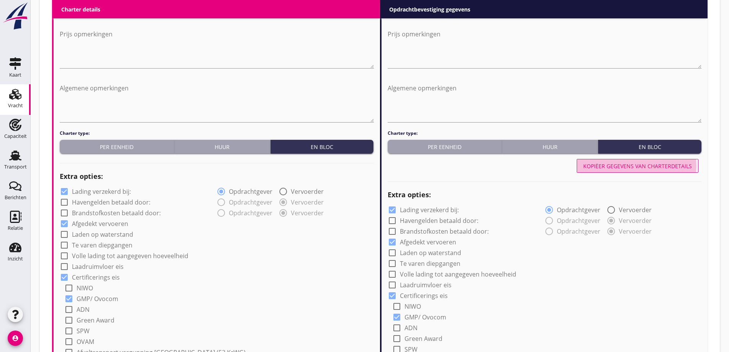
click at [646, 165] on div "Kopiëer gegevens van charterdetails" at bounding box center [637, 166] width 109 height 8
type input "Soja"
type input "a"
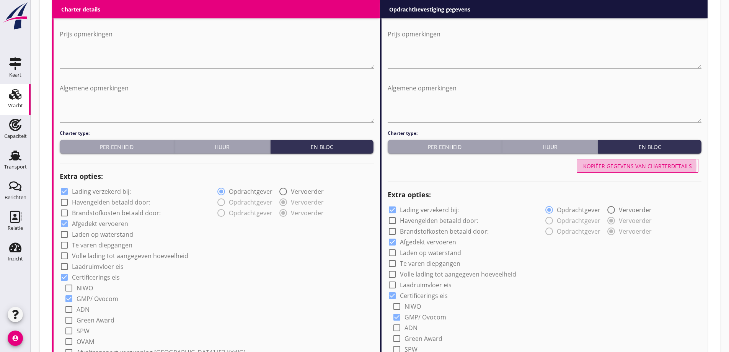
radio input "false"
radio input "true"
radio input "false"
radio input "true"
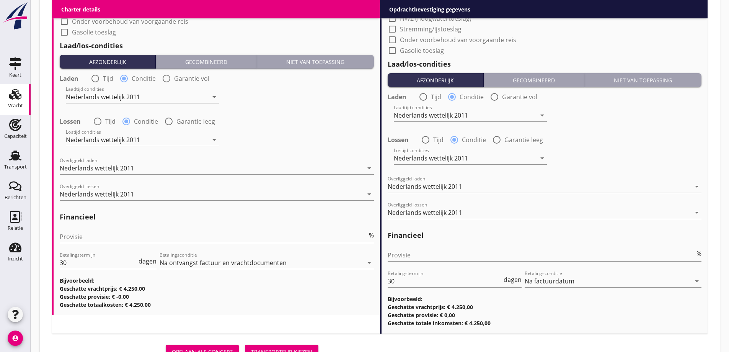
scroll to position [909, 0]
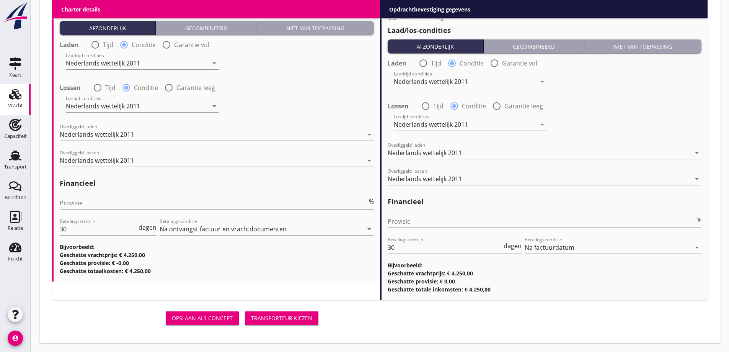
click at [291, 317] on div "Transporteur kiezen" at bounding box center [281, 318] width 61 height 8
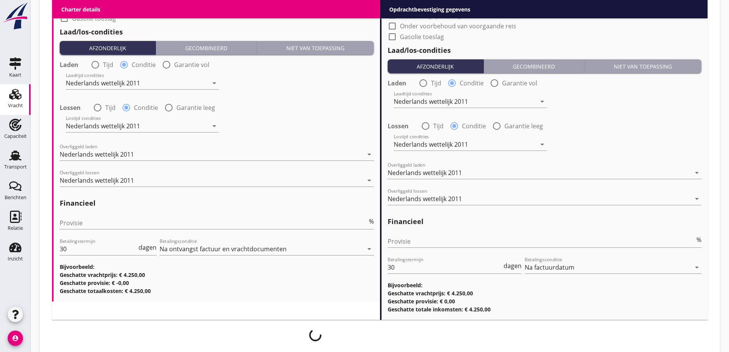
scroll to position [864, 0]
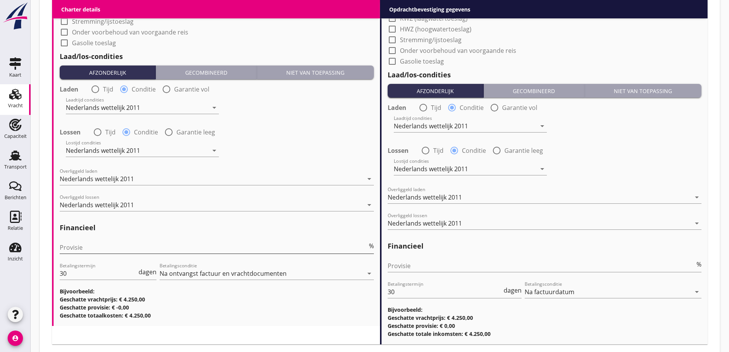
click at [93, 251] on input "Provisie" at bounding box center [214, 247] width 308 height 12
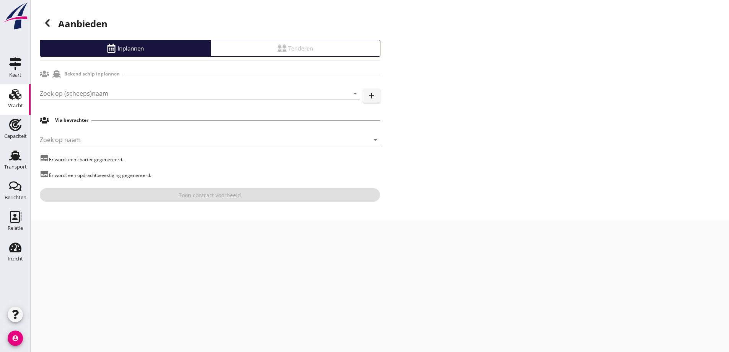
click at [41, 25] on div at bounding box center [47, 22] width 15 height 15
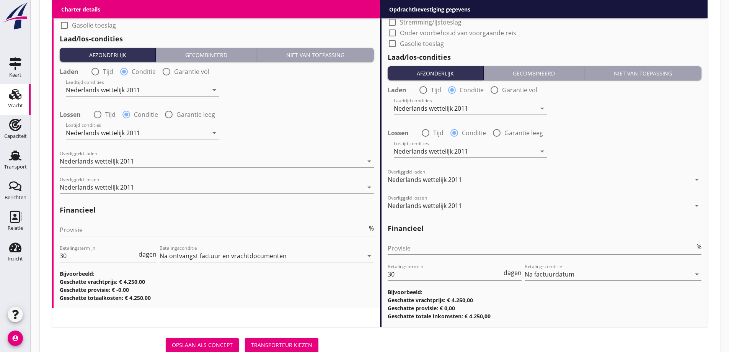
scroll to position [896, 0]
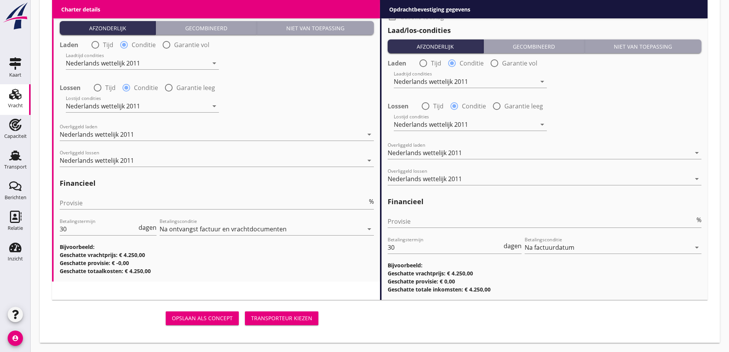
click at [103, 194] on div "Provisie %" at bounding box center [217, 204] width 314 height 24
click at [106, 199] on input "Provisie" at bounding box center [214, 203] width 308 height 12
type input "5"
click at [533, 227] on div "Provisie %" at bounding box center [545, 221] width 314 height 12
type input "2"
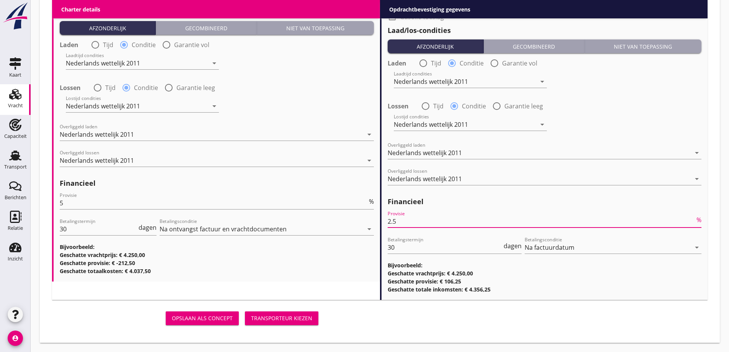
type input "2.5"
drag, startPoint x: 537, startPoint y: 312, endPoint x: 330, endPoint y: 297, distance: 207.6
click at [527, 310] on div "Opslaan als concept Transporteur kiezen" at bounding box center [380, 318] width 662 height 24
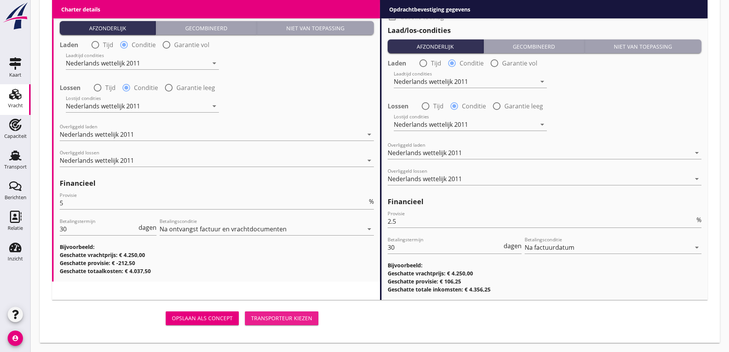
click at [257, 315] on div "Transporteur kiezen" at bounding box center [281, 318] width 61 height 8
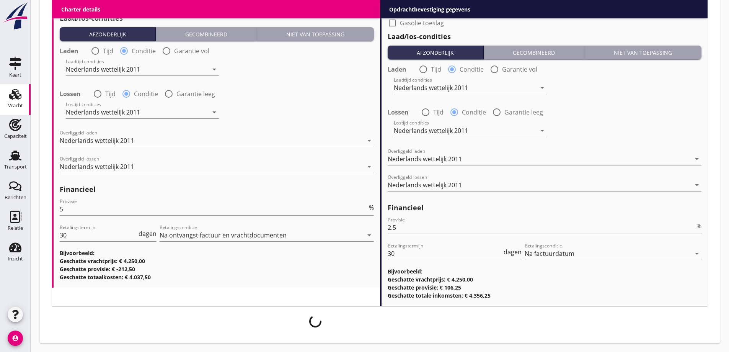
scroll to position [890, 0]
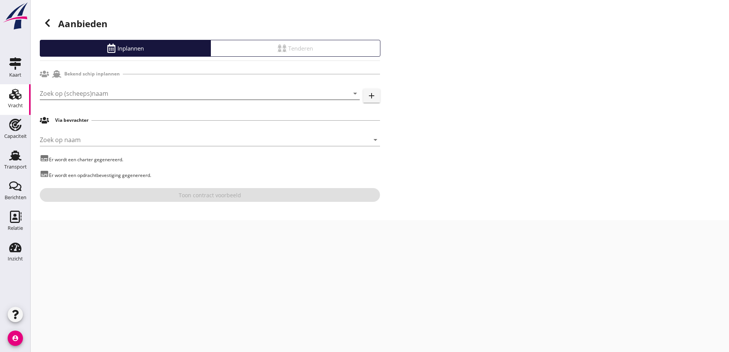
click at [129, 94] on input "Zoek op (scheeps)naam" at bounding box center [189, 93] width 298 height 12
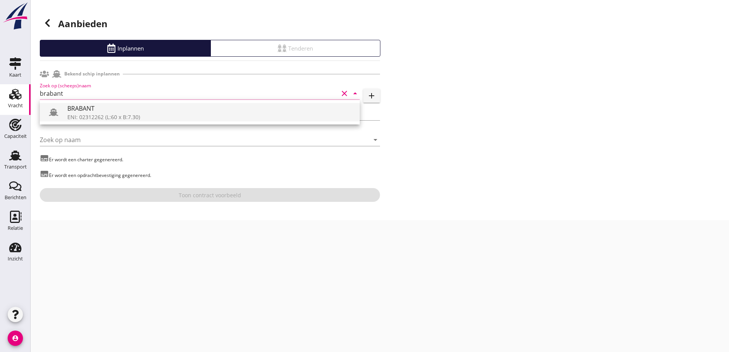
click at [125, 118] on div "ENI: 02312262 (L:60 x B:7.30)" at bounding box center [210, 117] width 286 height 8
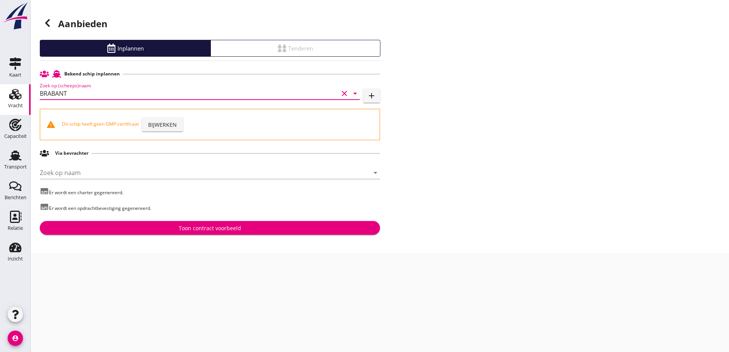
type input "BRABANT"
click at [145, 228] on div "Toon contract voorbeeld" at bounding box center [210, 228] width 328 height 8
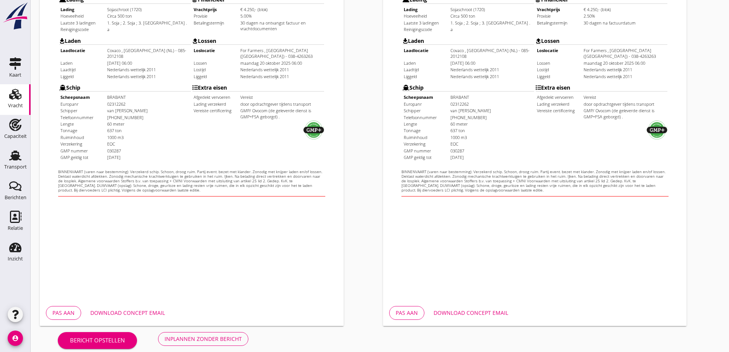
scroll to position [215, 0]
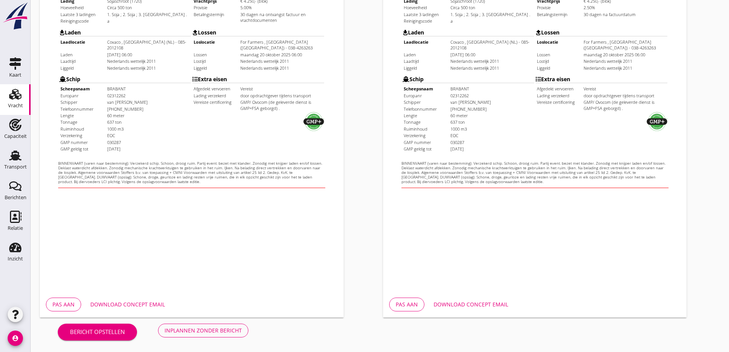
click at [98, 304] on div "Download concept email" at bounding box center [127, 304] width 75 height 8
click at [526, 176] on html "Opdracht­bevestiging [PERSON_NAME] NEDERLAND B.V. Boompjes 270 3000 AW [GEOGRAP…" at bounding box center [519, 20] width 273 height 319
click at [462, 300] on div "Download concept email" at bounding box center [471, 304] width 75 height 8
click at [479, 303] on div "Download concept email" at bounding box center [471, 304] width 75 height 8
click at [193, 328] on div "Inplannen zonder bericht" at bounding box center [203, 330] width 77 height 8
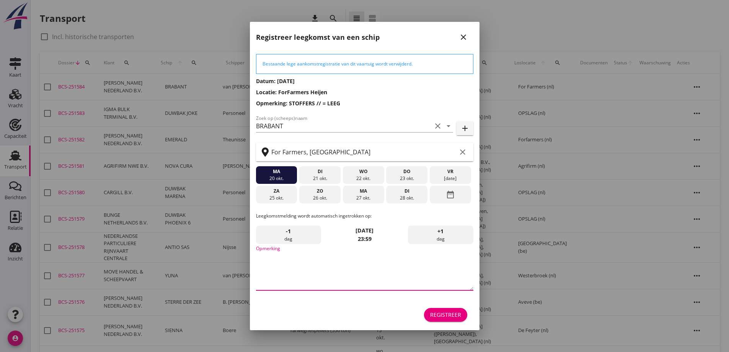
click at [301, 267] on textarea "Opmerking" at bounding box center [364, 270] width 217 height 40
type textarea "STOFFERS"
click at [462, 310] on button "Registreer" at bounding box center [445, 315] width 43 height 14
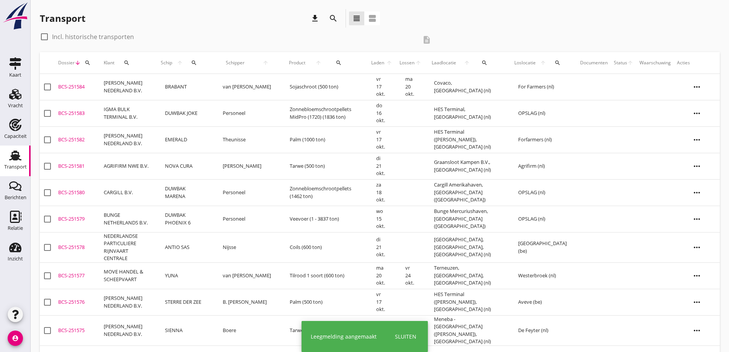
click at [189, 88] on td "BRABANT" at bounding box center [185, 87] width 58 height 26
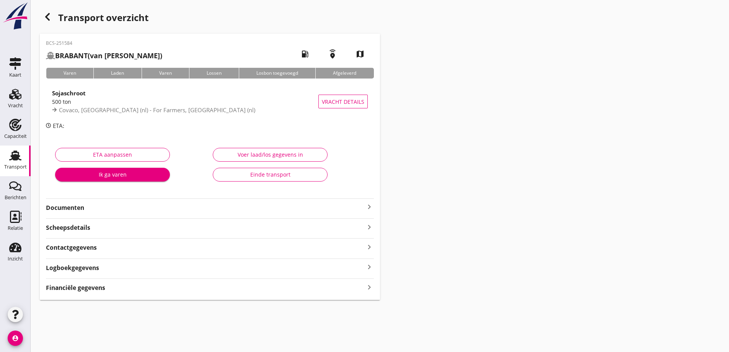
click at [117, 286] on div "Financiële gegevens keyboard_arrow_right" at bounding box center [210, 287] width 328 height 10
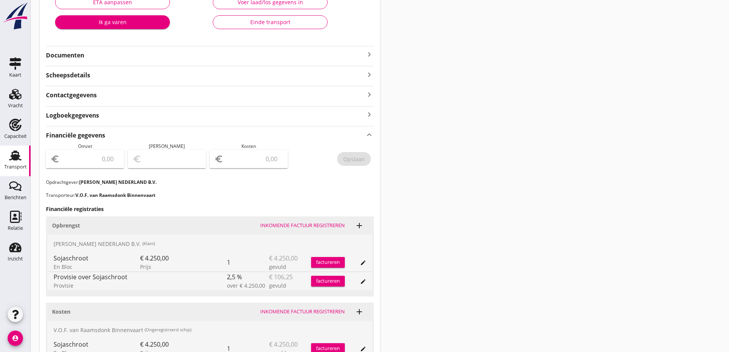
scroll to position [153, 0]
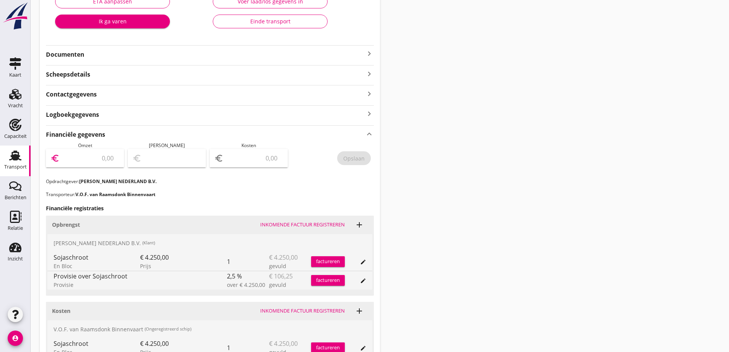
click at [97, 154] on input "number" at bounding box center [90, 158] width 58 height 12
type input "4250"
click at [269, 161] on input "number" at bounding box center [254, 158] width 58 height 12
type input "4246.00"
type input "4"
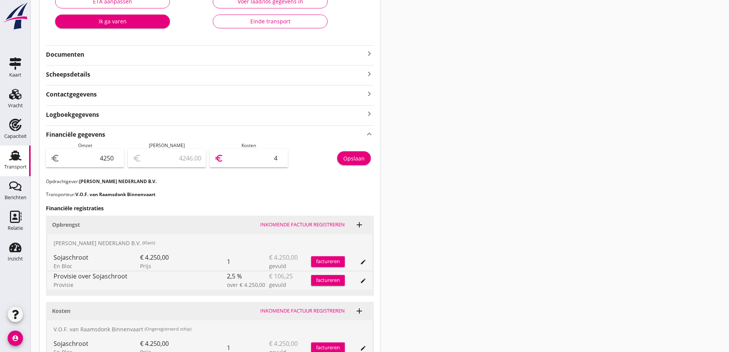
type input "4208.00"
type input "42"
type input "3825.00"
type input "425"
type input "0.00"
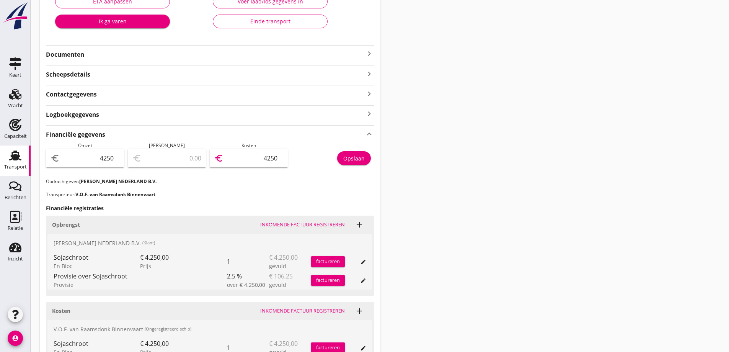
type input "4250"
click at [309, 195] on p "Transporteur: V.O.F. van Raamsdonk Binnenvaart" at bounding box center [210, 194] width 328 height 7
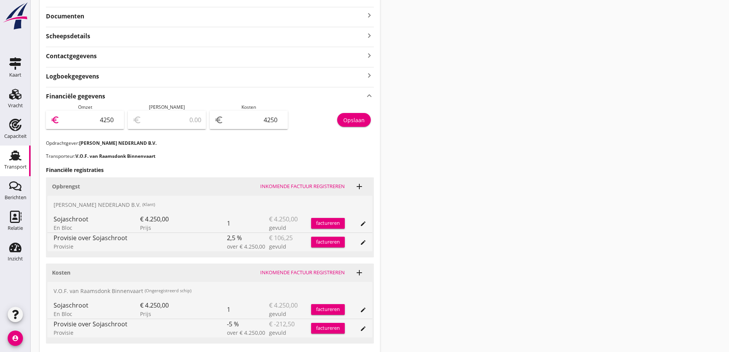
scroll to position [0, 0]
drag, startPoint x: 103, startPoint y: 117, endPoint x: 147, endPoint y: 126, distance: 44.1
click at [147, 126] on div "Omzet euro 4250 Marge euro 0.00 Kosten euro 4250 Opslaan" at bounding box center [210, 122] width 328 height 36
type input "44"
type input "-4206.00"
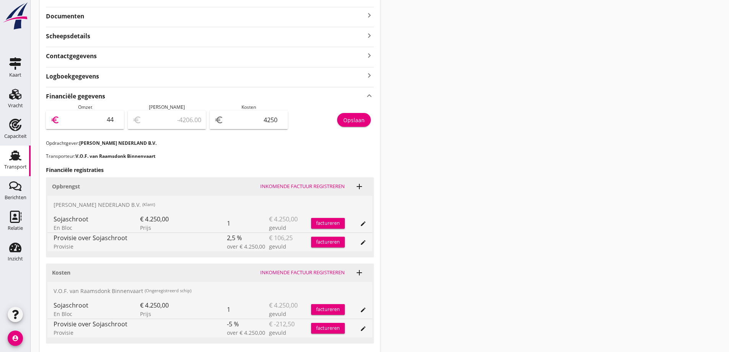
type input "4"
type input "-4246.00"
type input "41"
type input "-4209.00"
type input "414"
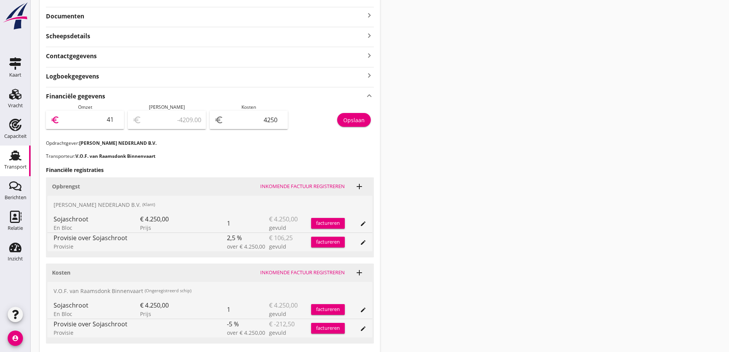
type input "-3836.00"
type input "4143"
type input "-107.00"
type input "4143.7"
type input "-106.30"
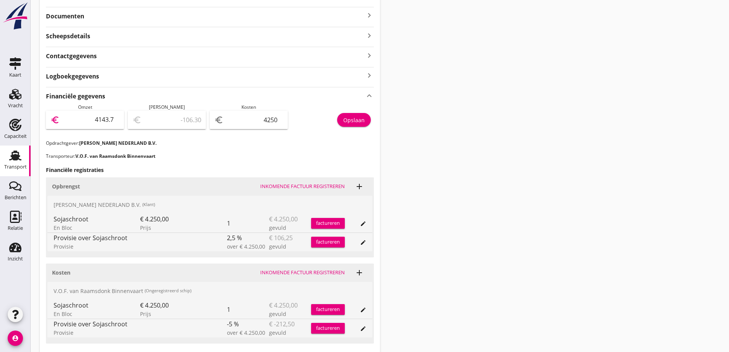
type input "4143.75"
type input "-106.25"
type input "4143.75"
drag, startPoint x: 263, startPoint y: 120, endPoint x: 308, endPoint y: 129, distance: 46.8
click at [308, 129] on div "Omzet euro 4143.75 Marge euro -106.25 Kosten euro 4250 Opslaan" at bounding box center [210, 122] width 328 height 36
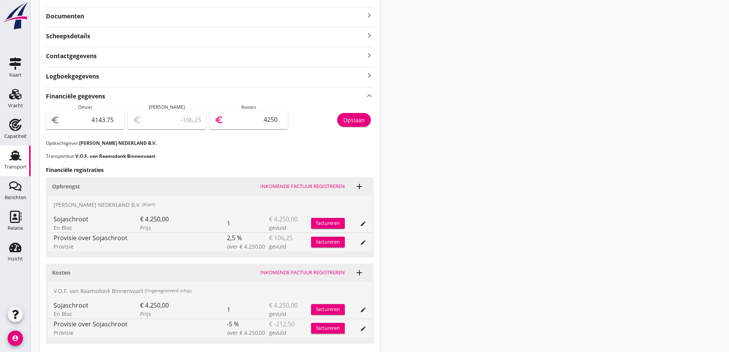
type input "4139.75"
type input "4"
type input "4103.75"
type input "40"
type input "3740.75"
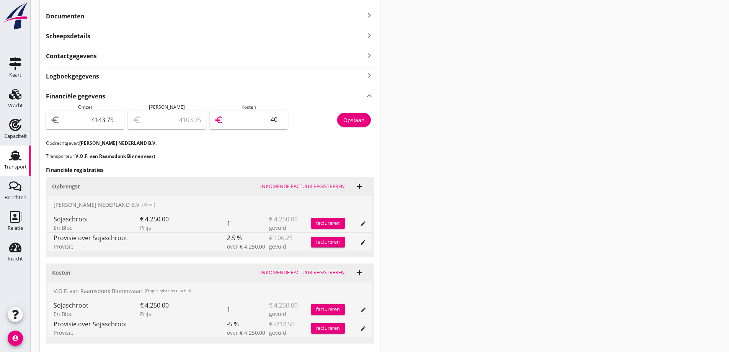
type input "403"
type input "106.75"
type input "4037"
type input "106.25"
type input "4037.5"
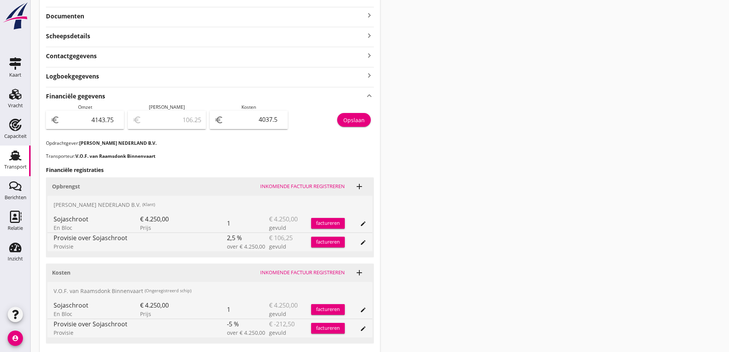
click at [266, 157] on p "Transporteur: V.O.F. van Raamsdonk Binnenvaart" at bounding box center [210, 156] width 328 height 7
click at [365, 124] on button "Opslaan" at bounding box center [354, 120] width 34 height 14
click at [314, 142] on div "Financiële gegevens keyboard_arrow_up Omzet euro 4143.75 Marge euro 106.25 Kost…" at bounding box center [210, 229] width 328 height 284
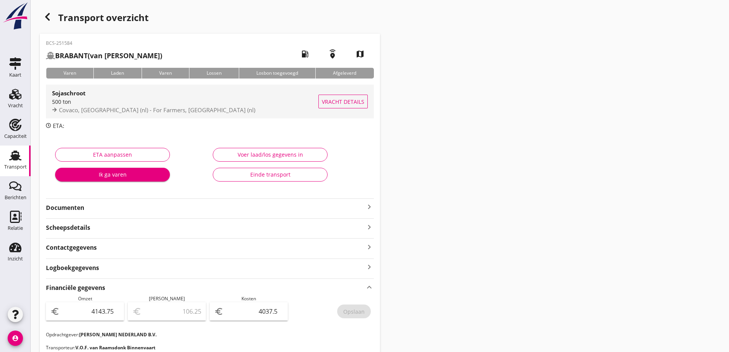
click at [330, 100] on span "Vracht details" at bounding box center [343, 102] width 42 height 8
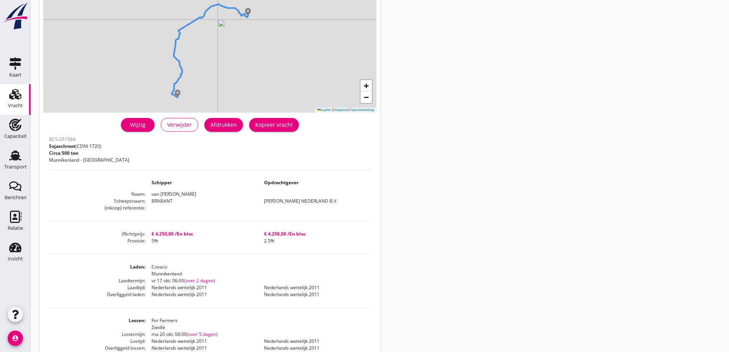
scroll to position [77, 0]
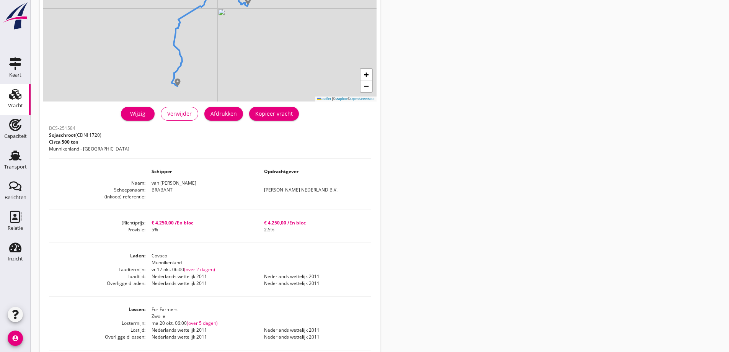
click at [225, 274] on dd "Nederlands wettelijk 2011" at bounding box center [201, 276] width 113 height 7
click at [228, 316] on dd "For Farmers Zwolle" at bounding box center [257, 313] width 225 height 14
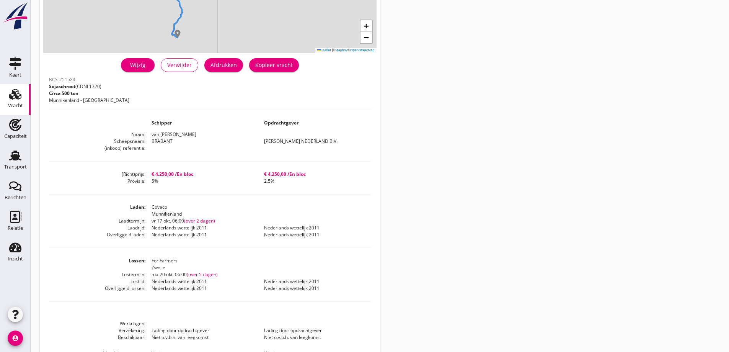
scroll to position [70, 0]
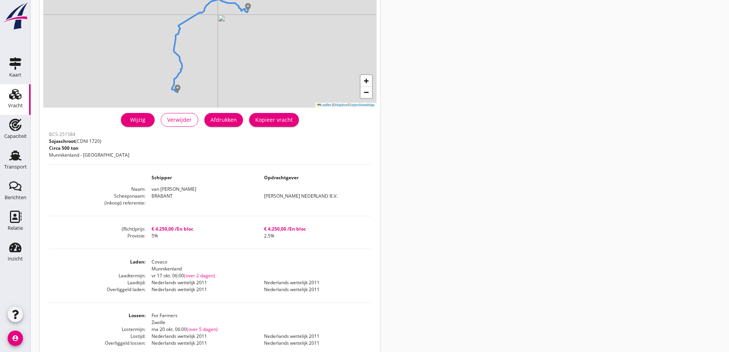
click at [218, 116] on div "Afdrukken" at bounding box center [223, 120] width 26 height 8
click at [15, 98] on use at bounding box center [15, 94] width 12 height 11
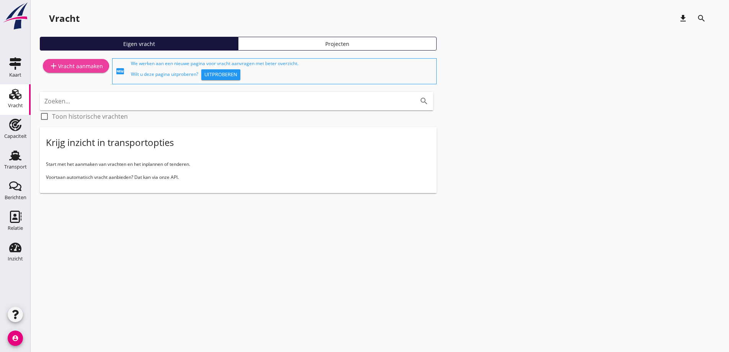
click at [91, 70] on div "add Vracht aanmaken" at bounding box center [76, 65] width 54 height 9
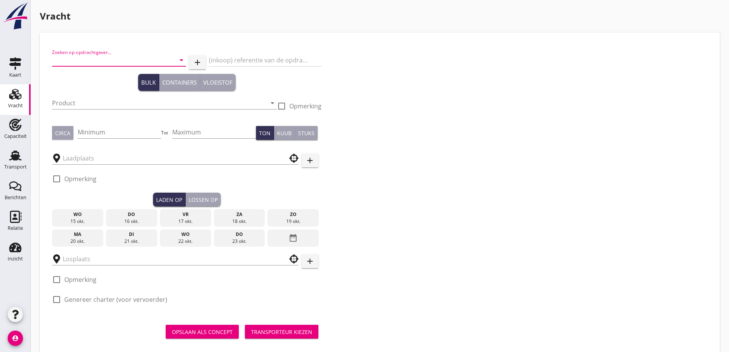
click at [86, 55] on input "Zoeken op opdrachtgever..." at bounding box center [108, 60] width 113 height 12
drag, startPoint x: 113, startPoint y: 72, endPoint x: 105, endPoint y: 67, distance: 8.8
click at [111, 71] on div "AGRIFIRM NWE B.V." at bounding box center [119, 79] width 122 height 18
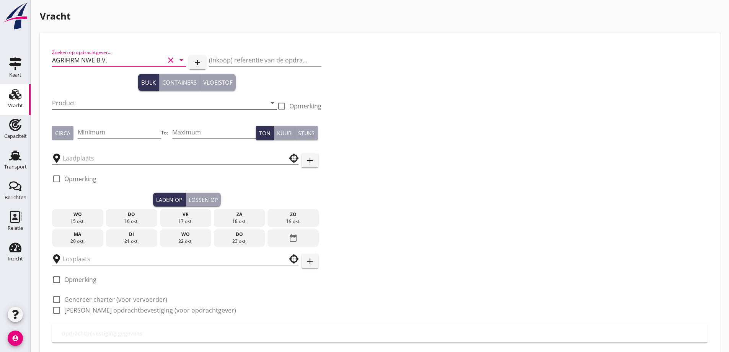
type input "AGRIFIRM NWE B.V."
click at [85, 104] on input "Product" at bounding box center [159, 103] width 214 height 12
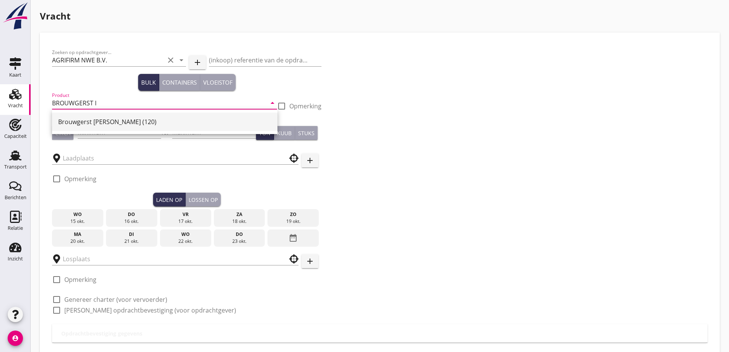
click at [121, 126] on div "Brouwgerst [PERSON_NAME] (120)" at bounding box center [164, 122] width 213 height 18
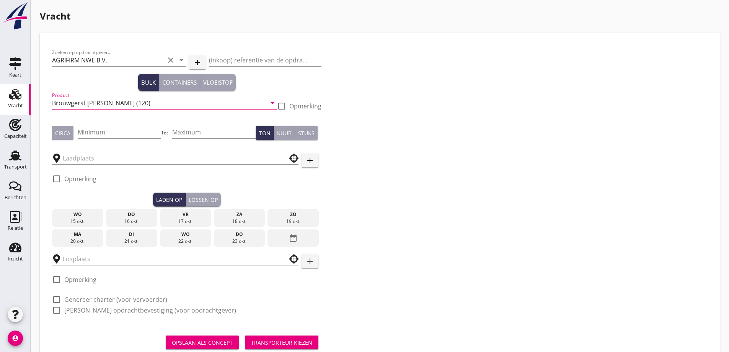
type input "Brouwgerst [PERSON_NAME] (120)"
click at [78, 134] on div "Circa" at bounding box center [65, 133] width 26 height 14
click at [65, 134] on div "Circa" at bounding box center [62, 133] width 15 height 8
click at [98, 133] on input "Minimum" at bounding box center [120, 132] width 84 height 12
type input "480"
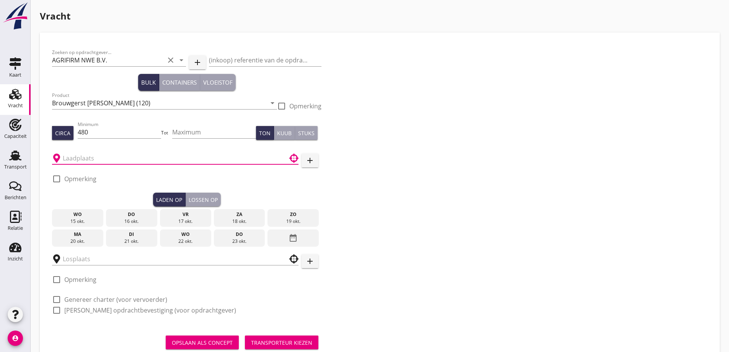
click at [105, 159] on input "text" at bounding box center [170, 158] width 214 height 12
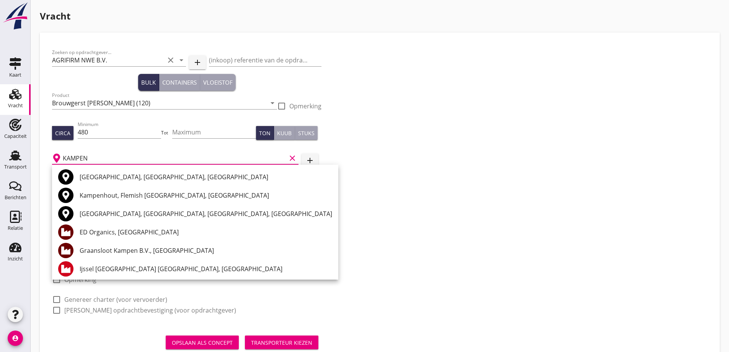
click at [142, 253] on div "Graansloot Kampen B.V., [GEOGRAPHIC_DATA]" at bounding box center [206, 250] width 253 height 9
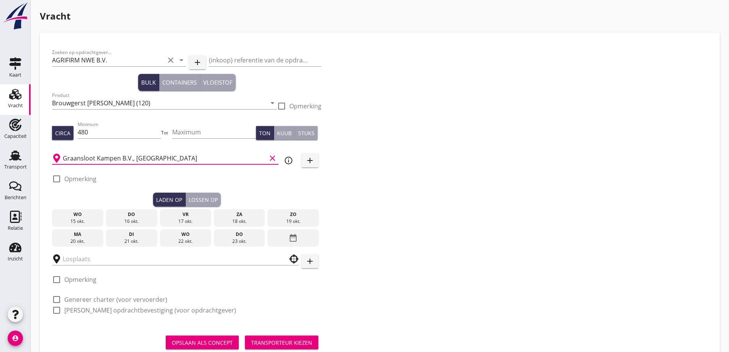
type input "Graansloot Kampen B.V., [GEOGRAPHIC_DATA]"
click at [83, 179] on label "Opmerking" at bounding box center [80, 179] width 32 height 8
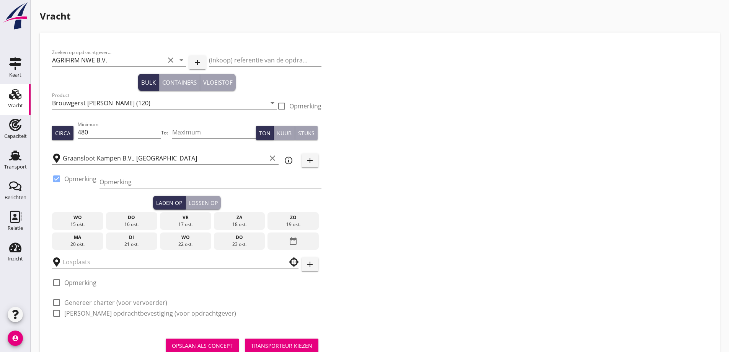
click at [70, 177] on label "Opmerking" at bounding box center [80, 179] width 32 height 8
checkbox input "false"
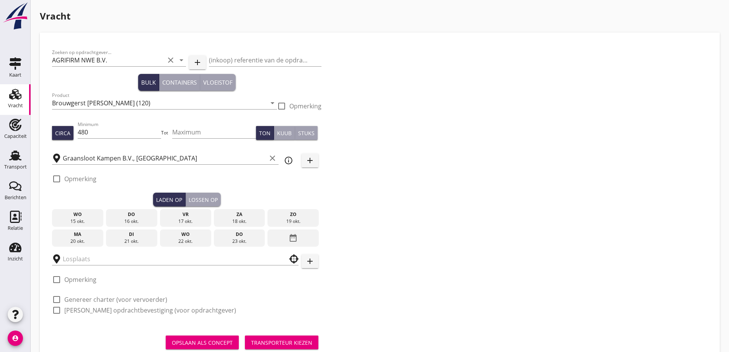
click at [134, 240] on div "21 okt." at bounding box center [131, 241] width 47 height 7
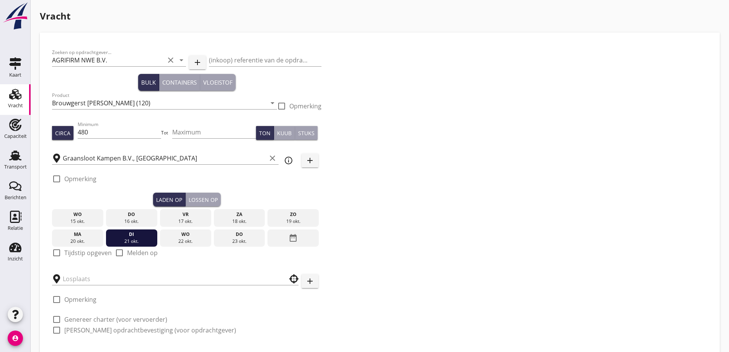
click at [86, 250] on label "Tijdstip opgeven" at bounding box center [87, 253] width 47 height 8
checkbox input "true"
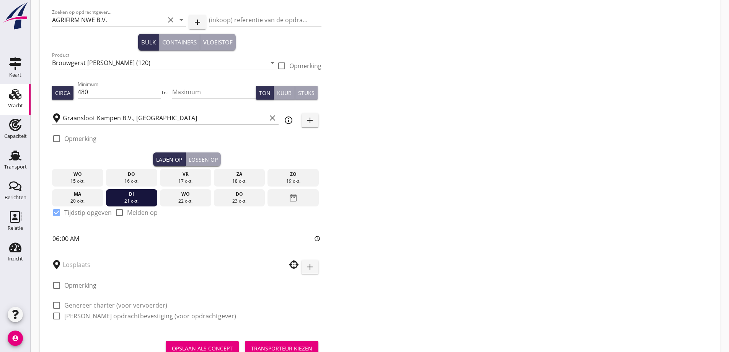
scroll to position [70, 0]
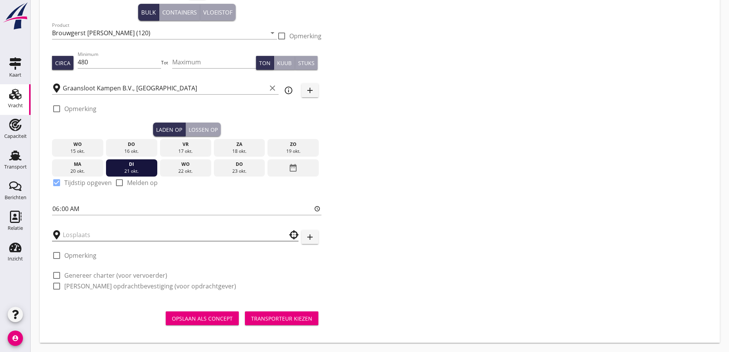
click at [107, 233] on input "text" at bounding box center [170, 234] width 214 height 12
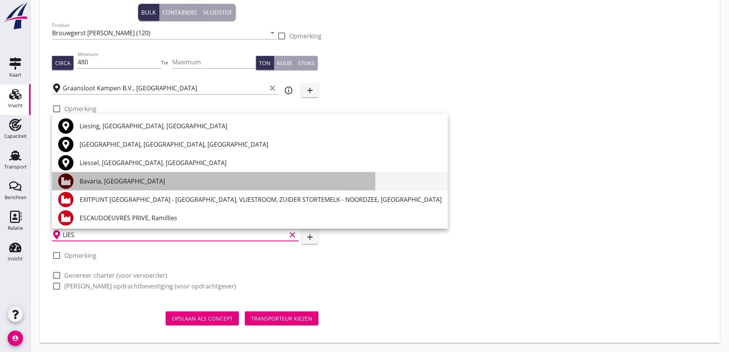
click at [114, 180] on div "Bavaria, [GEOGRAPHIC_DATA]" at bounding box center [261, 180] width 362 height 9
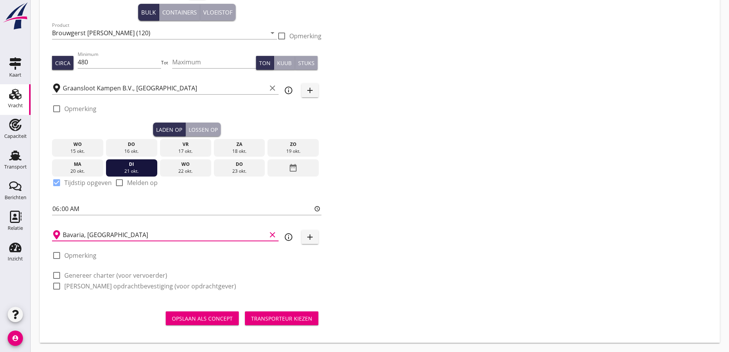
type input "Bavaria, [GEOGRAPHIC_DATA]"
click at [93, 279] on label "Genereer charter (voor vervoerder)" at bounding box center [115, 275] width 103 height 8
checkbox input "true"
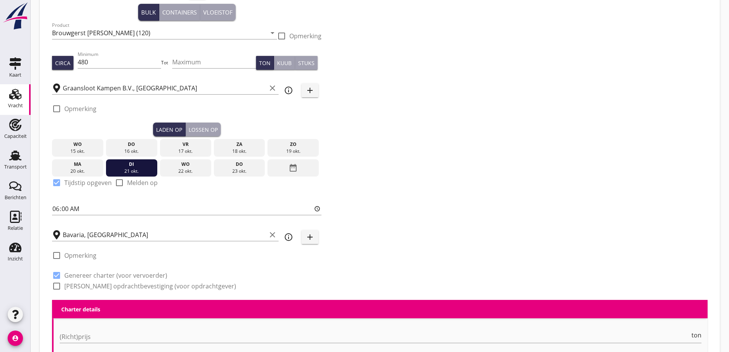
click at [97, 283] on label "[PERSON_NAME] opdrachtbevestiging (voor opdrachtgever)" at bounding box center [150, 286] width 172 height 8
checkbox input "true"
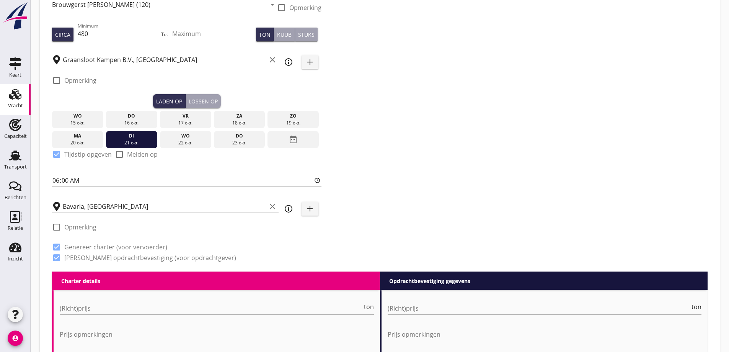
scroll to position [223, 0]
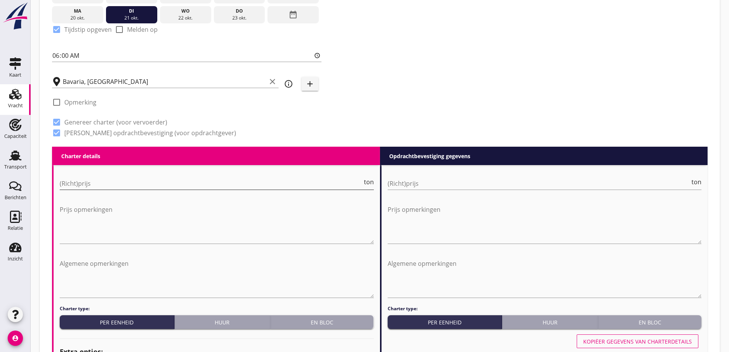
click at [139, 190] on div "(Richt)prijs ton" at bounding box center [217, 187] width 314 height 20
click at [136, 184] on input "(Richt)prijs" at bounding box center [211, 183] width 303 height 12
type input "9"
type input "9.00"
click at [483, 183] on input "(Richt)prijs" at bounding box center [539, 183] width 303 height 12
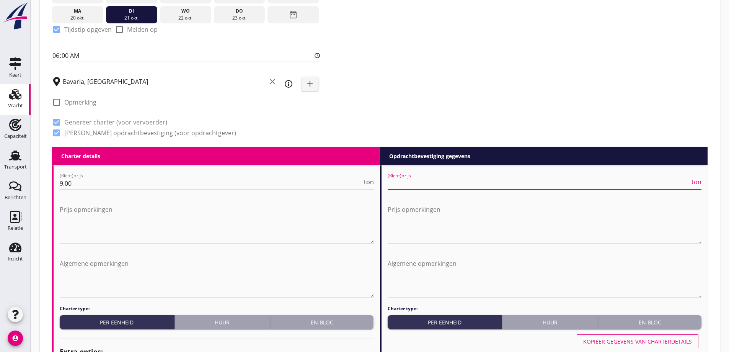
type input "9"
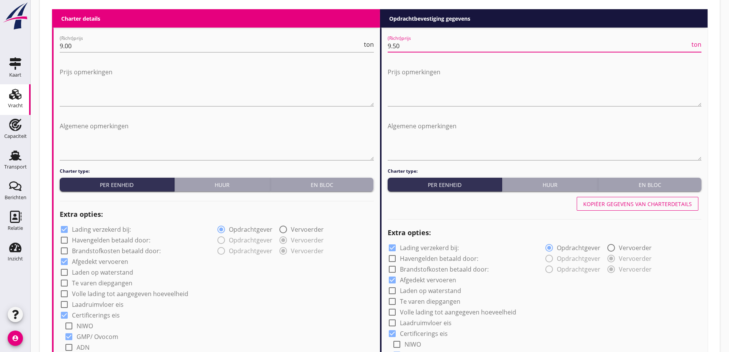
scroll to position [376, 0]
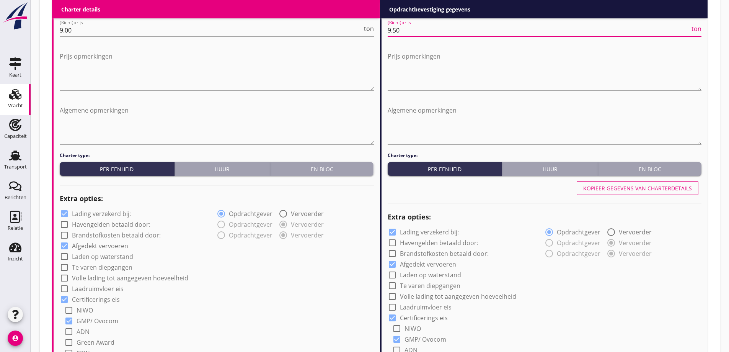
type input "9.50"
click at [314, 175] on button "En bloc" at bounding box center [322, 169] width 103 height 14
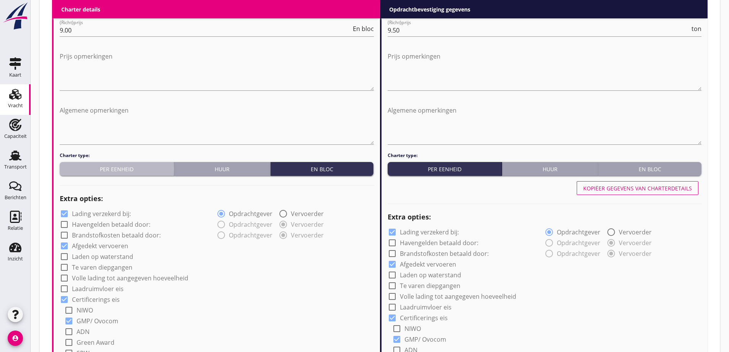
click at [137, 169] on div "Per eenheid" at bounding box center [117, 169] width 108 height 8
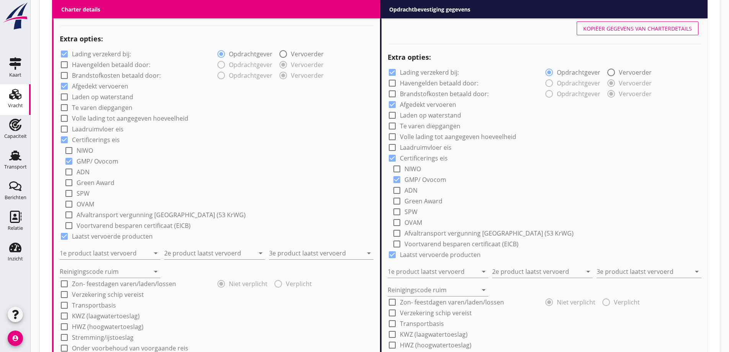
scroll to position [606, 0]
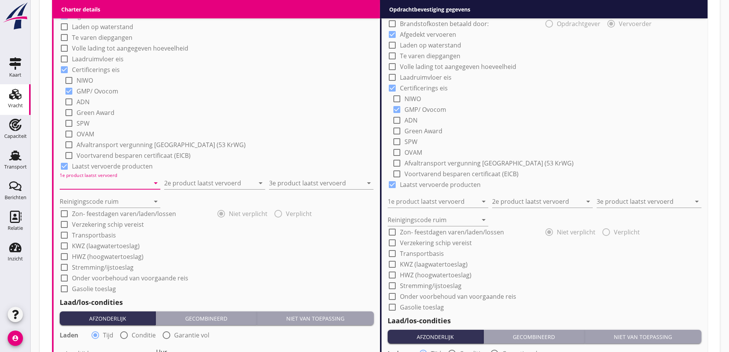
click at [102, 184] on input "1e product laatst vervoerd" at bounding box center [105, 183] width 90 height 12
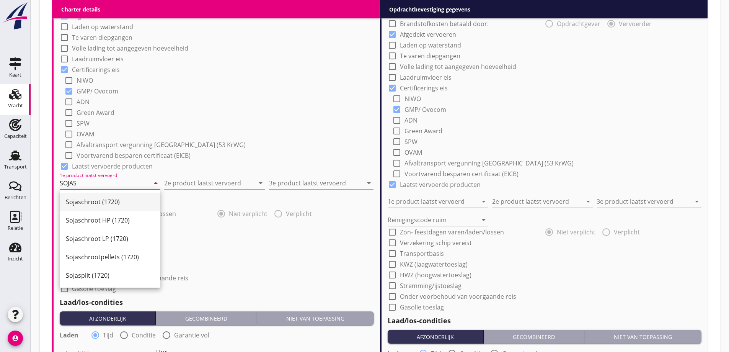
click at [113, 205] on div "Sojaschroot (1720)" at bounding box center [110, 201] width 88 height 9
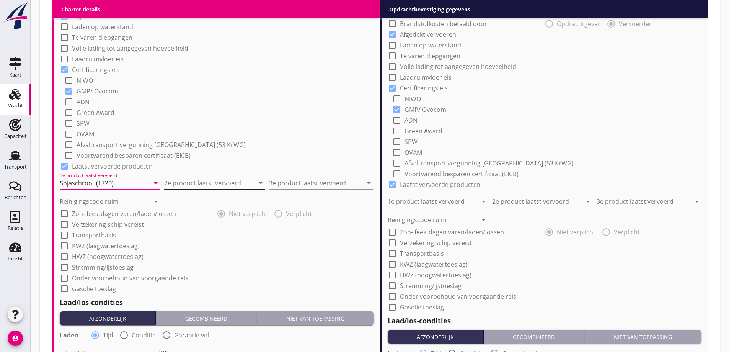
type input "Sojaschroot (1720)"
click at [192, 186] on input "2e product laatst vervoerd" at bounding box center [209, 183] width 90 height 12
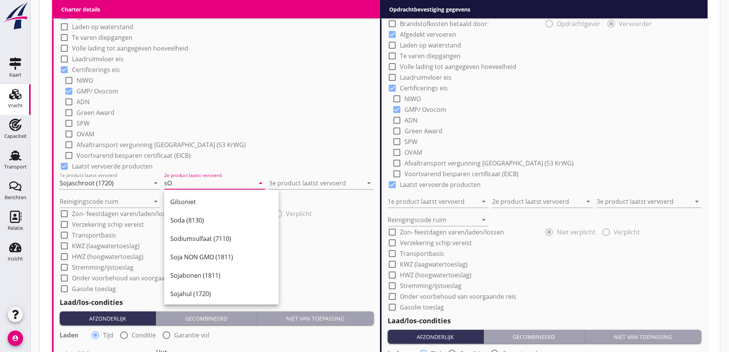
type input "s"
type input "Soja"
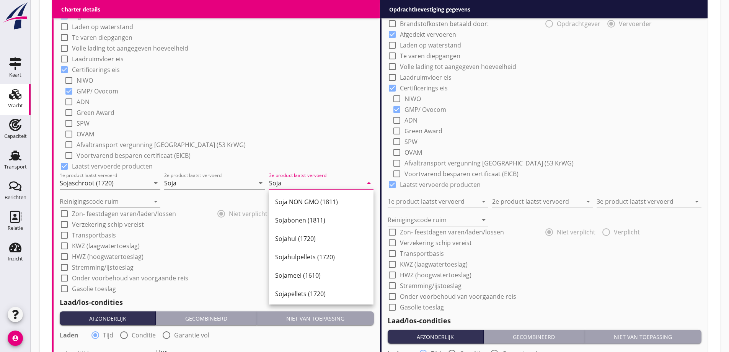
type input "Soja"
click at [105, 204] on input "Reinigingscode ruim" at bounding box center [105, 201] width 90 height 12
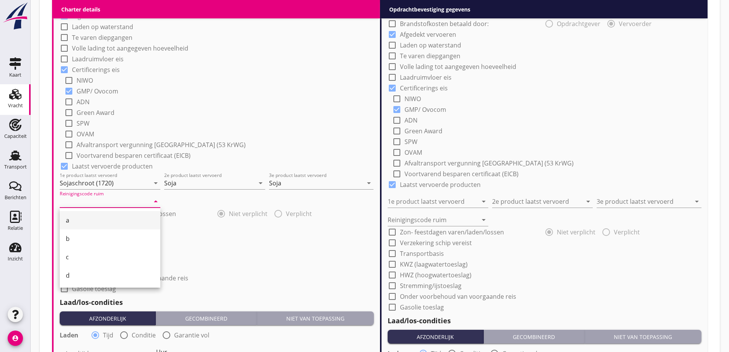
click at [88, 216] on div "a" at bounding box center [110, 219] width 88 height 9
type input "a"
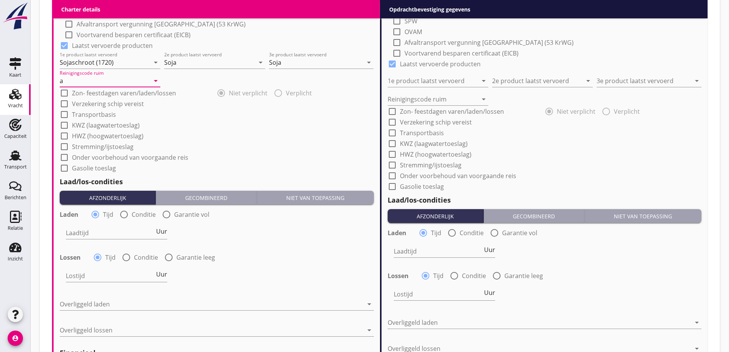
scroll to position [759, 0]
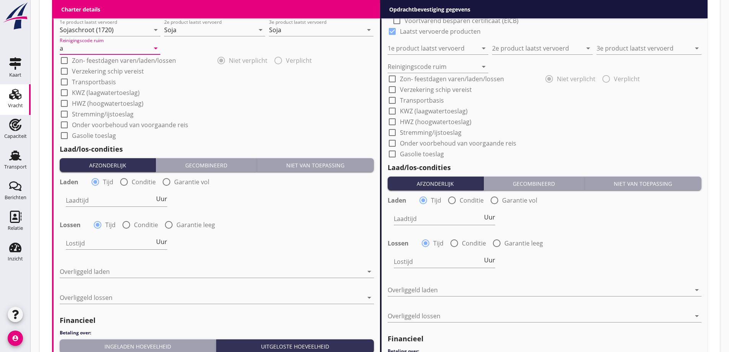
click at [144, 181] on label "Conditie" at bounding box center [144, 182] width 24 height 8
radio input "false"
radio input "true"
click at [144, 199] on div at bounding box center [137, 200] width 142 height 12
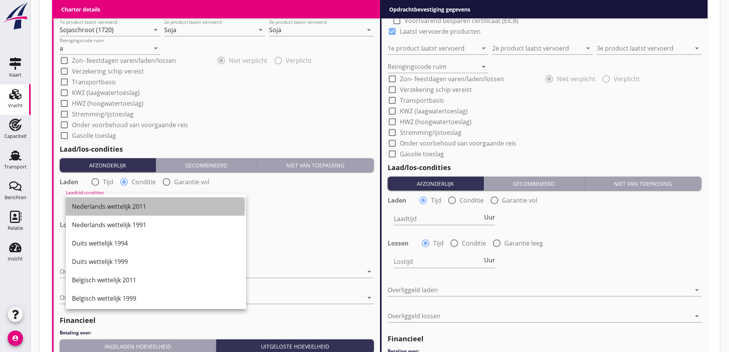
click at [129, 204] on div "Nederlands wettelijk 2011" at bounding box center [156, 206] width 168 height 9
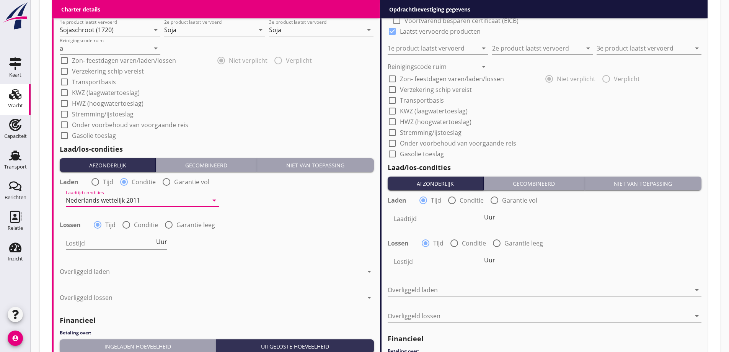
click at [137, 223] on label "Conditie" at bounding box center [146, 225] width 24 height 8
radio input "false"
radio input "true"
click at [144, 247] on div at bounding box center [137, 243] width 142 height 12
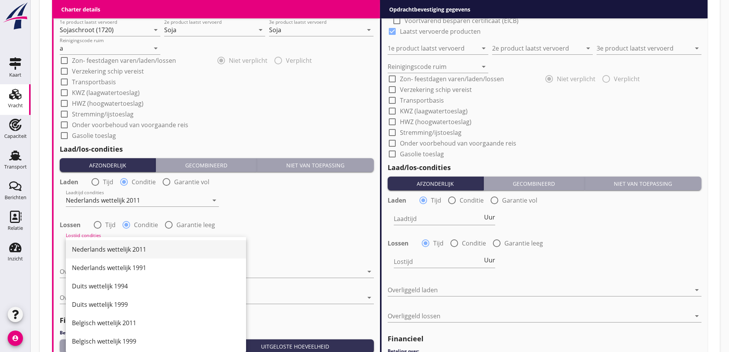
drag, startPoint x: 135, startPoint y: 246, endPoint x: 150, endPoint y: 250, distance: 15.5
click at [135, 246] on div "Nederlands wettelijk 2011" at bounding box center [156, 249] width 168 height 9
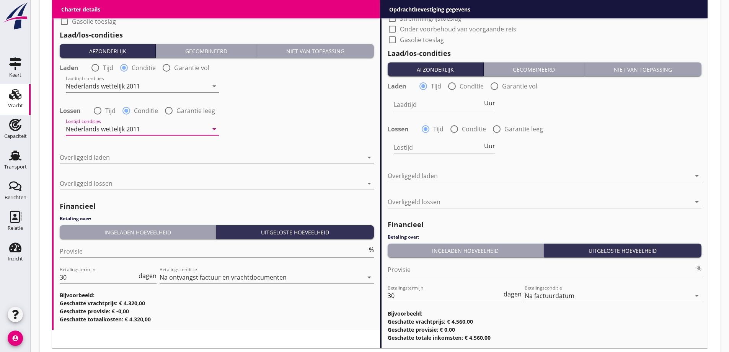
scroll to position [874, 0]
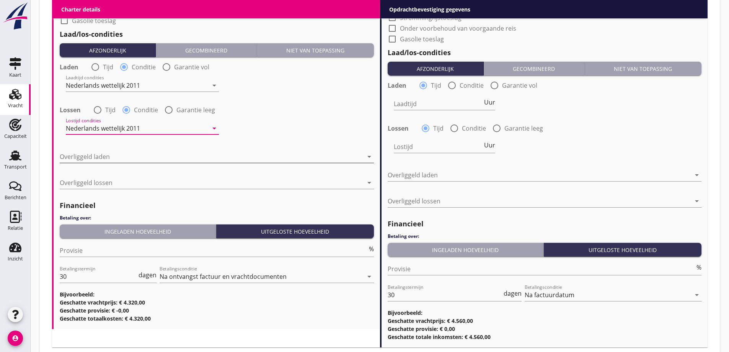
click at [115, 162] on div at bounding box center [211, 156] width 303 height 12
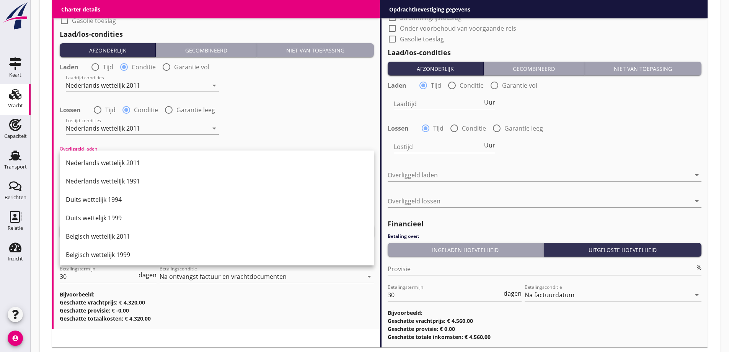
click at [116, 160] on div "Nederlands wettelijk 2011" at bounding box center [217, 162] width 302 height 9
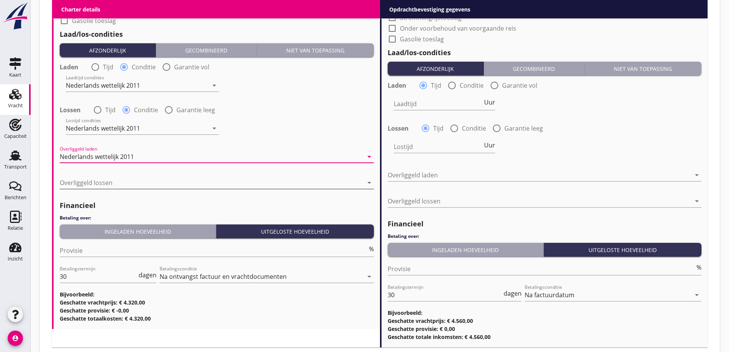
click at [123, 181] on div at bounding box center [211, 182] width 303 height 12
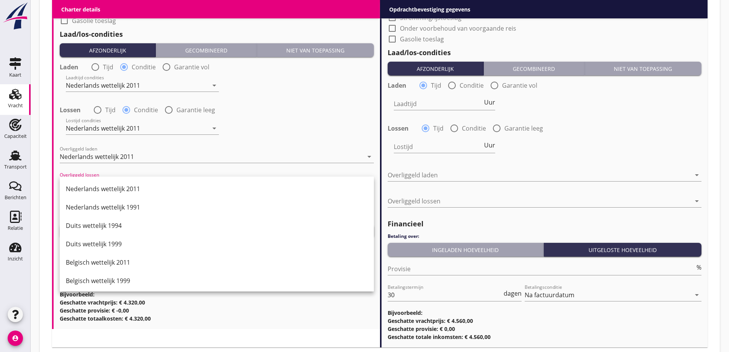
drag, startPoint x: 139, startPoint y: 191, endPoint x: 184, endPoint y: 236, distance: 63.9
click at [139, 191] on div "Nederlands wettelijk 2011" at bounding box center [217, 188] width 302 height 9
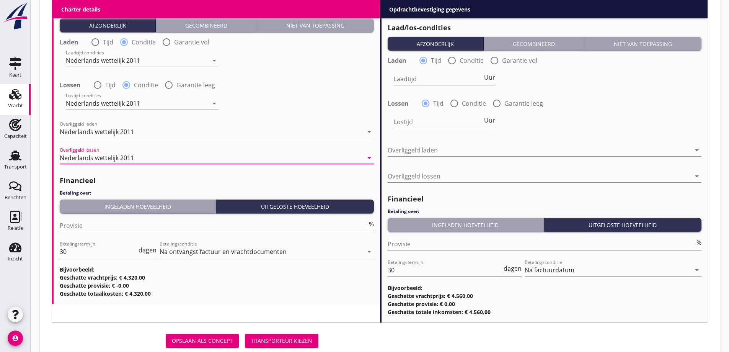
scroll to position [912, 0]
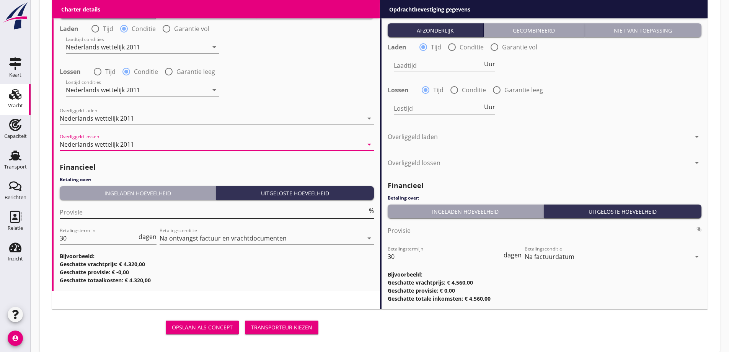
click at [123, 213] on input "Provisie" at bounding box center [214, 212] width 308 height 12
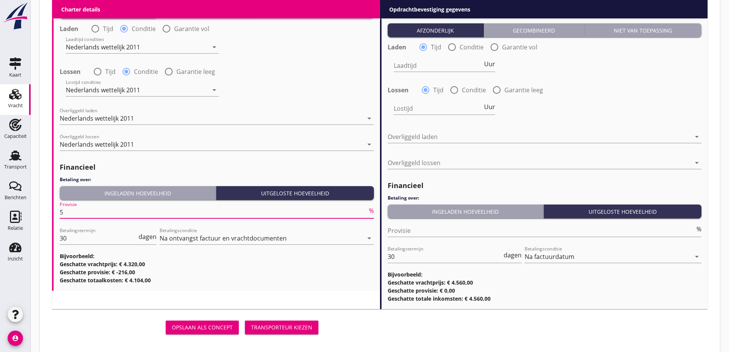
type input "5"
drag, startPoint x: 373, startPoint y: 351, endPoint x: 371, endPoint y: 347, distance: 3.9
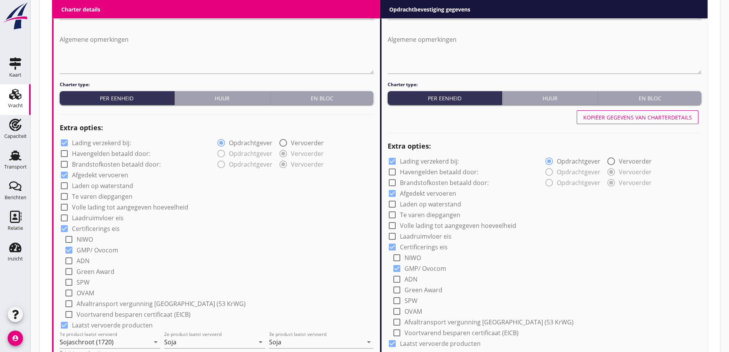
scroll to position [414, 0]
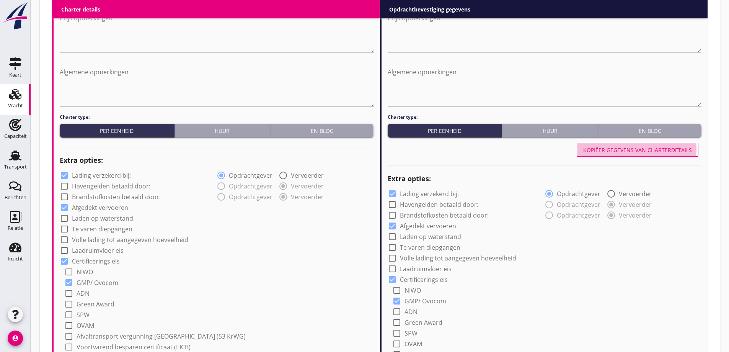
click at [651, 153] on div "Kopiëer gegevens van charterdetails" at bounding box center [637, 150] width 109 height 8
type input "Sojaschroot (1720)"
type input "Soja"
type input "a"
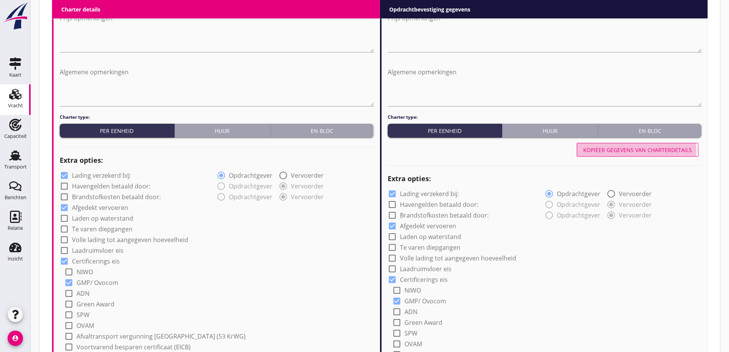
radio input "false"
radio input "true"
radio input "false"
radio input "true"
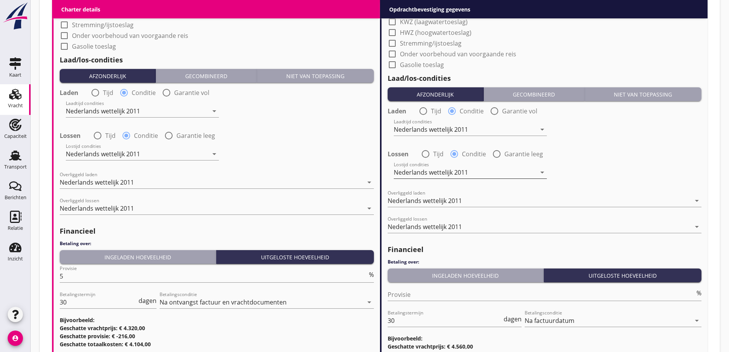
scroll to position [921, 0]
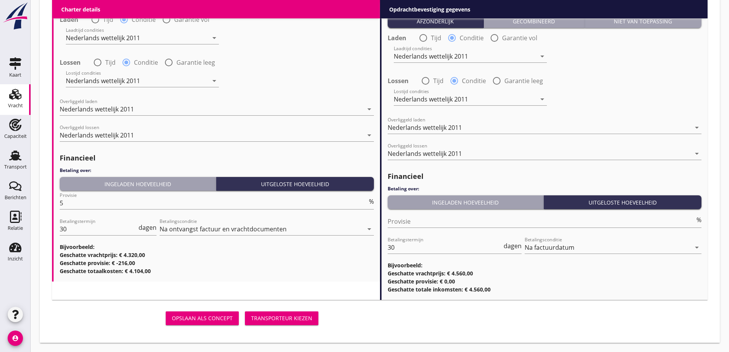
click at [274, 321] on button "Transporteur kiezen" at bounding box center [281, 318] width 73 height 14
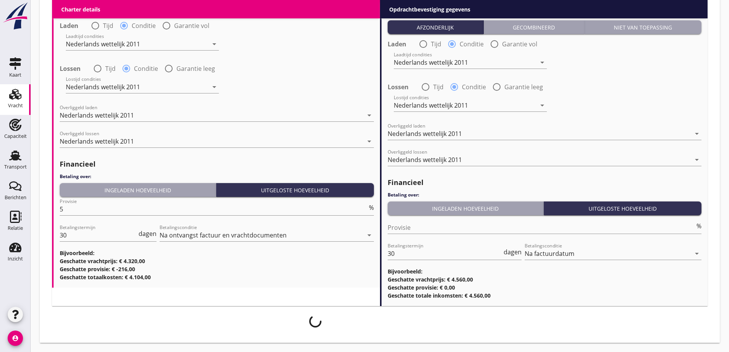
scroll to position [915, 0]
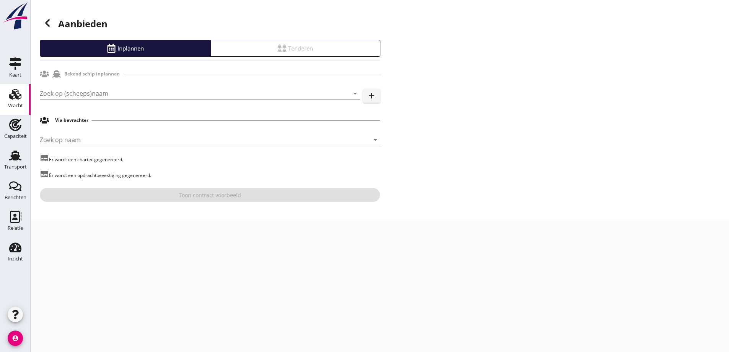
click at [140, 92] on input "Zoek op (scheeps)naam" at bounding box center [189, 93] width 298 height 12
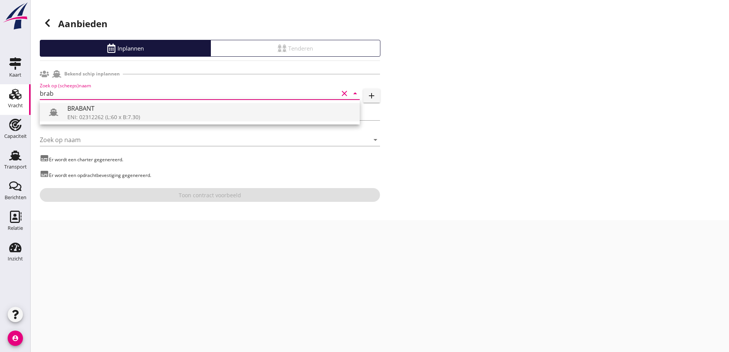
click at [132, 111] on div "BRABANT" at bounding box center [210, 108] width 286 height 9
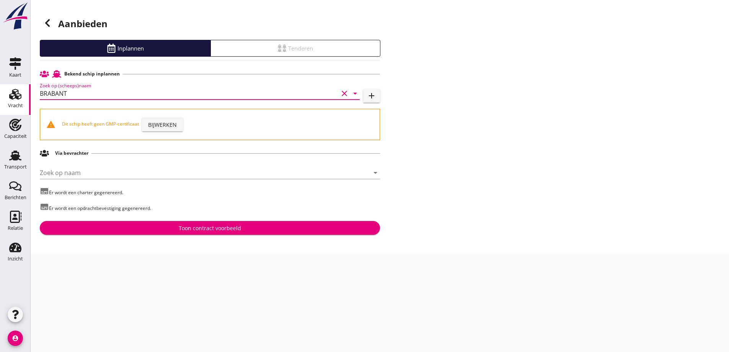
type input "BRABANT"
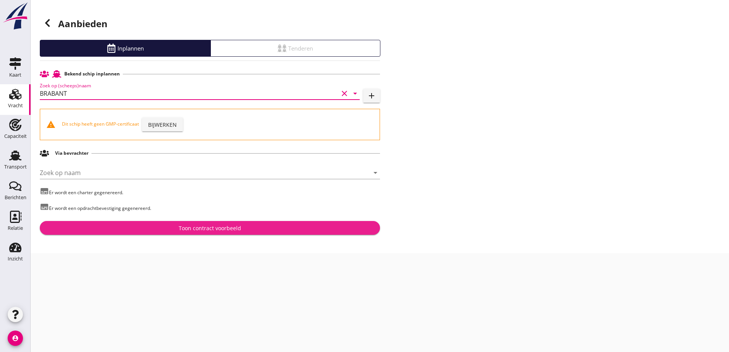
drag, startPoint x: 232, startPoint y: 231, endPoint x: 240, endPoint y: 237, distance: 9.3
click at [231, 230] on div "Toon contract voorbeeld" at bounding box center [210, 228] width 62 height 8
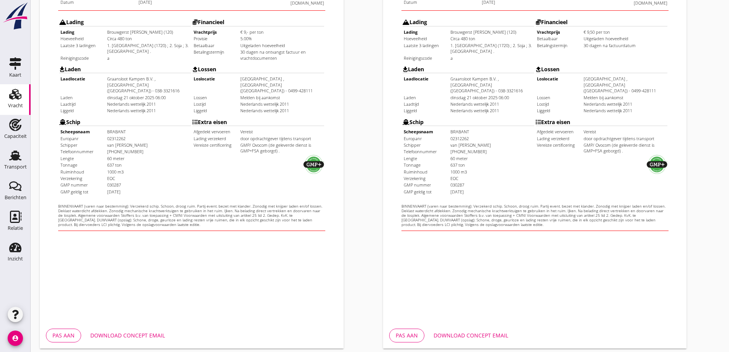
scroll to position [215, 0]
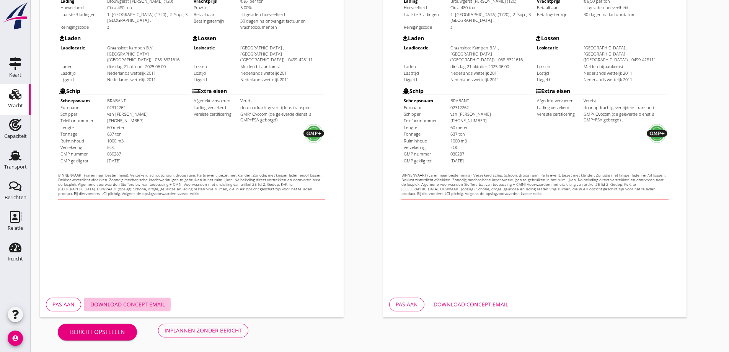
click at [137, 310] on button "Download concept email" at bounding box center [127, 304] width 87 height 14
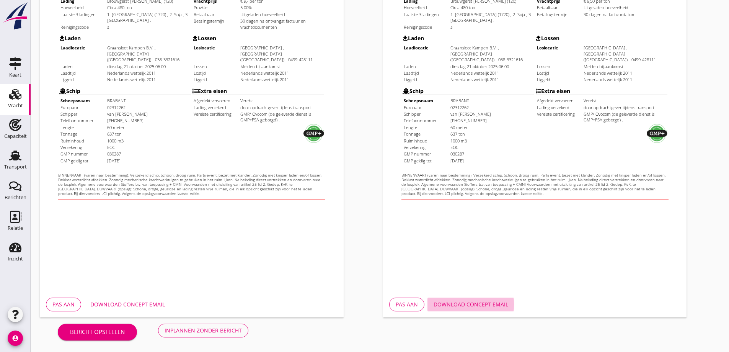
click at [483, 303] on div "Download concept email" at bounding box center [471, 304] width 75 height 8
click at [227, 329] on div "Inplannen zonder bericht" at bounding box center [203, 330] width 77 height 8
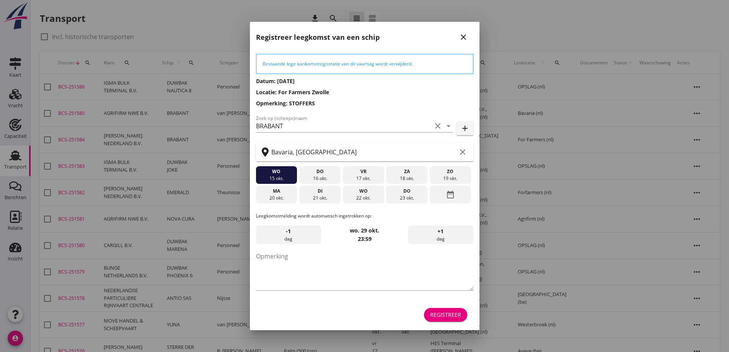
drag, startPoint x: 411, startPoint y: 192, endPoint x: 398, endPoint y: 216, distance: 27.6
click at [411, 193] on div "do" at bounding box center [407, 191] width 38 height 7
click at [348, 253] on textarea "Opmerking" at bounding box center [364, 270] width 217 height 40
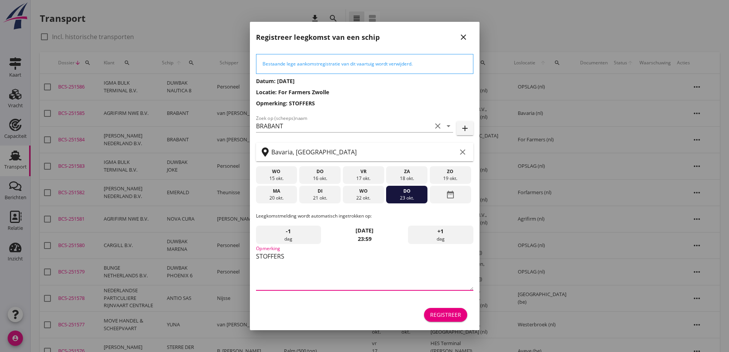
type textarea "STOFFERS"
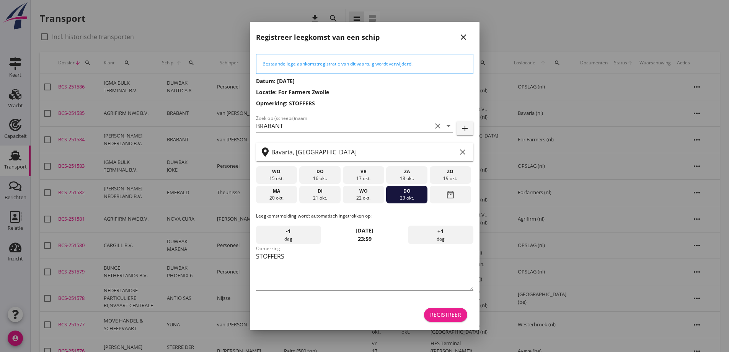
click at [455, 317] on div "Registreer" at bounding box center [445, 314] width 31 height 8
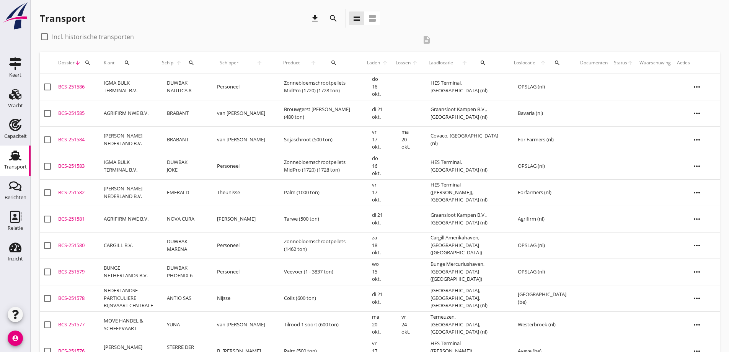
drag, startPoint x: 93, startPoint y: 111, endPoint x: 101, endPoint y: 117, distance: 10.1
click at [93, 111] on div "BCS-251585" at bounding box center [77, 113] width 39 height 8
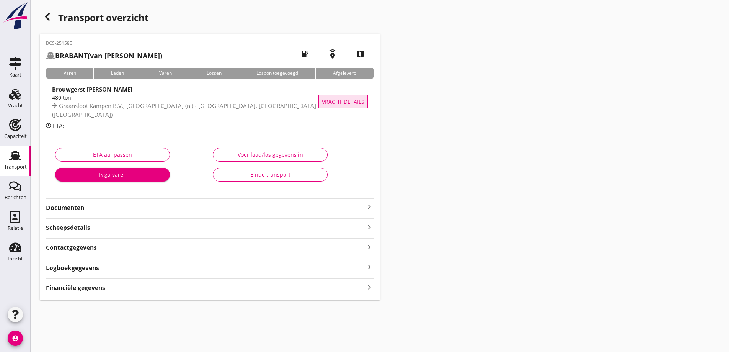
click at [335, 103] on span "Vracht details" at bounding box center [343, 102] width 42 height 8
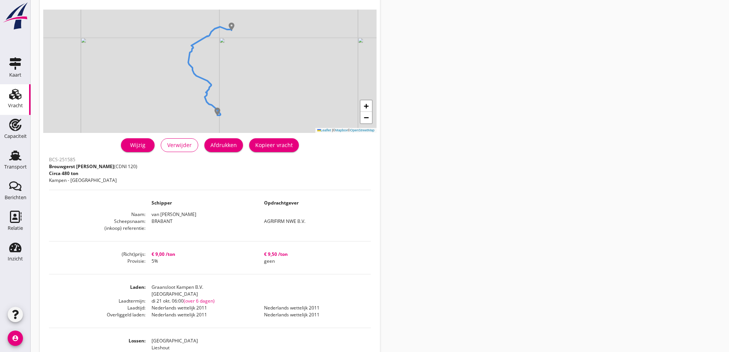
scroll to position [39, 0]
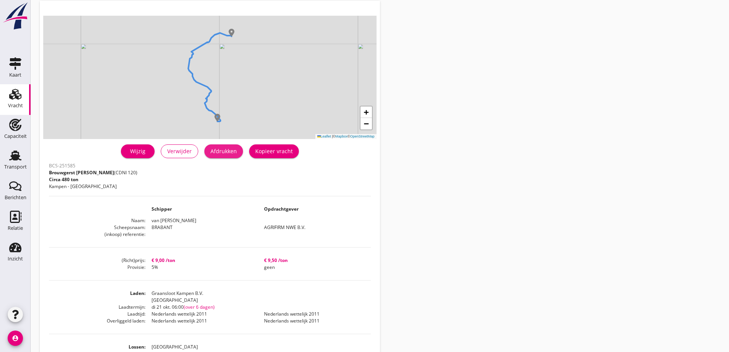
click at [226, 152] on div "Afdrukken" at bounding box center [223, 151] width 26 height 8
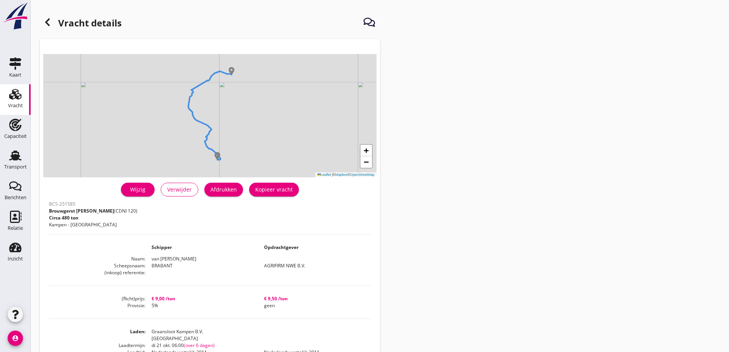
scroll to position [0, 0]
click at [49, 25] on use at bounding box center [47, 23] width 5 height 8
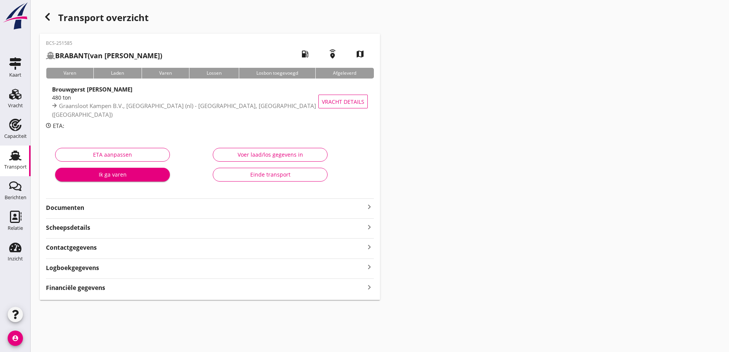
click at [98, 209] on strong "Documenten" at bounding box center [205, 207] width 319 height 9
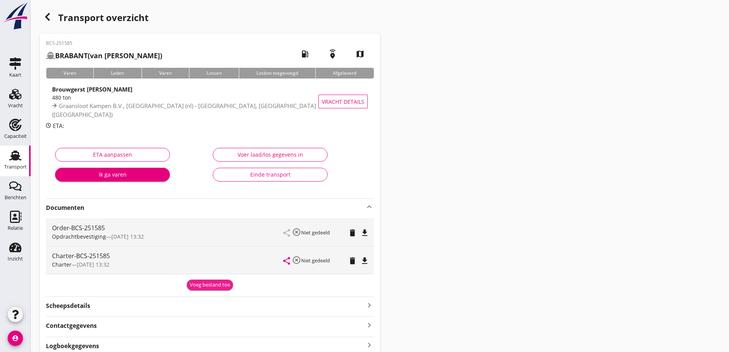
drag, startPoint x: 202, startPoint y: 286, endPoint x: 211, endPoint y: 287, distance: 9.2
click at [204, 288] on div "Voeg bestand toe" at bounding box center [210, 285] width 40 height 8
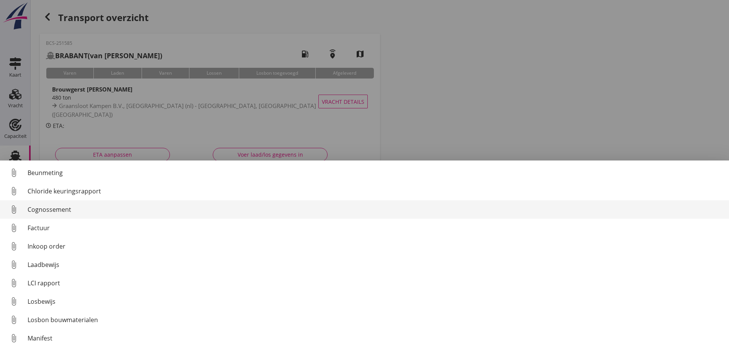
click at [62, 210] on div "Cognossement" at bounding box center [375, 209] width 695 height 9
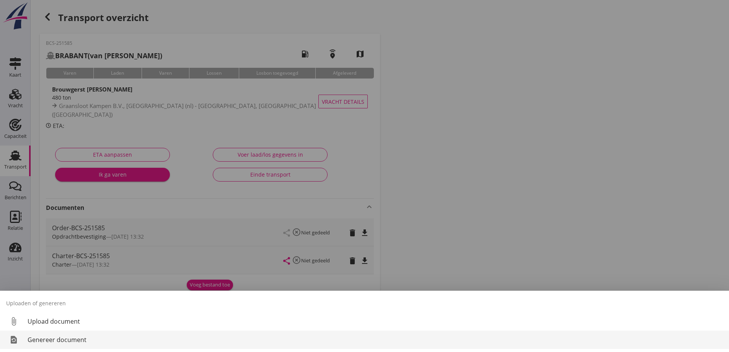
click at [49, 343] on div "Genereer document" at bounding box center [375, 339] width 695 height 9
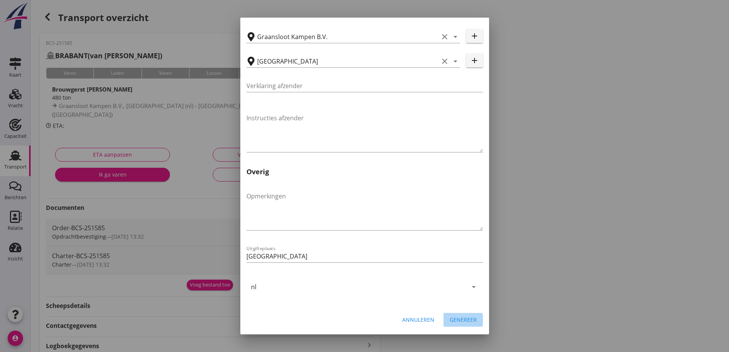
click at [456, 326] on form "Genereer transport cognossement close Vervoerder [PERSON_NAME] Bevrachtingen [S…" at bounding box center [364, 61] width 249 height 544
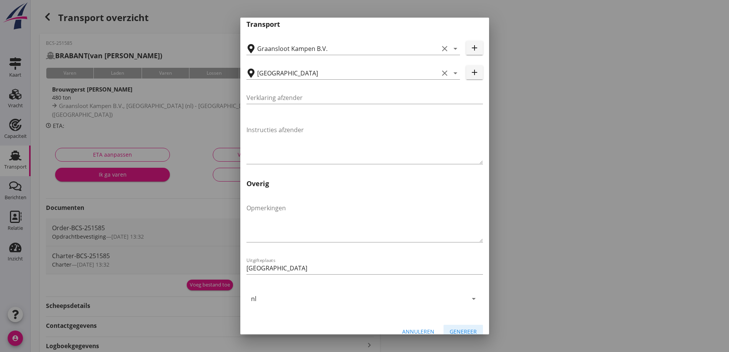
scroll to position [229, 0]
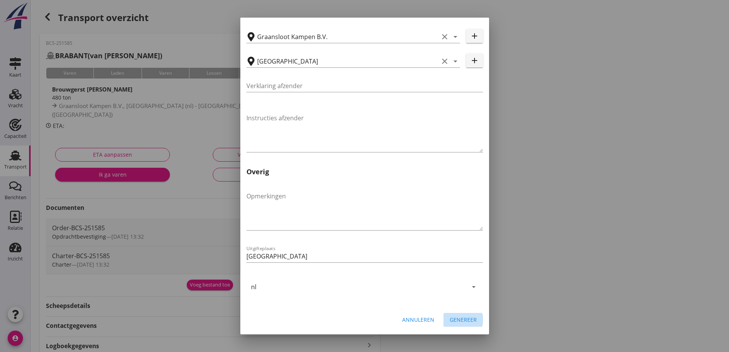
click at [469, 320] on div "Genereer" at bounding box center [463, 319] width 27 height 8
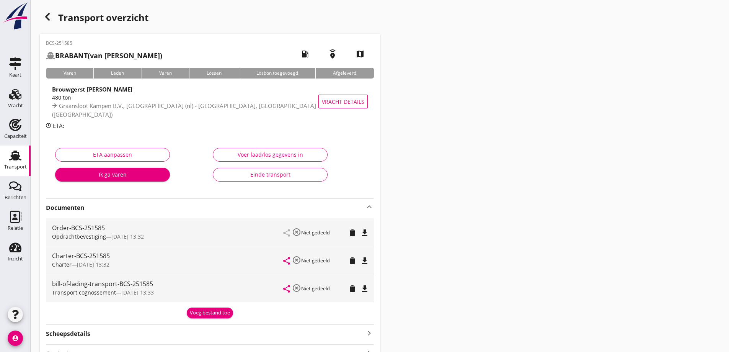
click at [365, 288] on icon "file_download" at bounding box center [364, 288] width 9 height 9
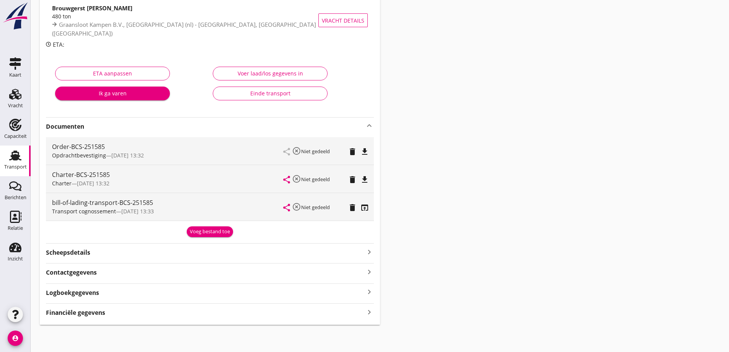
scroll to position [82, 0]
click at [105, 316] on strong "Financiële gegevens" at bounding box center [75, 312] width 59 height 9
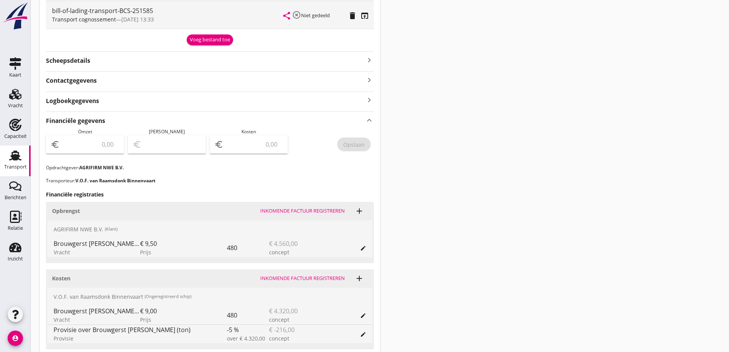
click at [102, 139] on input "number" at bounding box center [90, 144] width 58 height 12
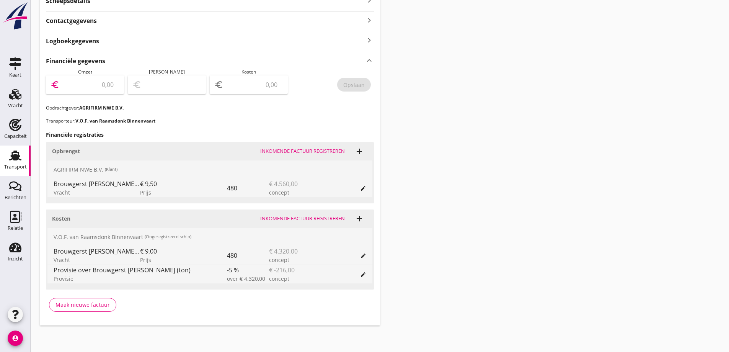
scroll to position [334, 0]
type input "4560"
click at [269, 81] on input "number" at bounding box center [254, 83] width 58 height 12
type input "4556.00"
type input "4"
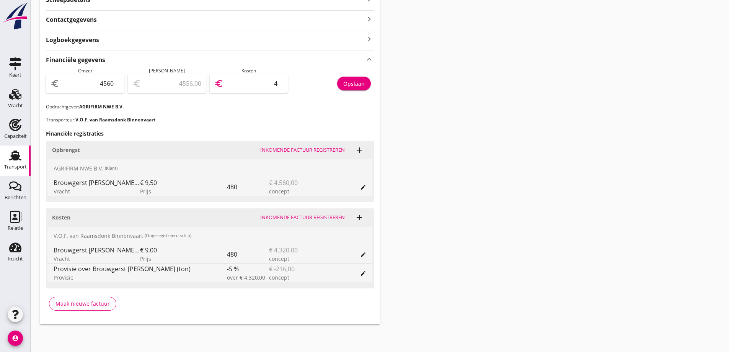
type input "4519.00"
type input "41"
type input "4150.00"
type input "410"
type input "456.00"
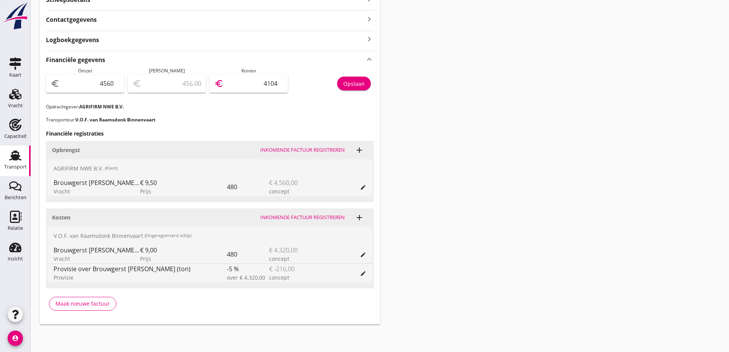
type input "4104"
click at [256, 106] on p "Opdrachtgever: AGRIFIRM NWE B.V." at bounding box center [210, 106] width 328 height 7
click at [354, 89] on button "Opslaan" at bounding box center [354, 84] width 34 height 14
drag, startPoint x: 7, startPoint y: 159, endPoint x: 30, endPoint y: 135, distance: 32.7
click at [7, 159] on div "Transport" at bounding box center [15, 155] width 18 height 12
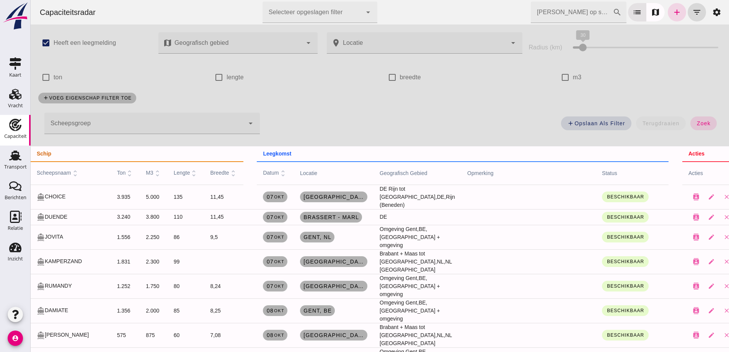
click at [588, 13] on input "Zoek op scheepsnaam" at bounding box center [572, 12] width 82 height 21
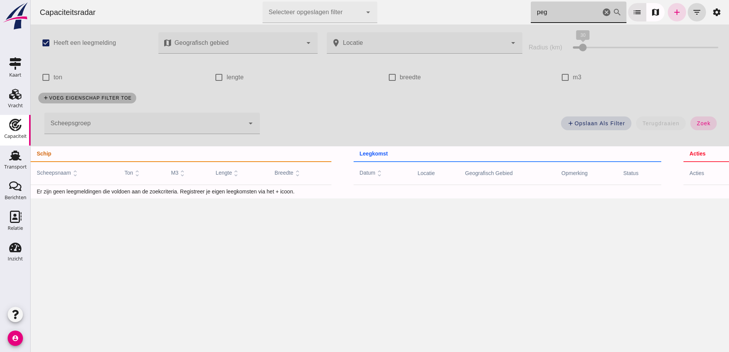
click at [571, 10] on input "peg" at bounding box center [566, 12] width 70 height 21
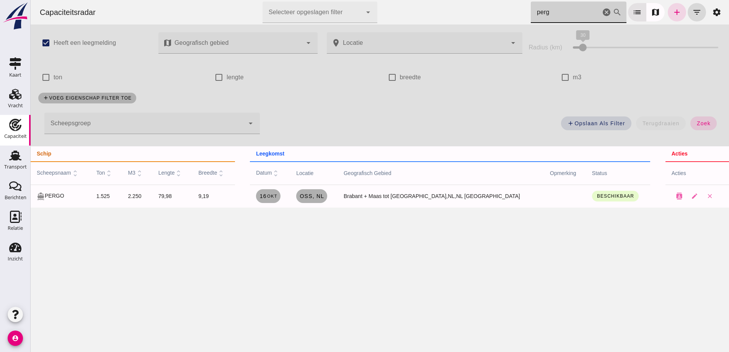
drag, startPoint x: 550, startPoint y: 10, endPoint x: 485, endPoint y: 2, distance: 65.9
click at [485, 2] on div "Capaciteitsradar Selecteer opgeslagen filter Selecteer opgeslagen filter cancel…" at bounding box center [380, 12] width 692 height 24
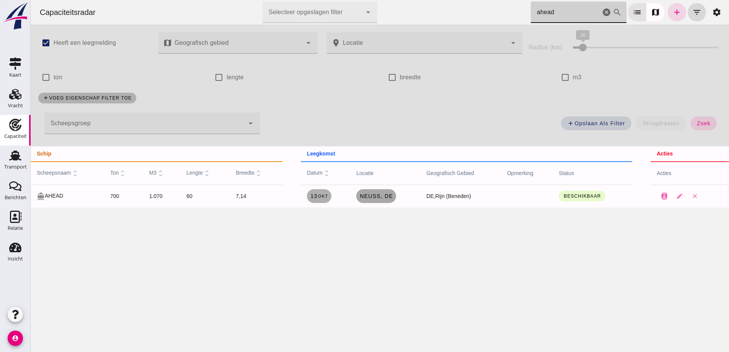
type input "ahead"
click at [368, 192] on link "Neuss , de" at bounding box center [376, 196] width 40 height 14
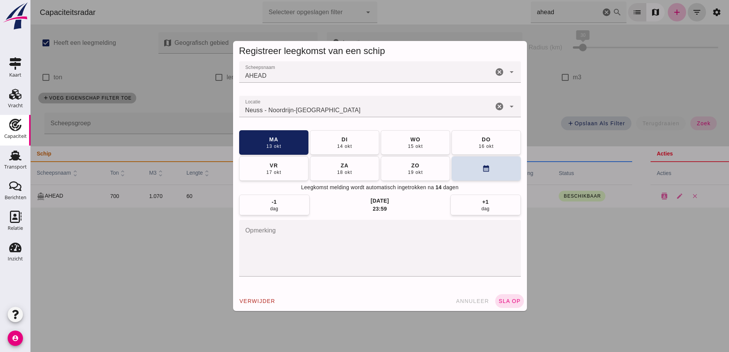
click at [196, 117] on div "Registreer leegkomst van een schip Scheepsnaam Scheepsnaam AHEAD cancel arrow_d…" at bounding box center [380, 176] width 698 height 352
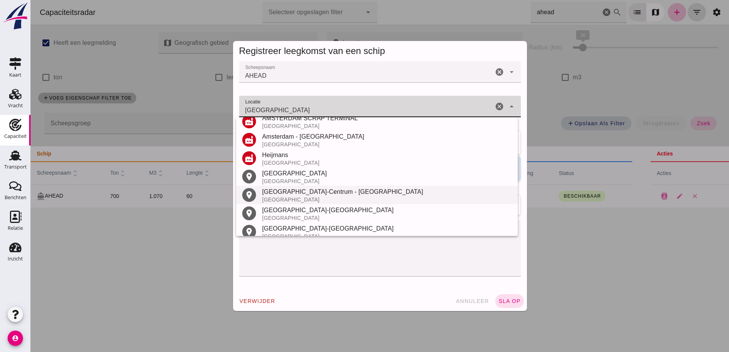
scroll to position [115, 0]
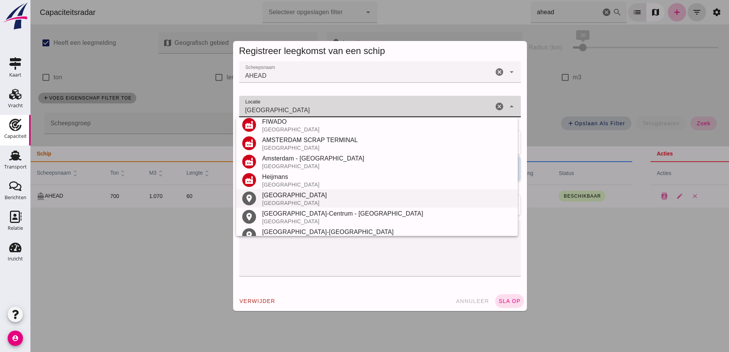
click at [298, 195] on div "[GEOGRAPHIC_DATA]" at bounding box center [387, 195] width 250 height 9
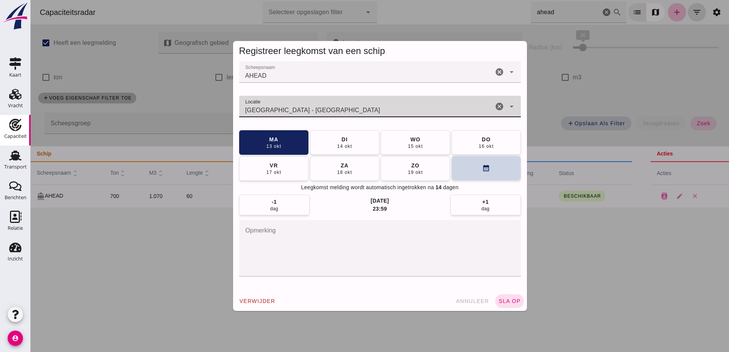
type input "Amsterdam - Noord-Holland"
click at [466, 163] on button "calendar_month" at bounding box center [486, 168] width 69 height 24
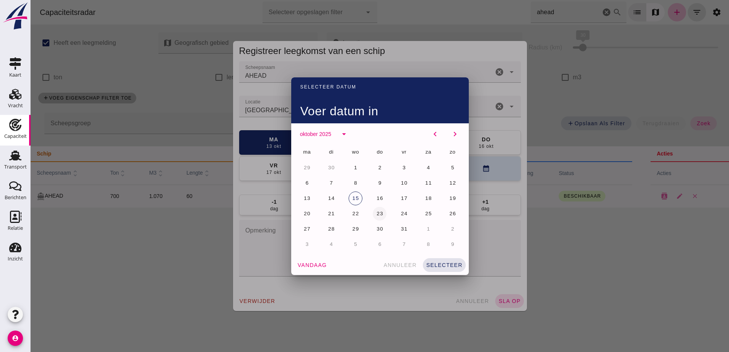
click at [376, 212] on span "23" at bounding box center [379, 213] width 7 height 6
click at [439, 262] on span "selecteer" at bounding box center [444, 265] width 37 height 6
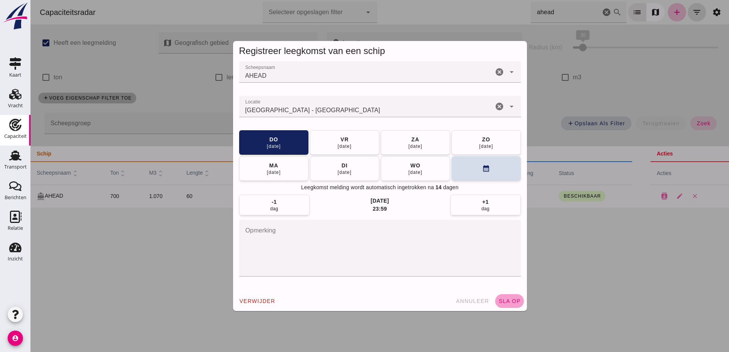
click at [514, 302] on span "sla op" at bounding box center [509, 301] width 23 height 6
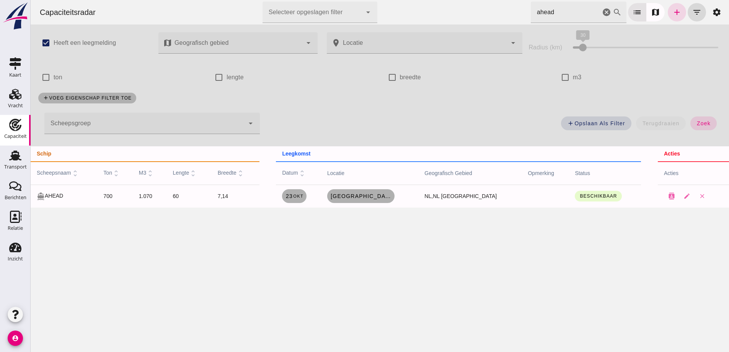
click at [199, 119] on div at bounding box center [144, 123] width 200 height 21
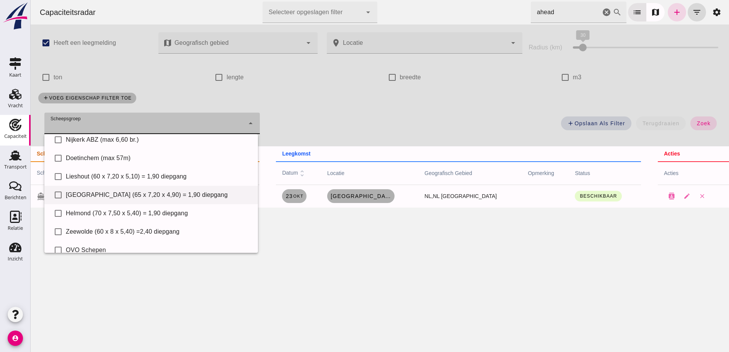
scroll to position [38, 0]
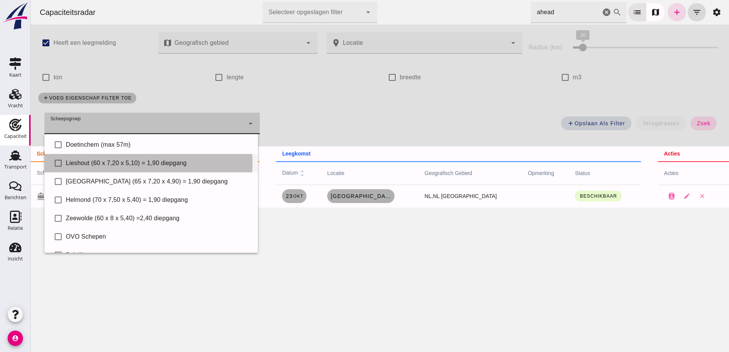
click at [93, 161] on div "Lieshout (60 x 7,20 x 5,10) = 1,90 diepgang" at bounding box center [159, 162] width 186 height 9
type input "Lieshout (60 x 7,20 x 5,10) = 1,90 diepgang"
checkbox input "true"
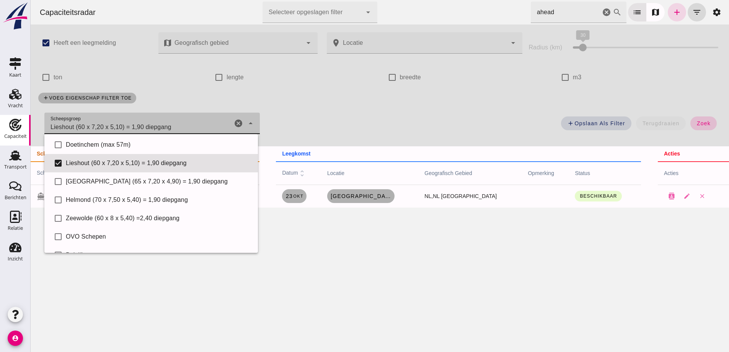
click at [707, 128] on button "zoek" at bounding box center [703, 123] width 26 height 14
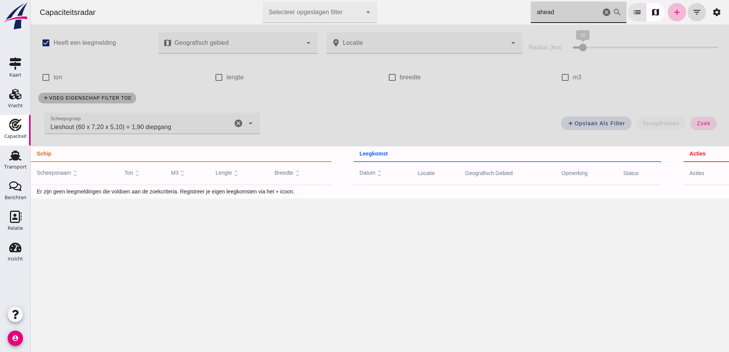
drag, startPoint x: 546, startPoint y: 13, endPoint x: 492, endPoint y: 16, distance: 54.0
click at [493, 16] on div "Capaciteitsradar Selecteer opgeslagen filter Selecteer opgeslagen filter cancel…" at bounding box center [380, 12] width 692 height 24
type input "d"
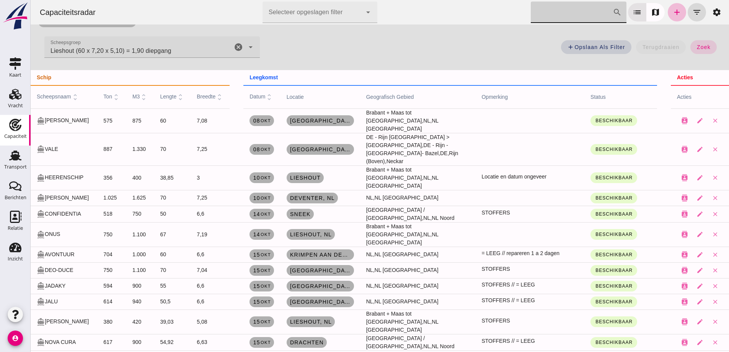
scroll to position [77, 0]
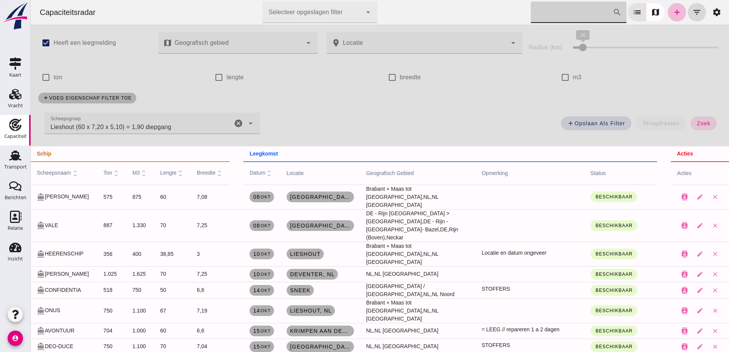
scroll to position [77, 0]
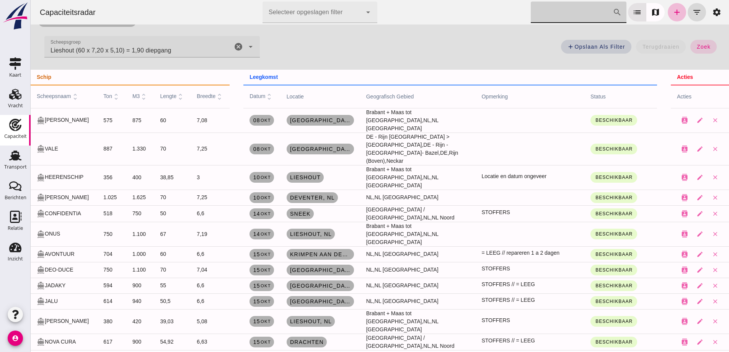
click at [241, 47] on icon "cancel" at bounding box center [238, 46] width 9 height 9
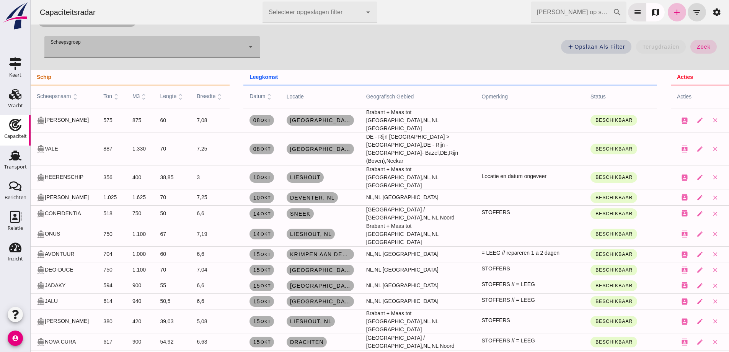
drag, startPoint x: 246, startPoint y: 46, endPoint x: 205, endPoint y: 46, distance: 40.6
click at [242, 46] on div "Scheepsgroep Scheepsgroep cancel arrow_drop_down" at bounding box center [151, 46] width 215 height 21
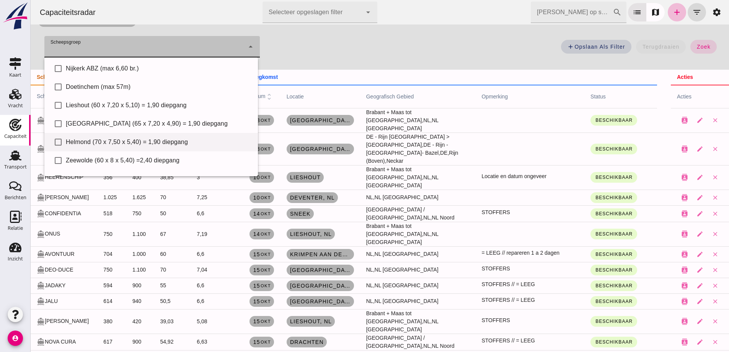
scroll to position [38, 0]
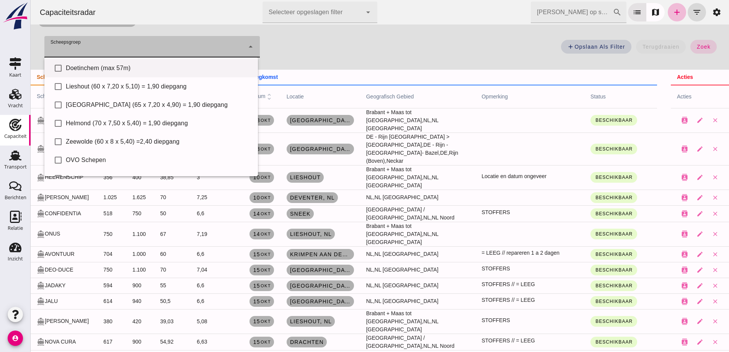
click at [114, 61] on div "check_box_outline_blank Doetinchem (max 57m)" at bounding box center [151, 68] width 214 height 18
type input "Doetinchem (max 57m)"
checkbox input "true"
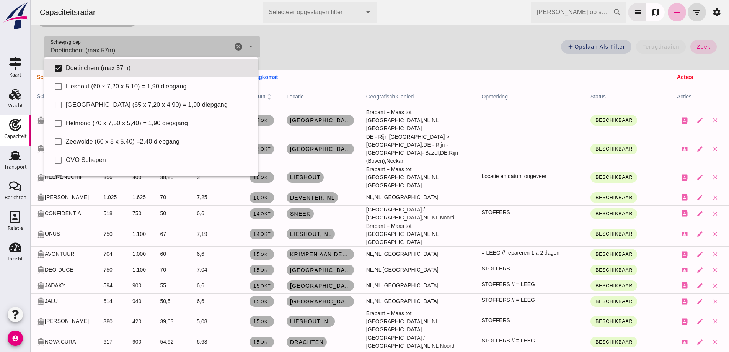
click at [347, 54] on div "add Opslaan als filter terugdraaien zoek" at bounding box center [495, 49] width 462 height 28
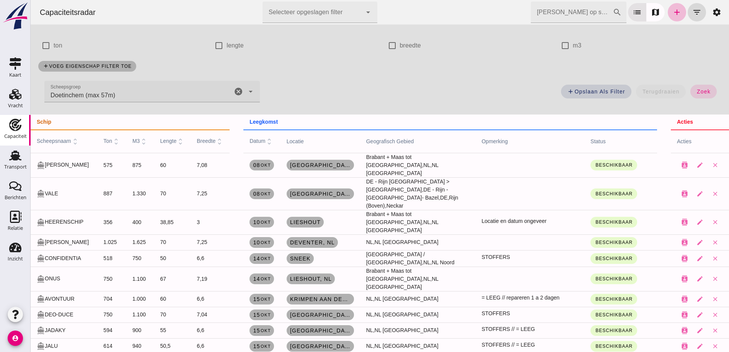
scroll to position [0, 0]
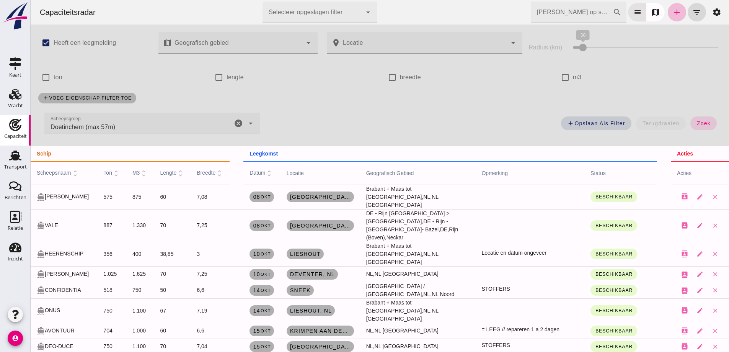
click at [560, 72] on input "m3" at bounding box center [565, 77] width 15 height 15
checkbox input "true"
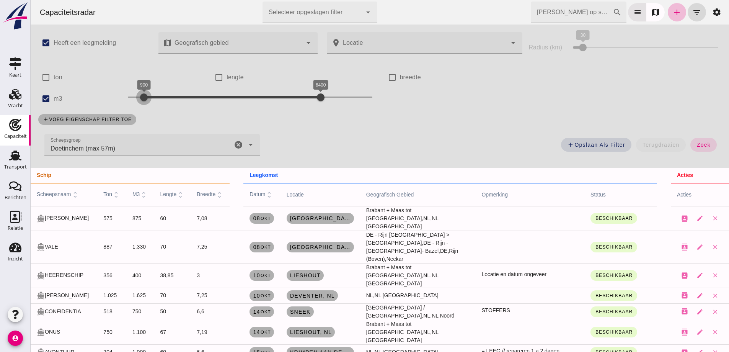
drag, startPoint x: 127, startPoint y: 98, endPoint x: 144, endPoint y: 98, distance: 16.9
click at [144, 98] on div at bounding box center [143, 97] width 15 height 15
drag, startPoint x: 703, startPoint y: 145, endPoint x: 762, endPoint y: 148, distance: 59.4
click at [703, 145] on span "zoek" at bounding box center [703, 145] width 14 height 6
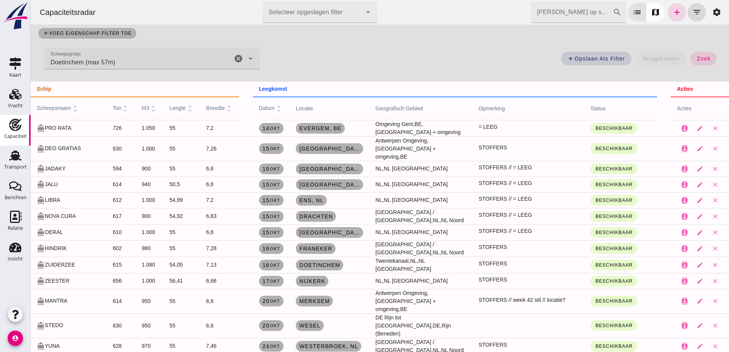
scroll to position [69, 0]
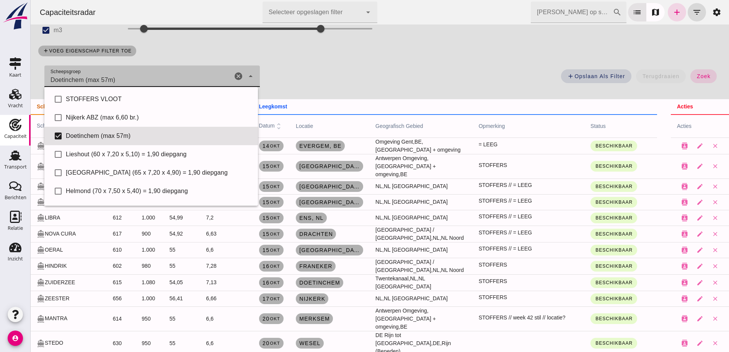
click at [138, 80] on div "Doetinchem (max 57m) Doetinchem (max 57m)" at bounding box center [138, 75] width 188 height 21
